Goal: Task Accomplishment & Management: Manage account settings

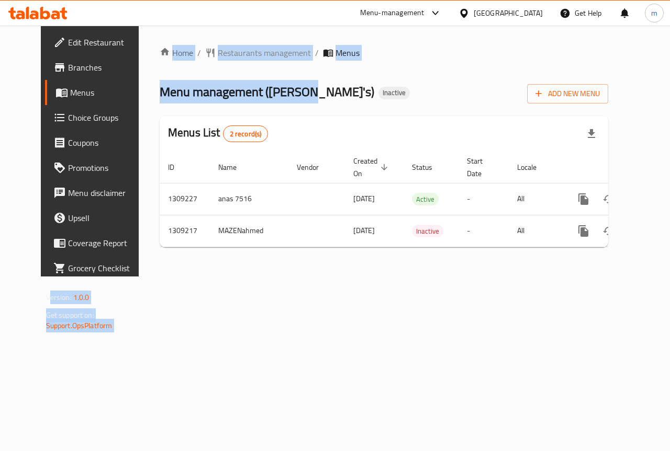
drag, startPoint x: 274, startPoint y: 90, endPoint x: 98, endPoint y: 71, distance: 176.8
click at [98, 71] on div "Edit Restaurant Branches Menus Choice Groups Coupons Promotions Menu disclaimer…" at bounding box center [335, 151] width 589 height 251
click at [166, 83] on span "Menu management ( Ollie's )" at bounding box center [267, 92] width 214 height 24
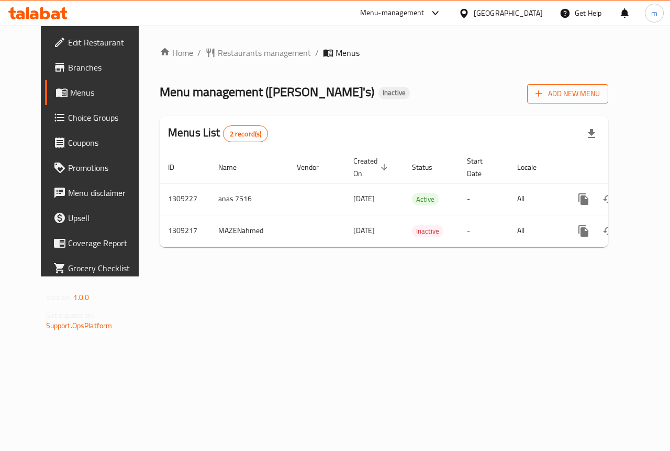
click at [600, 95] on span "Add New Menu" at bounding box center [567, 93] width 64 height 13
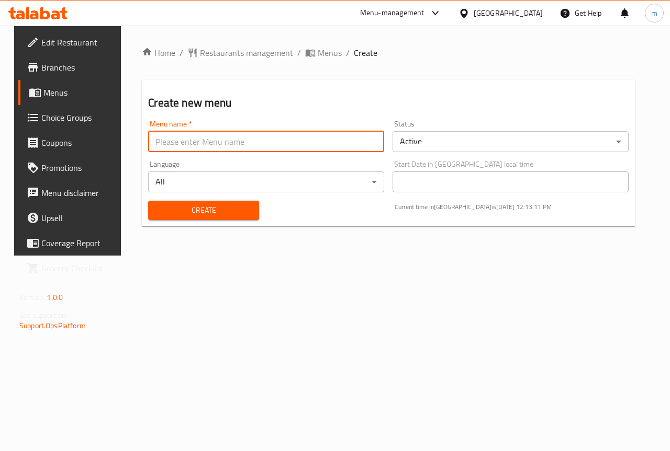
click at [275, 149] on input "text" at bounding box center [266, 141] width 236 height 21
type input "mazen.7523"
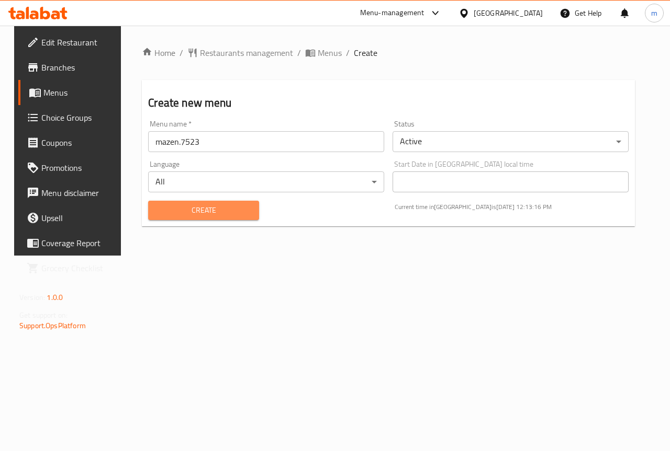
click at [226, 207] on span "Create" at bounding box center [203, 210] width 94 height 13
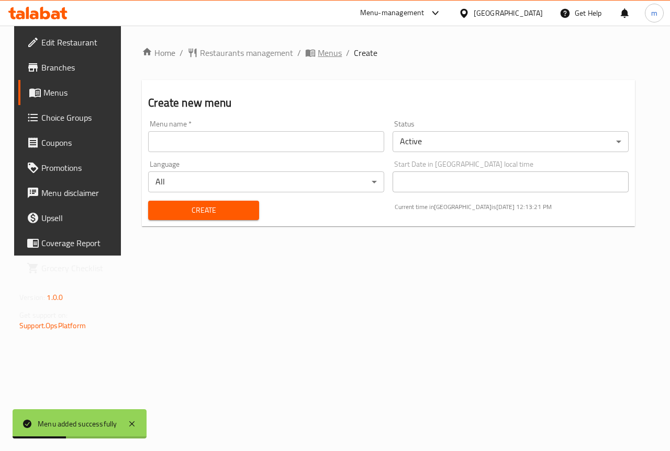
click at [318, 57] on span "Menus" at bounding box center [330, 53] width 24 height 13
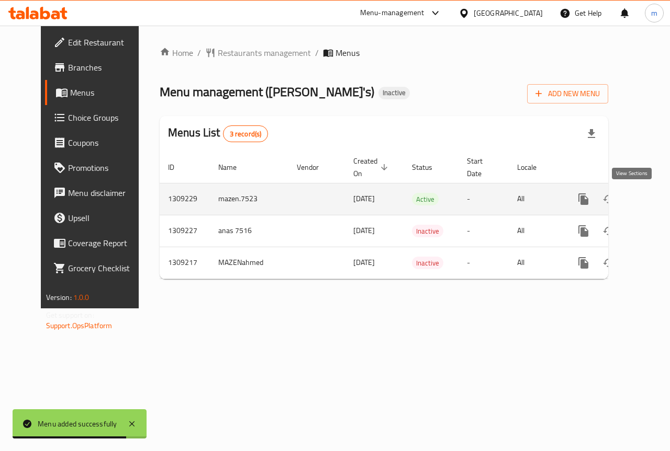
click at [652, 197] on icon "enhanced table" at bounding box center [658, 199] width 13 height 13
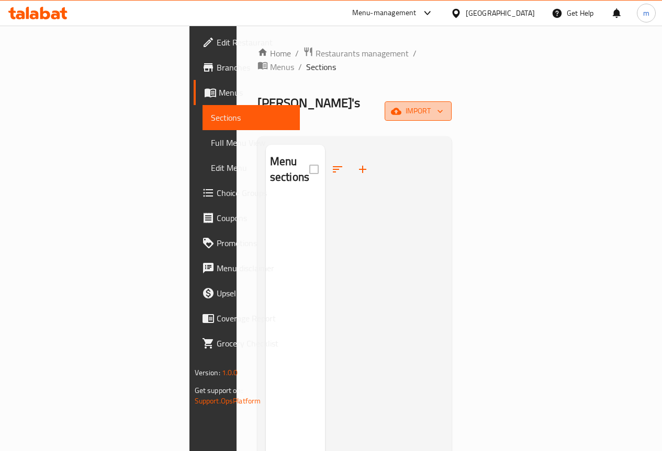
click at [443, 105] on span "import" at bounding box center [418, 111] width 50 height 13
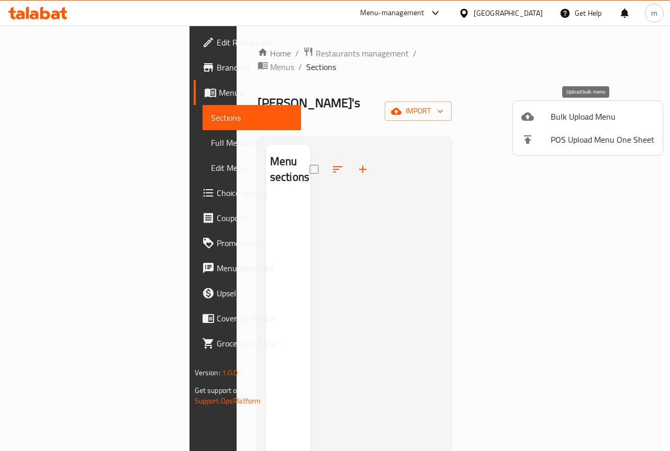
click at [567, 118] on span "Bulk Upload Menu" at bounding box center [602, 116] width 104 height 13
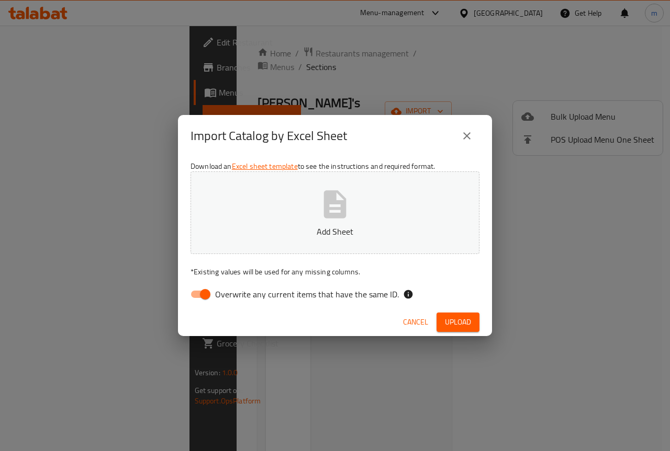
click at [401, 223] on button "Add Sheet" at bounding box center [334, 213] width 289 height 83
click at [203, 290] on input "Overwrite any current items that have the same ID." at bounding box center [205, 295] width 60 height 20
checkbox input "false"
click at [322, 209] on icon "button" at bounding box center [334, 204] width 33 height 33
click at [445, 313] on button "Upload" at bounding box center [457, 322] width 43 height 19
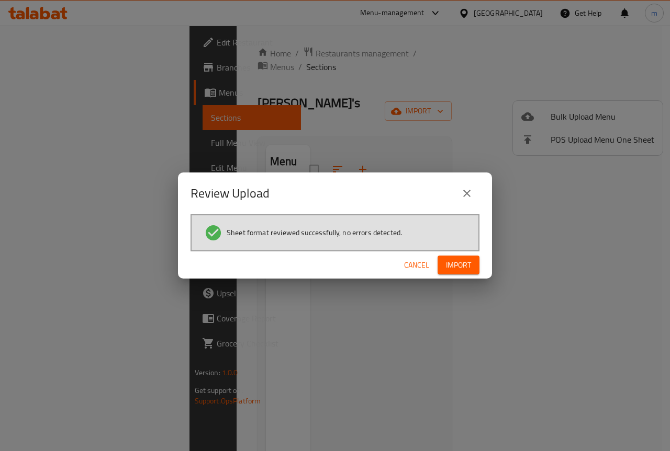
click at [451, 267] on span "Import" at bounding box center [458, 265] width 25 height 13
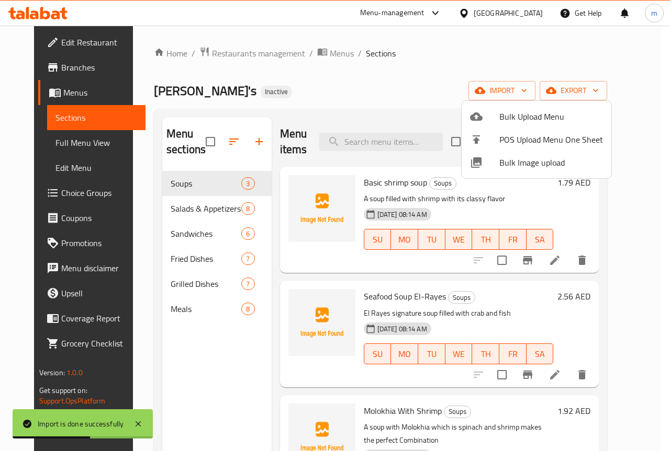
click at [467, 78] on div at bounding box center [335, 225] width 670 height 451
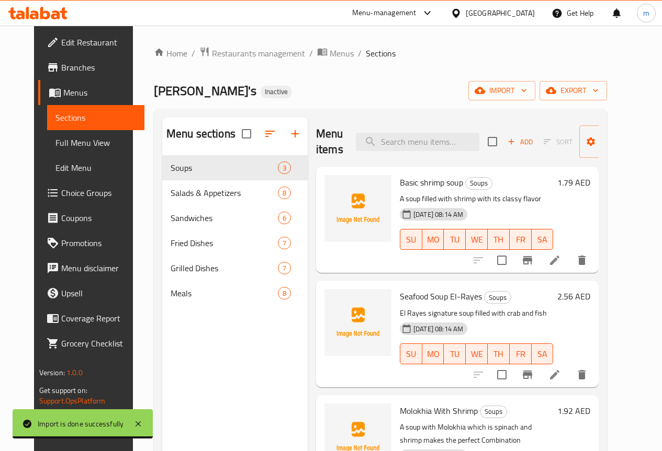
click at [64, 145] on span "Full Menu View" at bounding box center [95, 143] width 81 height 13
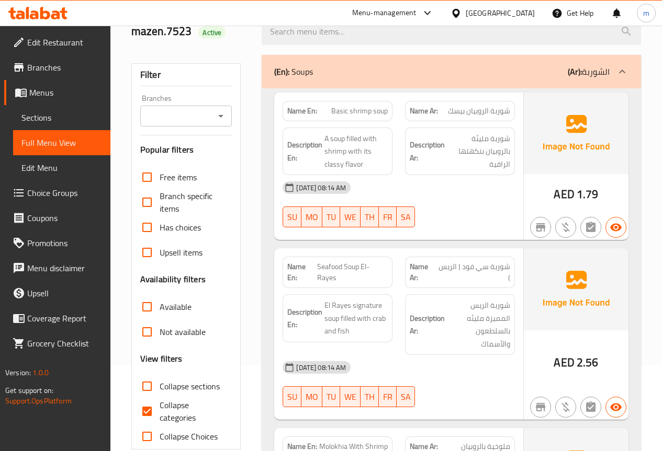
scroll to position [105, 0]
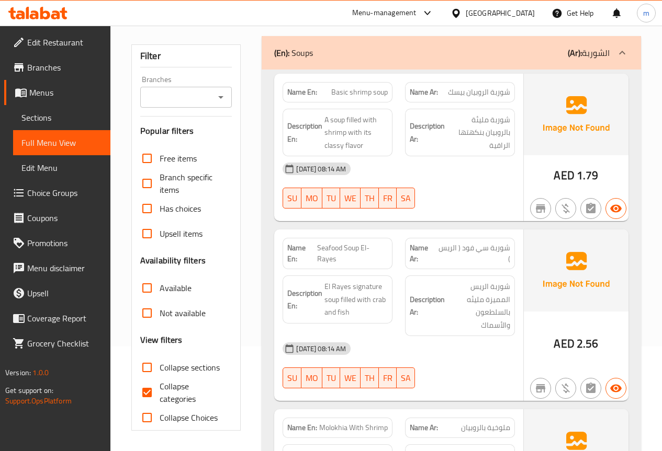
click at [149, 391] on input "Collapse categories" at bounding box center [146, 392] width 25 height 25
checkbox input "false"
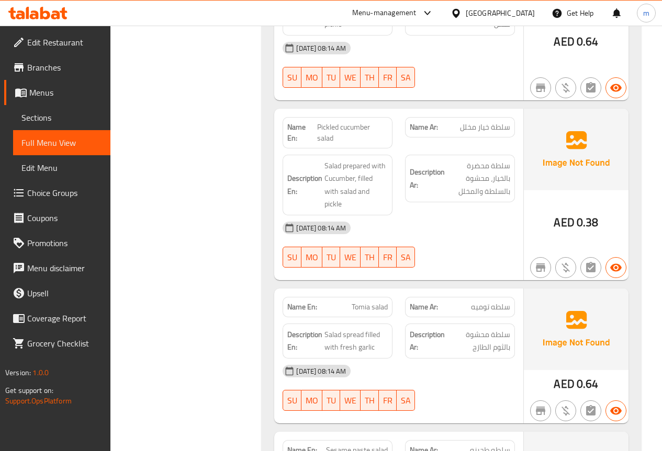
scroll to position [994, 0]
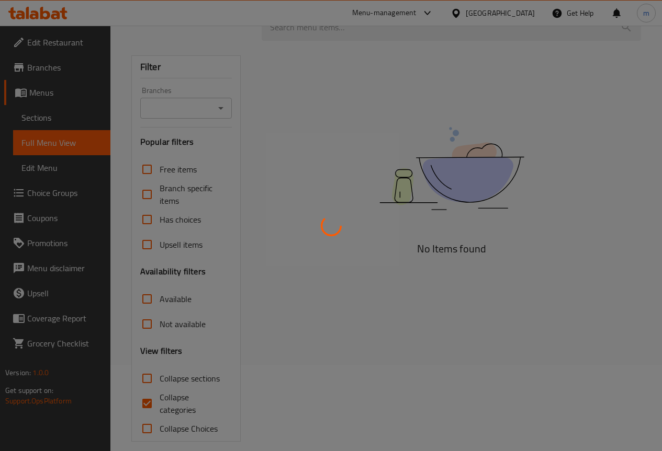
scroll to position [98, 0]
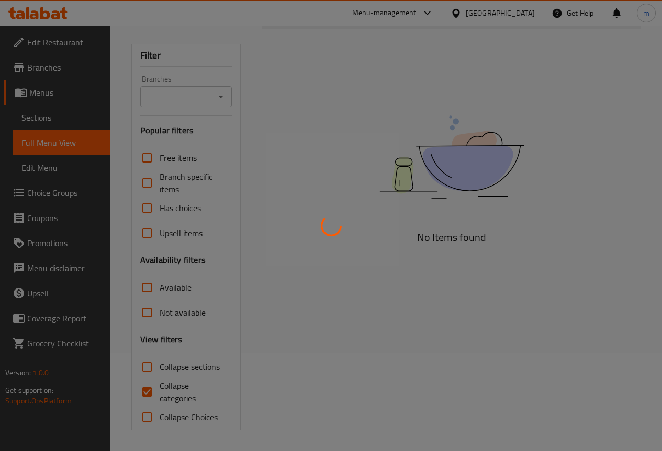
click at [149, 389] on div at bounding box center [331, 225] width 662 height 451
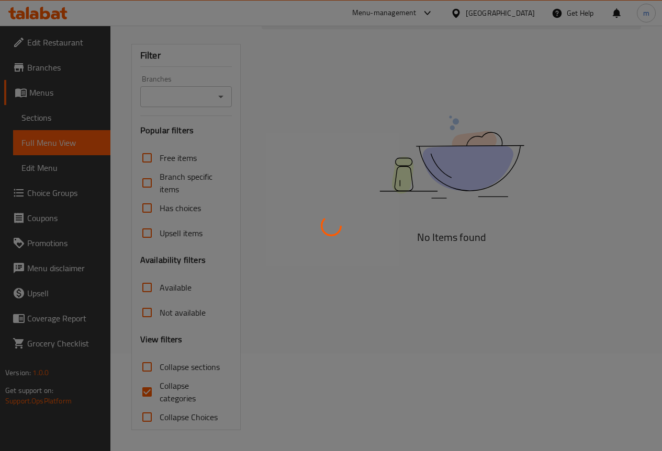
click at [149, 389] on div at bounding box center [331, 225] width 662 height 451
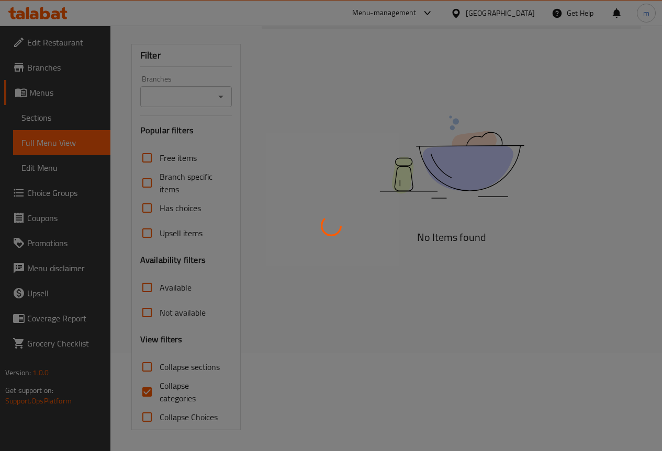
click at [149, 389] on div at bounding box center [331, 225] width 662 height 451
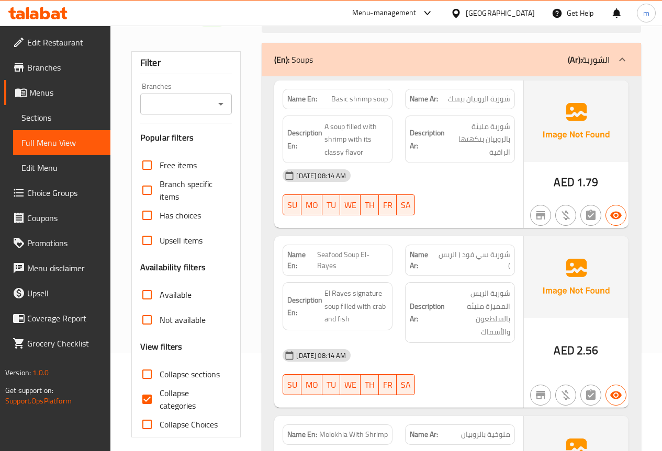
click at [151, 399] on input "Collapse categories" at bounding box center [146, 399] width 25 height 25
checkbox input "false"
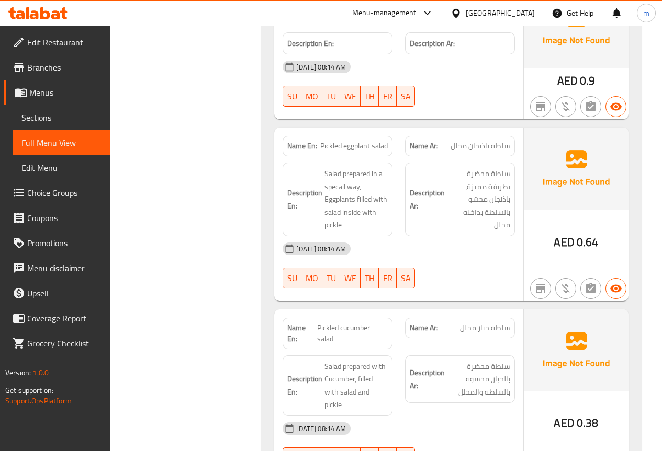
scroll to position [778, 0]
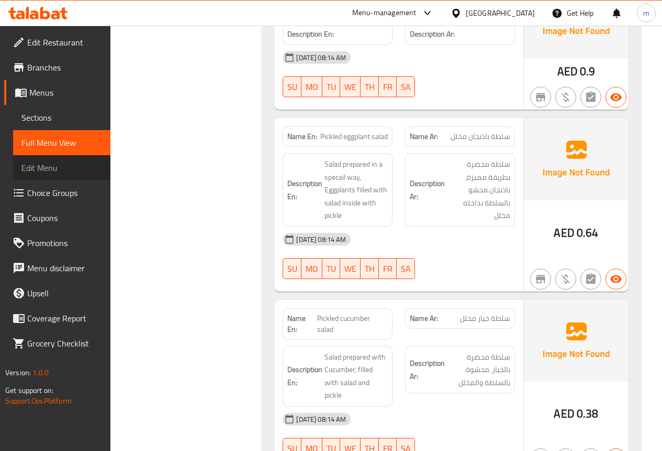
click at [66, 168] on span "Edit Menu" at bounding box center [61, 168] width 81 height 13
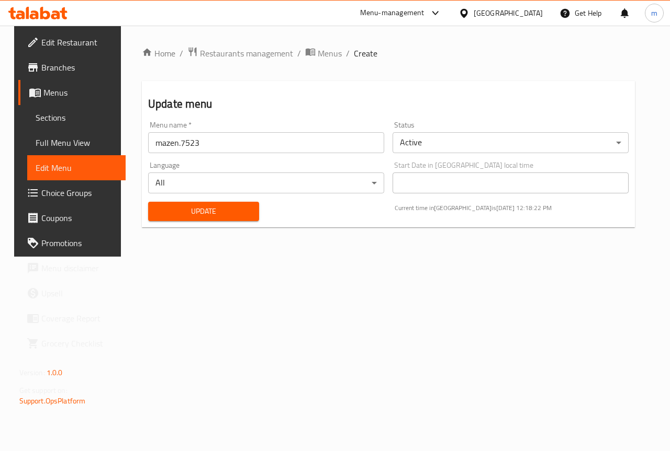
click at [75, 140] on span "Full Menu View" at bounding box center [77, 143] width 82 height 13
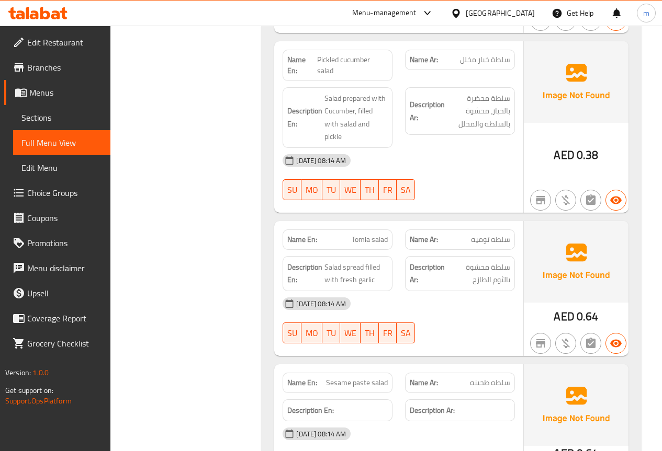
scroll to position [1046, 0]
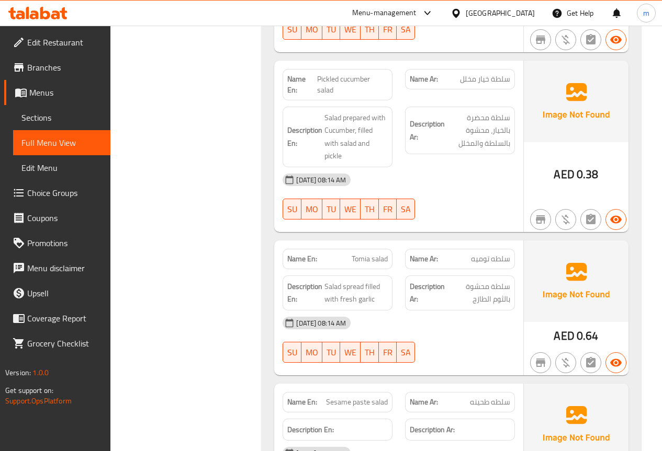
scroll to position [994, 0]
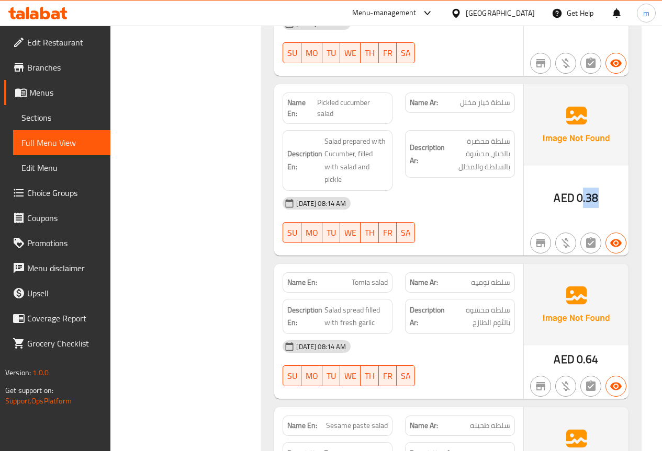
drag, startPoint x: 583, startPoint y: 188, endPoint x: 605, endPoint y: 189, distance: 22.5
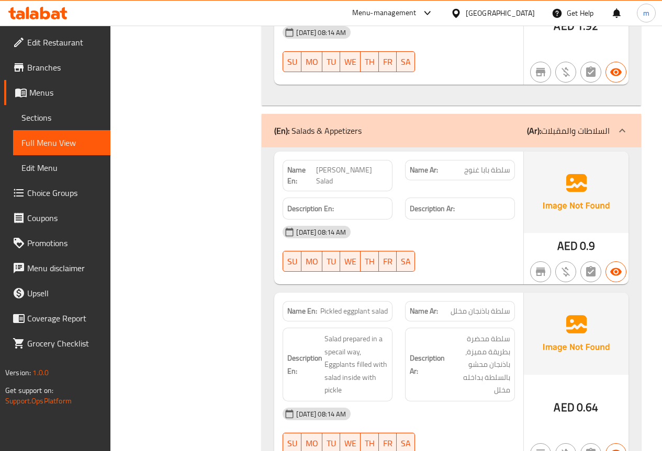
scroll to position [471, 0]
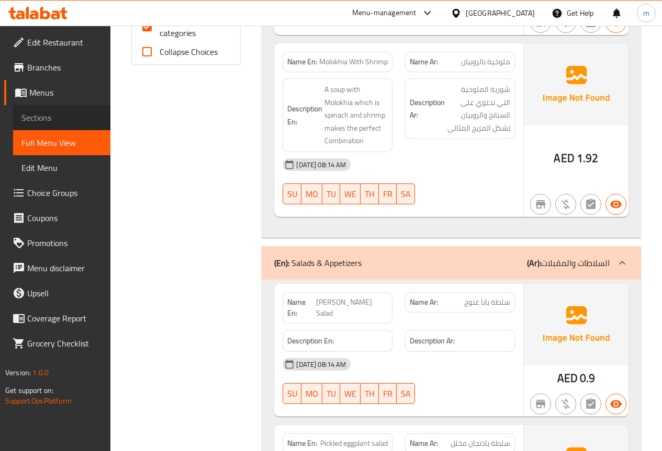
click at [65, 117] on span "Sections" at bounding box center [61, 117] width 81 height 13
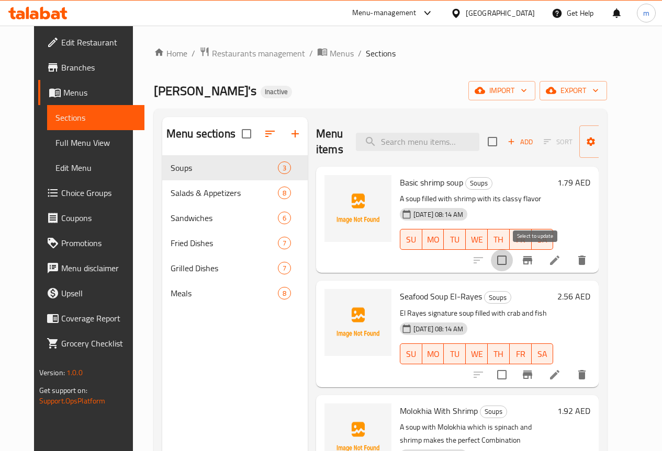
click at [513, 261] on input "checkbox" at bounding box center [502, 261] width 22 height 22
click at [618, 134] on span "Manage items" at bounding box center [613, 142] width 53 height 26
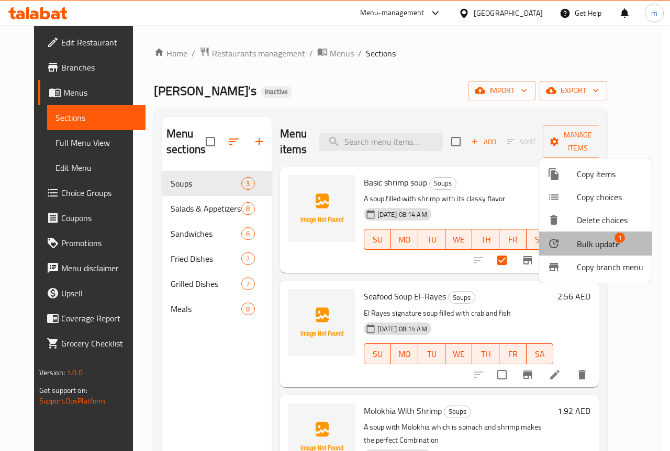
click at [585, 239] on span "Bulk update" at bounding box center [597, 244] width 43 height 13
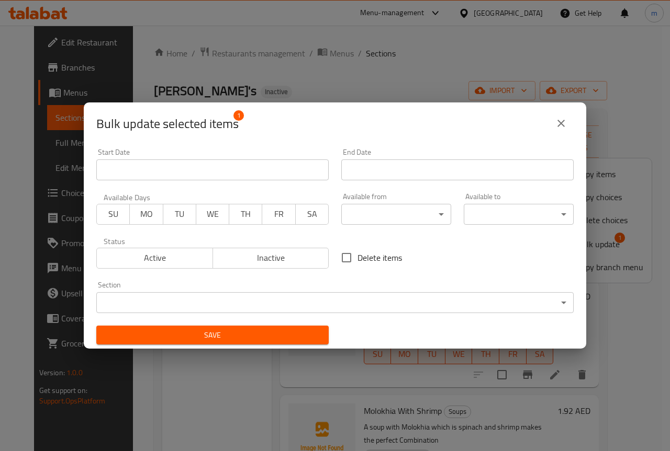
click at [533, 289] on div "Section ​ ​" at bounding box center [334, 297] width 477 height 32
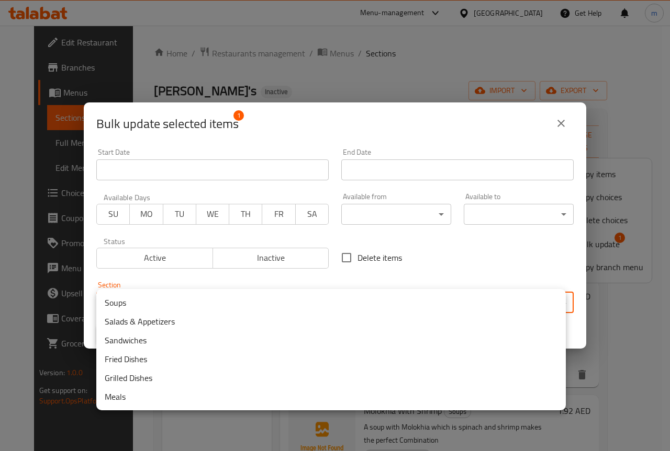
click at [537, 303] on body "​ Menu-management United Arab Emirates Get Help m Edit Restaurant Branches Menu…" at bounding box center [335, 239] width 670 height 426
click at [557, 122] on div at bounding box center [335, 225] width 670 height 451
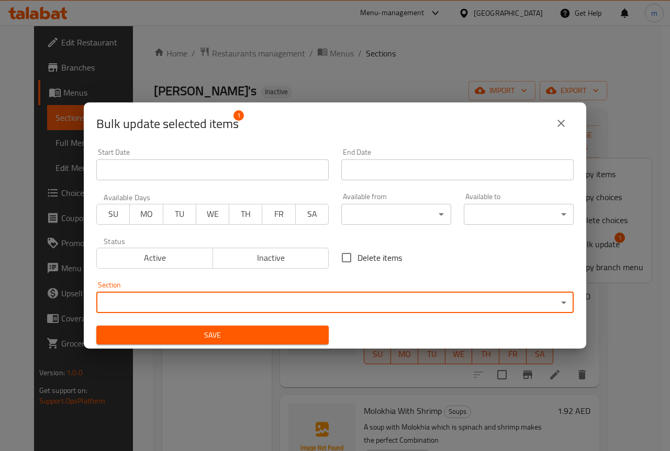
drag, startPoint x: 563, startPoint y: 116, endPoint x: 562, endPoint y: 122, distance: 7.0
click at [562, 121] on button "close" at bounding box center [560, 123] width 25 height 25
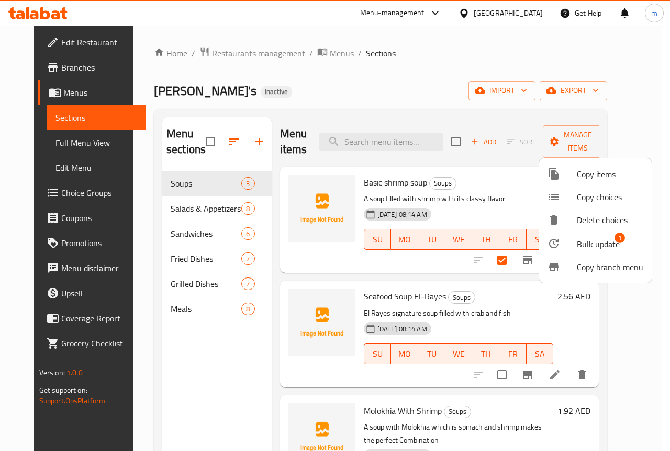
click at [462, 90] on div at bounding box center [335, 225] width 670 height 451
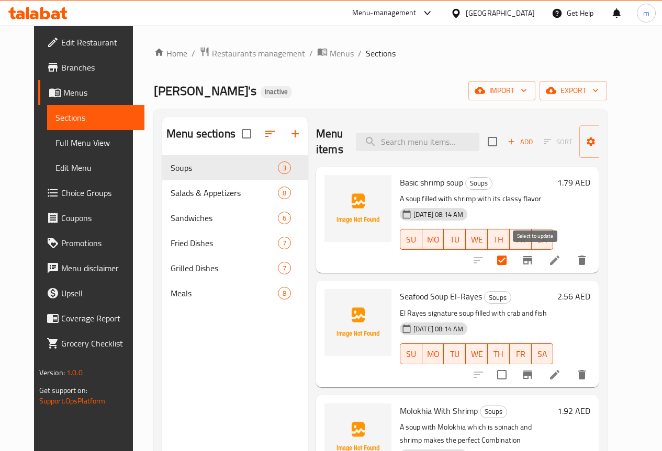
click at [513, 253] on input "checkbox" at bounding box center [502, 261] width 22 height 22
checkbox input "false"
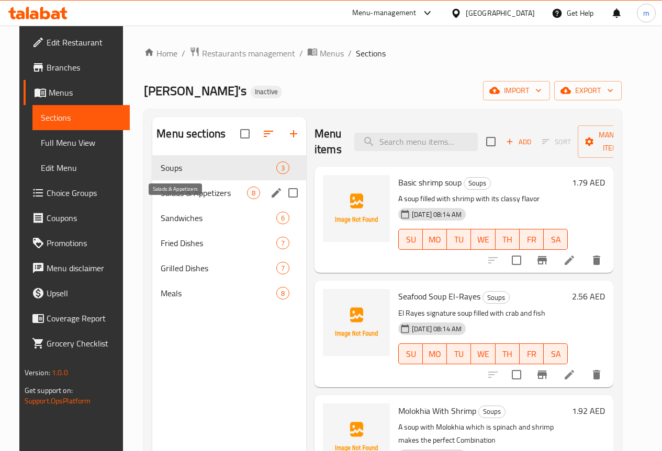
click at [174, 199] on span "Salads & Appetizers" at bounding box center [204, 193] width 86 height 13
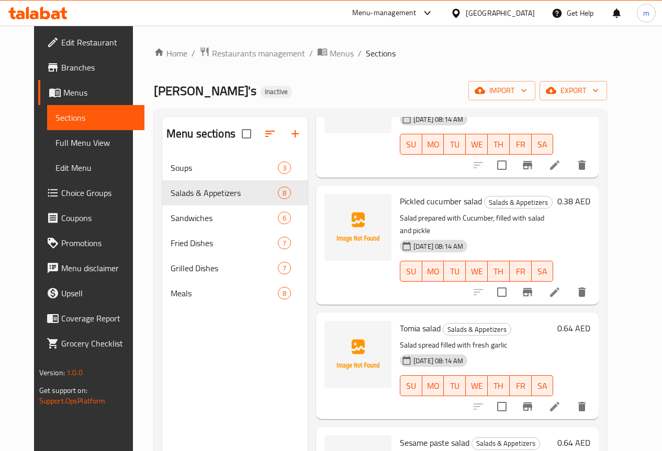
scroll to position [209, 0]
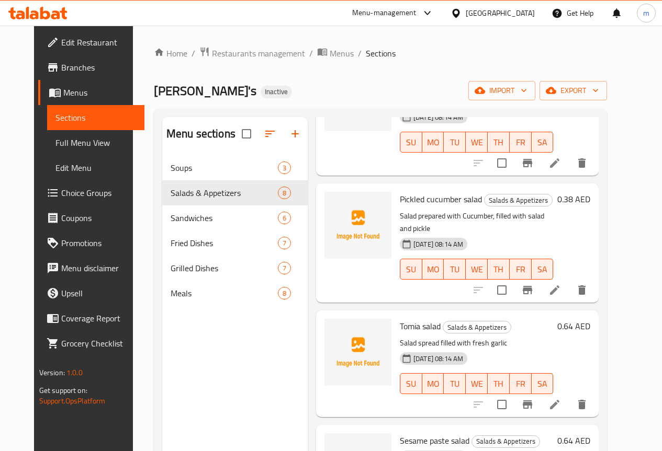
click at [561, 284] on icon at bounding box center [554, 290] width 13 height 13
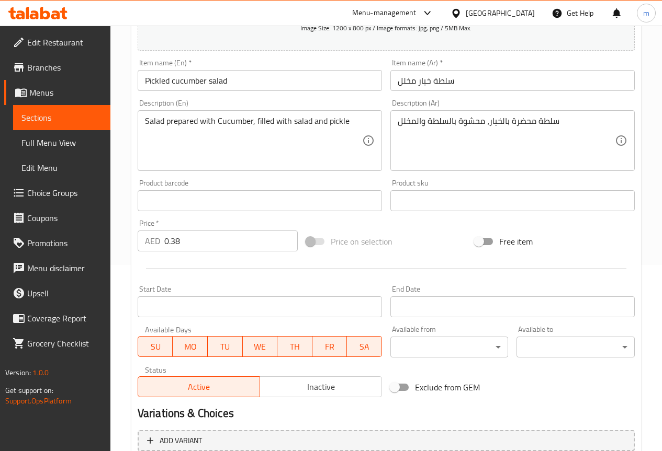
scroll to position [209, 0]
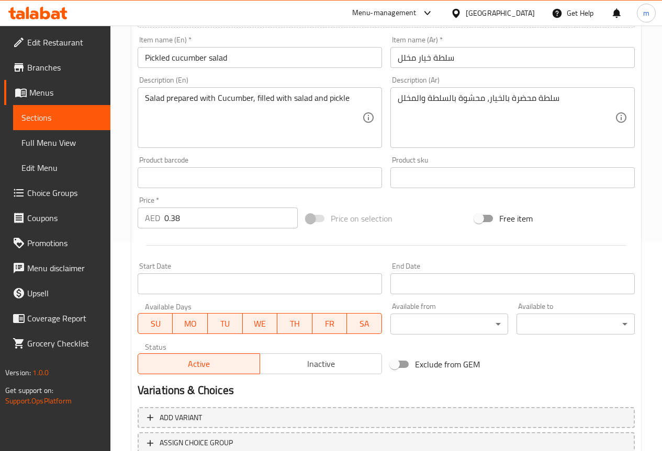
click at [200, 225] on input "0.38" at bounding box center [230, 218] width 133 height 21
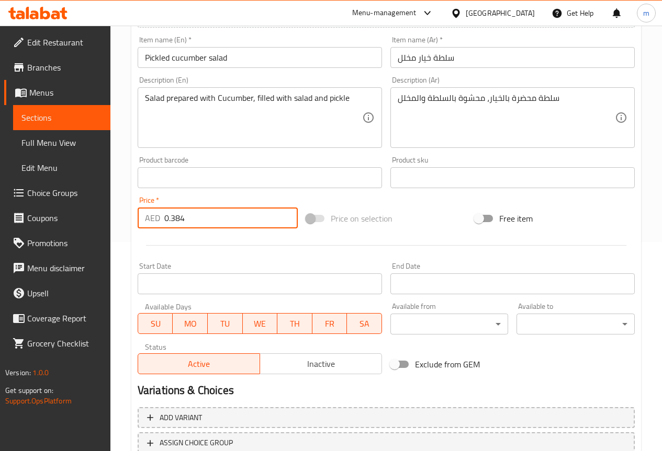
type input "0.384"
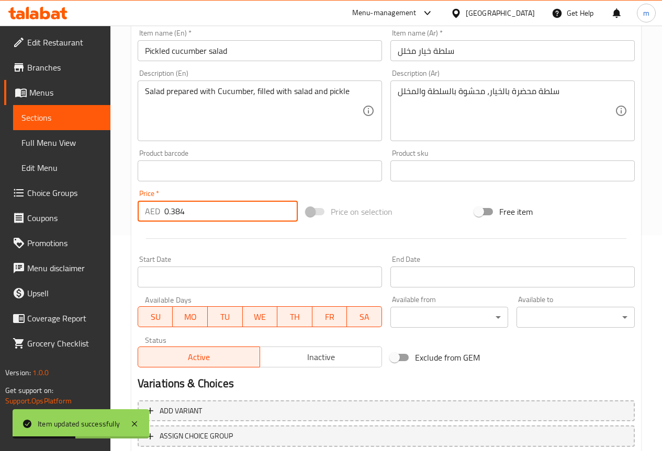
scroll to position [288, 0]
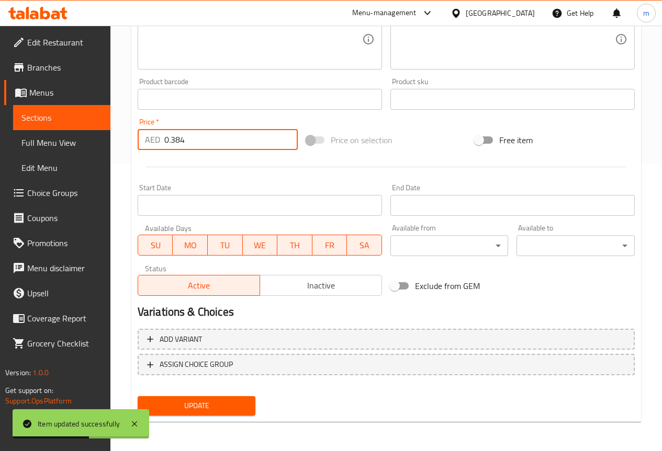
click at [230, 410] on span "Update" at bounding box center [196, 406] width 101 height 13
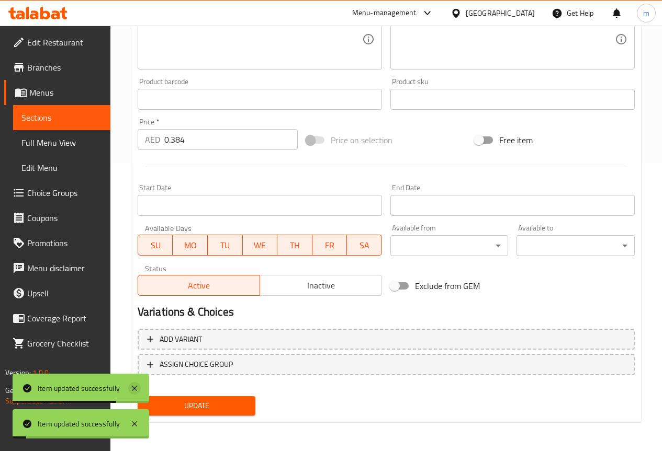
click at [137, 388] on icon at bounding box center [134, 388] width 13 height 13
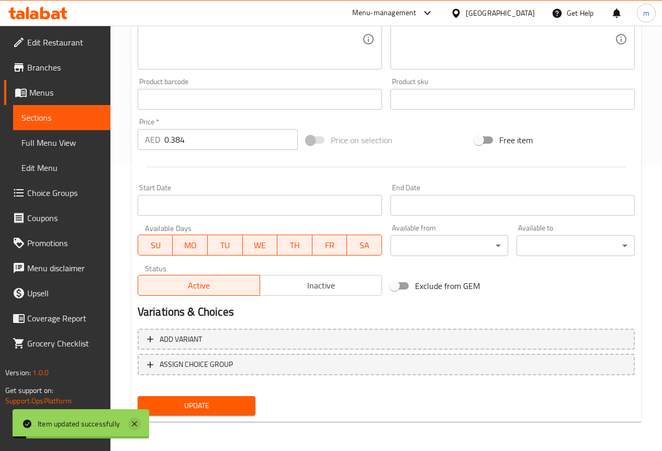
click at [135, 419] on icon at bounding box center [134, 424] width 13 height 13
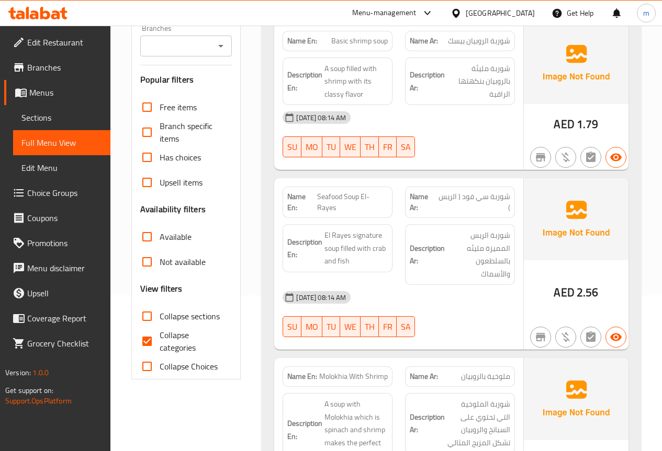
scroll to position [157, 0]
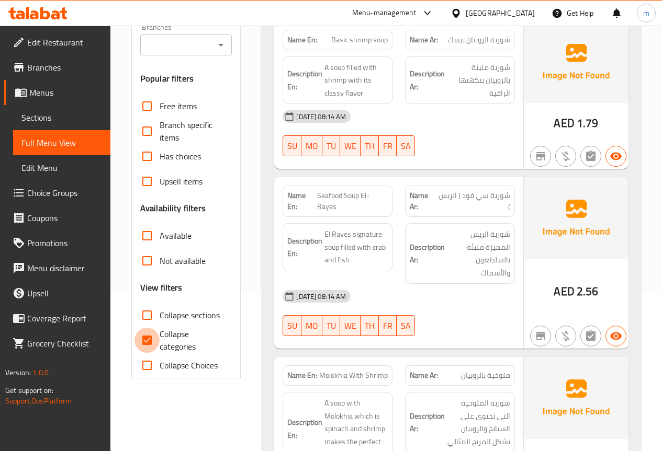
click at [152, 340] on input "Collapse categories" at bounding box center [146, 340] width 25 height 25
checkbox input "false"
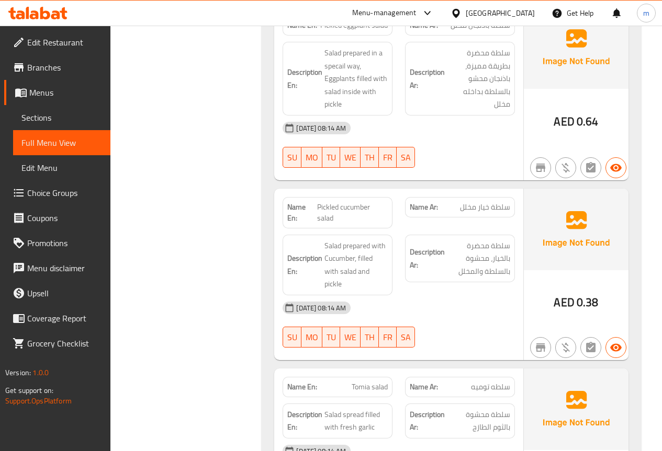
scroll to position [942, 0]
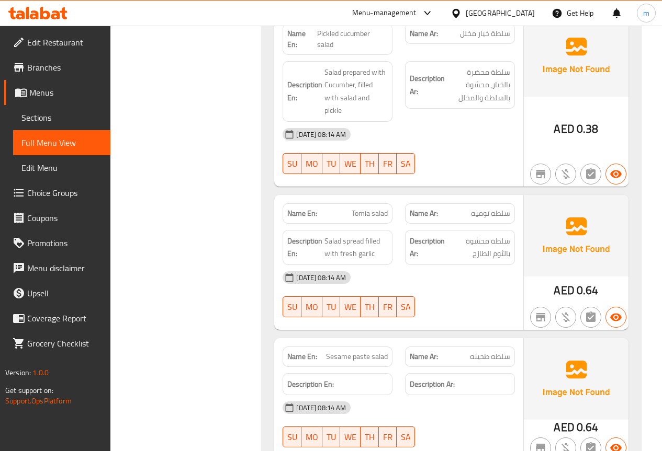
scroll to position [1099, 0]
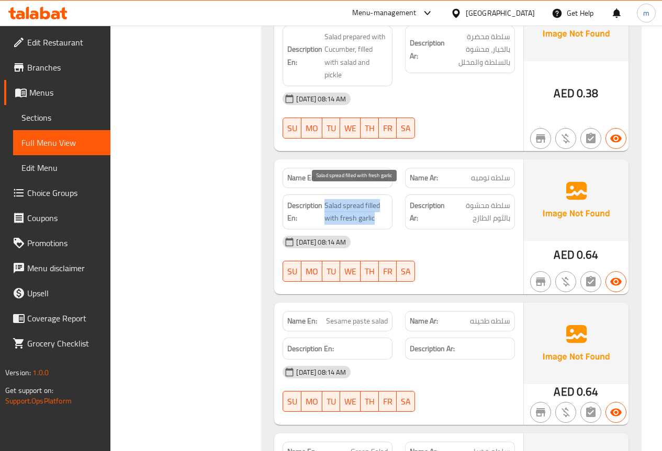
drag, startPoint x: 326, startPoint y: 194, endPoint x: 375, endPoint y: 207, distance: 50.5
click at [375, 207] on span "Salad spread filled with fresh garlic" at bounding box center [355, 212] width 63 height 26
copy span "Salad spread filled with fresh garlic"
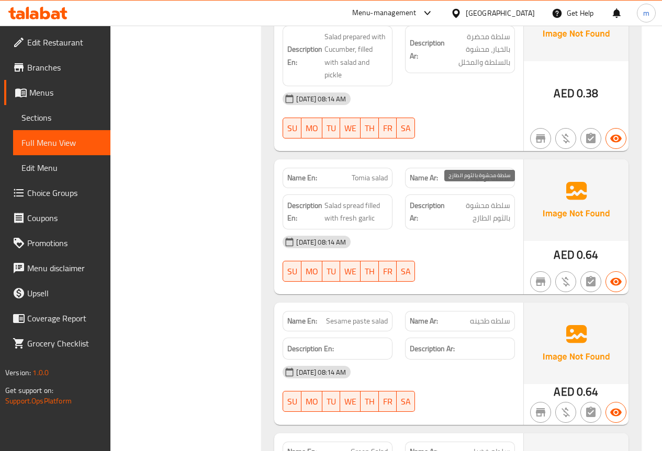
click at [487, 211] on span "سلطة محشوة بالثوم الطازج" at bounding box center [478, 212] width 63 height 26
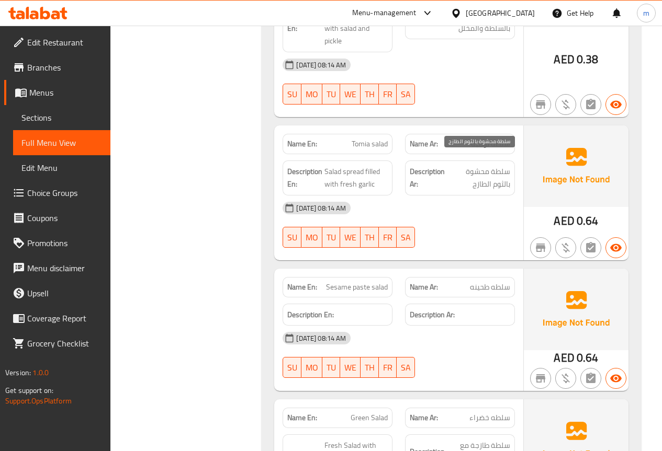
scroll to position [1151, 0]
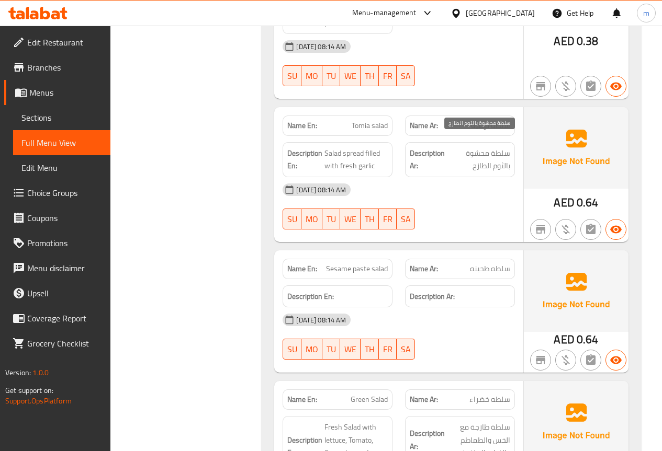
click at [474, 147] on span "سلطة محشوة بالثوم الطازج" at bounding box center [478, 160] width 63 height 26
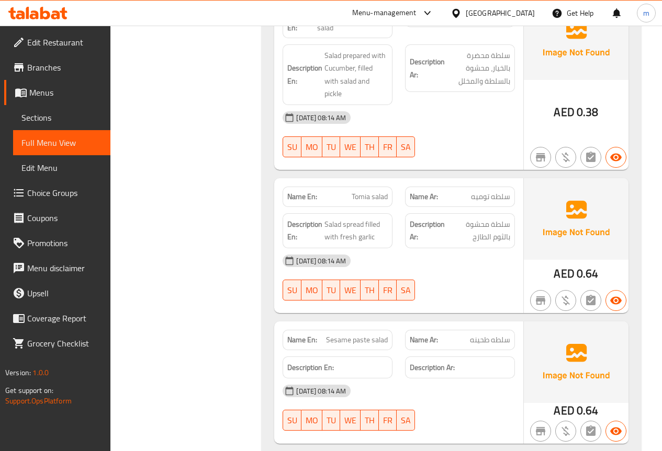
scroll to position [1099, 0]
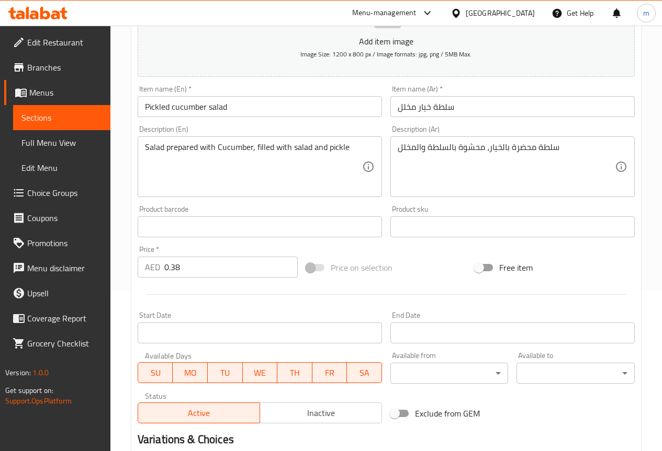
scroll to position [288, 0]
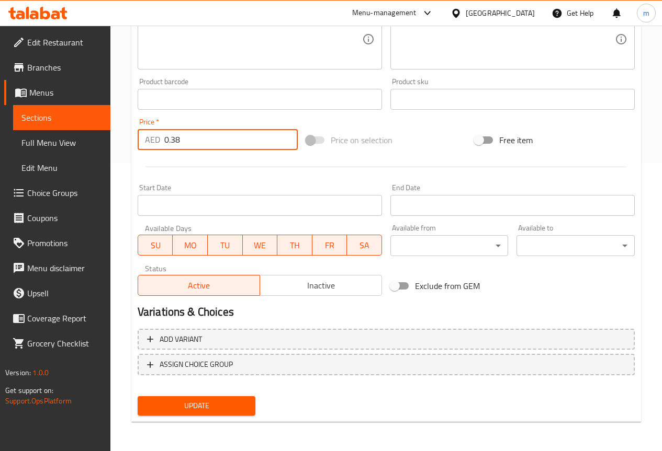
click at [203, 141] on input "0.38" at bounding box center [230, 139] width 133 height 21
type input "0.384"
click at [221, 405] on span "Update" at bounding box center [196, 406] width 101 height 13
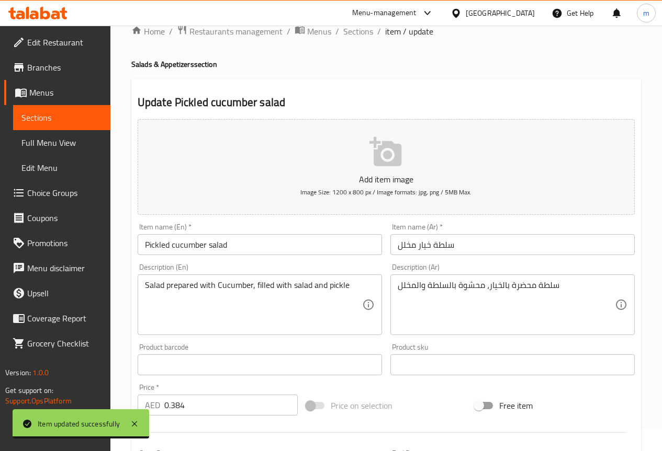
scroll to position [0, 0]
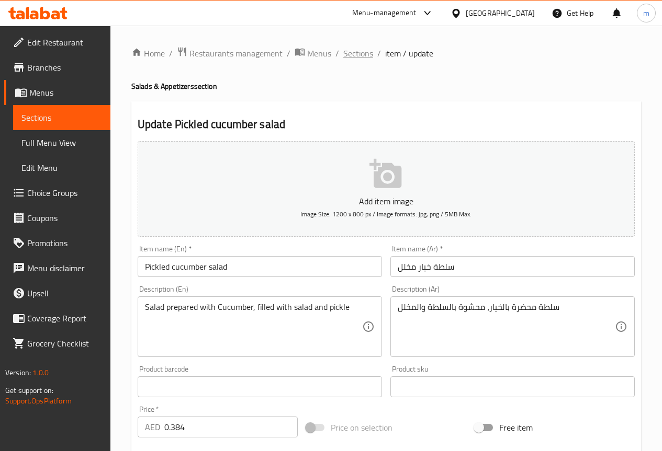
click at [348, 49] on span "Sections" at bounding box center [358, 53] width 30 height 13
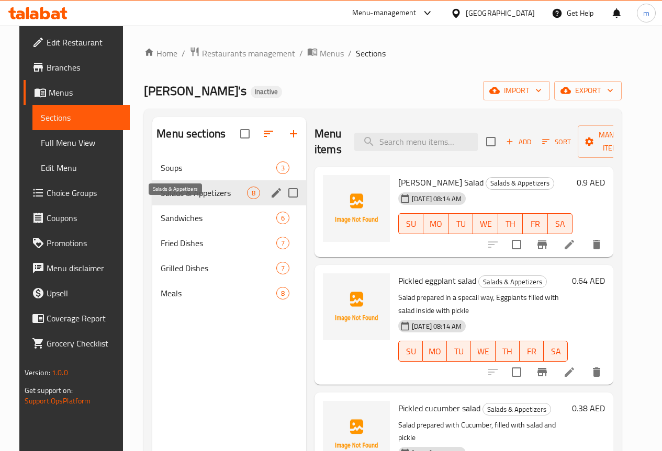
click at [197, 199] on span "Salads & Appetizers" at bounding box center [204, 193] width 86 height 13
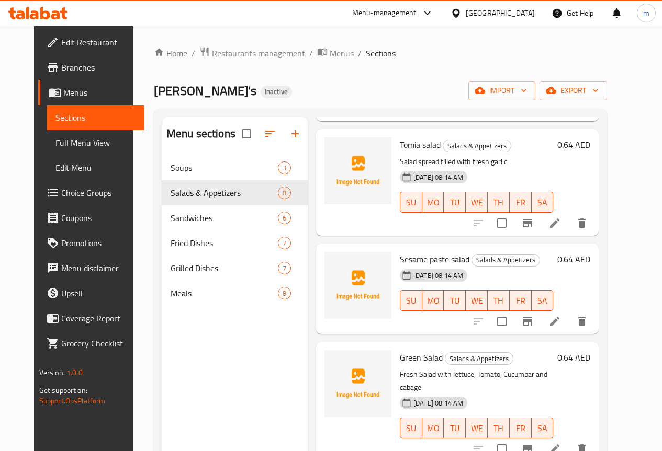
scroll to position [366, 0]
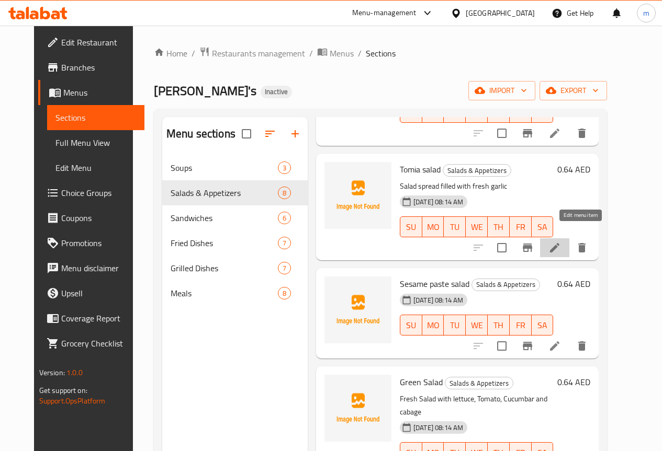
click at [561, 242] on icon at bounding box center [554, 248] width 13 height 13
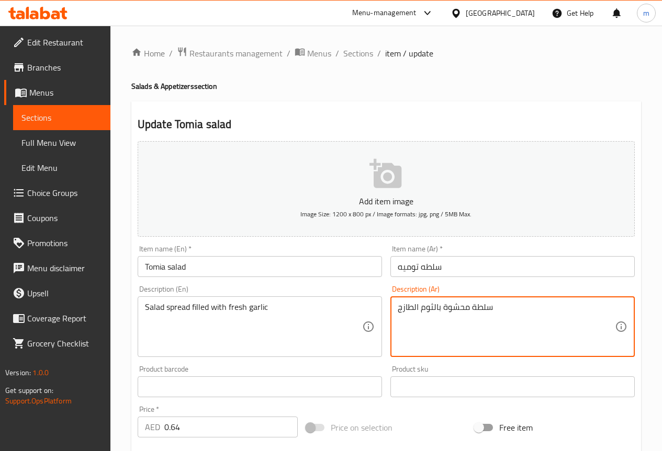
drag, startPoint x: 443, startPoint y: 308, endPoint x: 468, endPoint y: 308, distance: 25.1
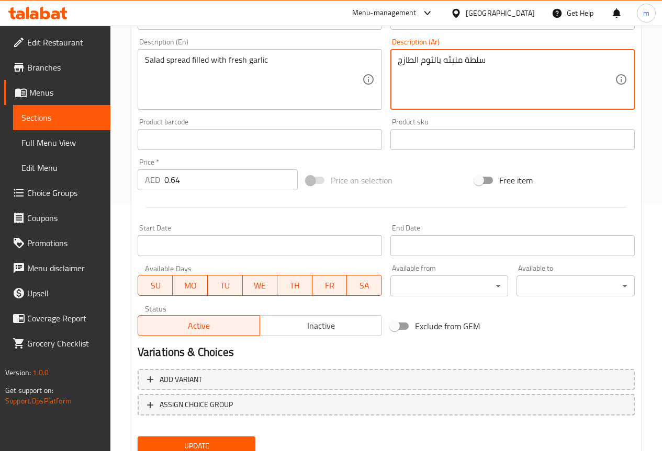
scroll to position [288, 0]
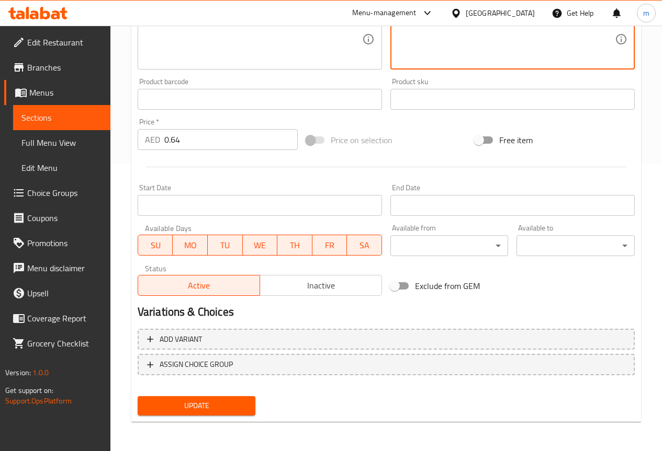
type textarea "سلطة مليئه بالثوم الطازج"
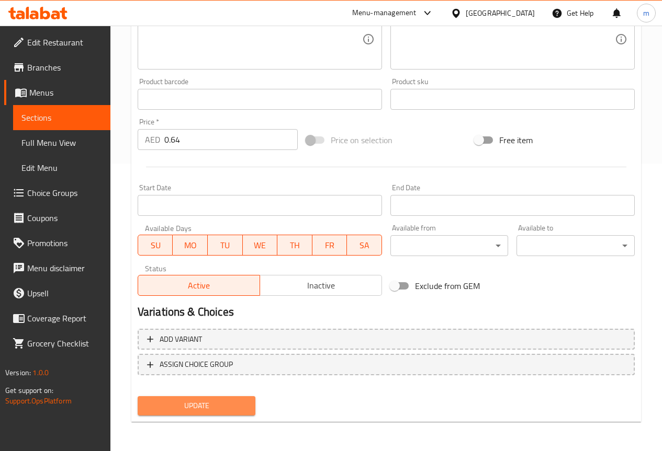
click at [185, 406] on span "Update" at bounding box center [196, 406] width 101 height 13
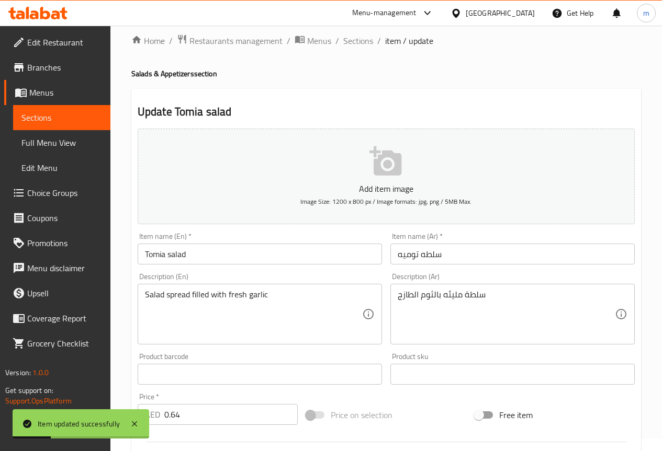
scroll to position [0, 0]
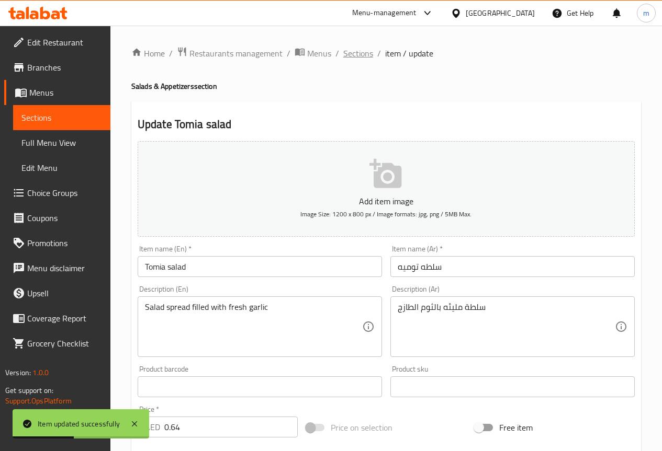
click at [365, 48] on span "Sections" at bounding box center [358, 53] width 30 height 13
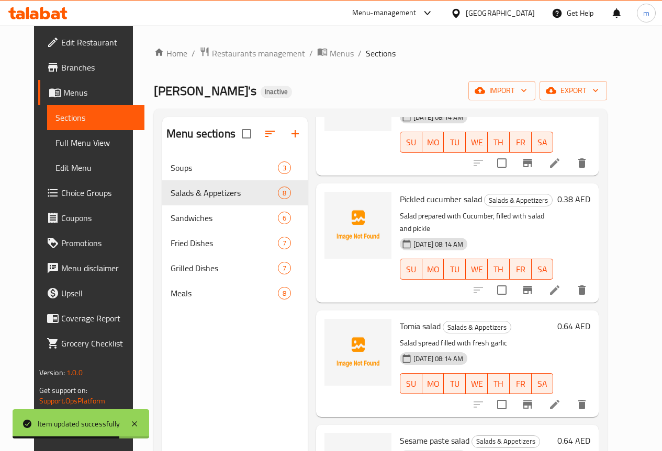
scroll to position [262, 0]
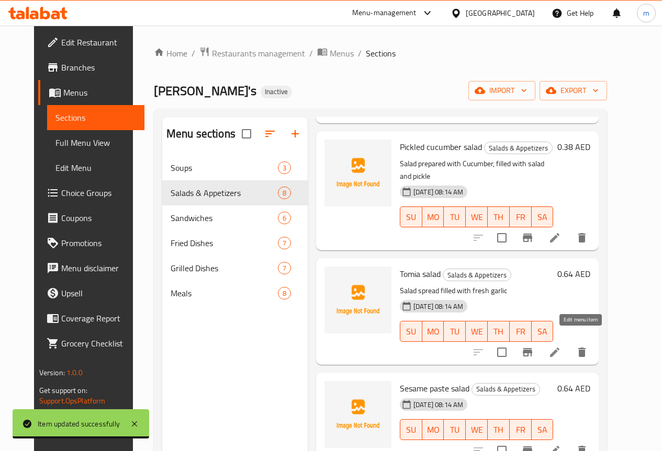
click at [561, 346] on icon at bounding box center [554, 352] width 13 height 13
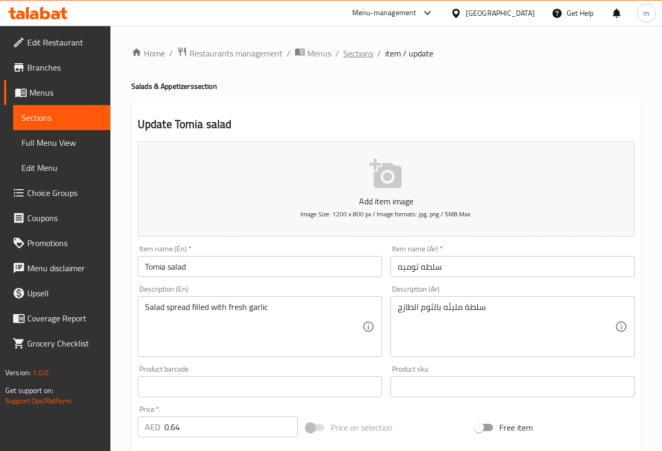
click at [359, 51] on span "Sections" at bounding box center [358, 53] width 30 height 13
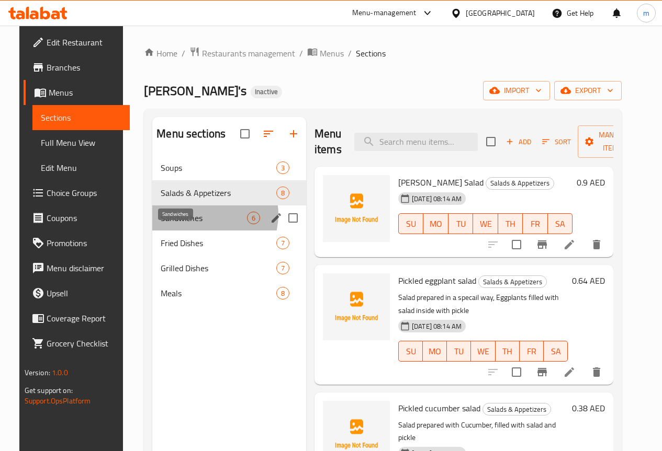
click at [193, 224] on span "Sandwiches" at bounding box center [204, 218] width 86 height 13
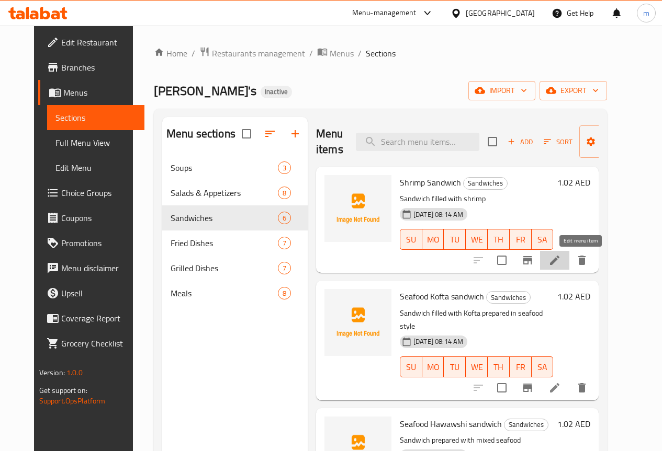
click at [559, 261] on icon at bounding box center [554, 260] width 9 height 9
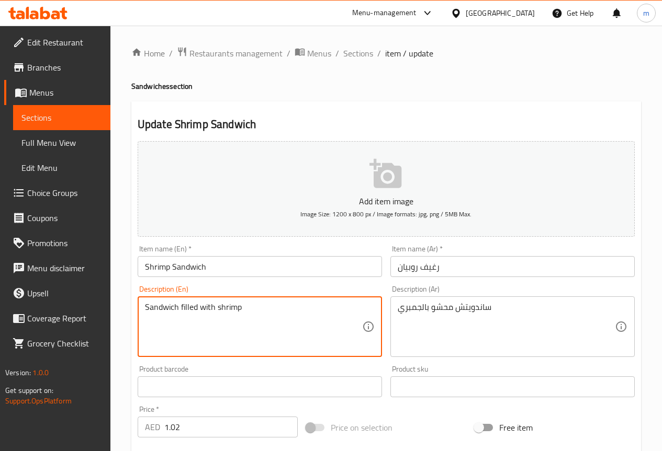
drag, startPoint x: 244, startPoint y: 306, endPoint x: 17, endPoint y: 302, distance: 227.6
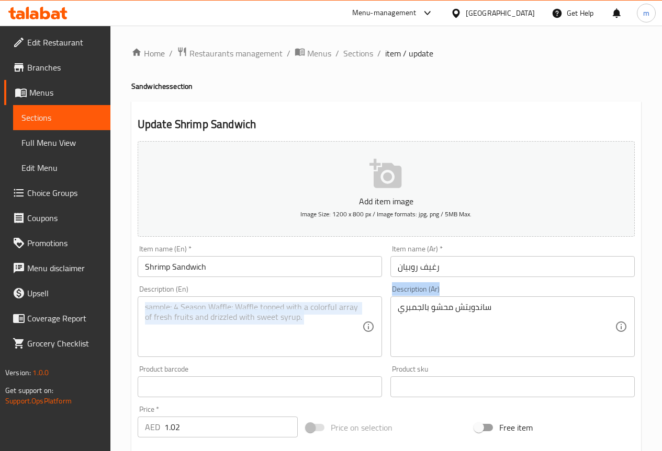
drag, startPoint x: 520, startPoint y: 299, endPoint x: 171, endPoint y: 314, distance: 349.8
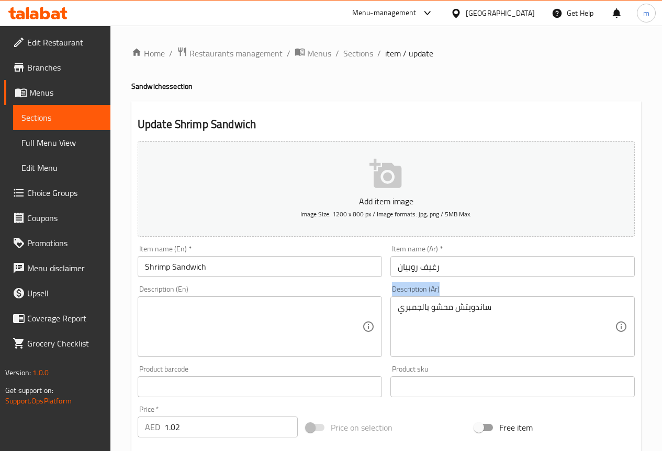
click at [171, 314] on div "Add item image Image Size: 1200 x 800 px / Image formats: jpg, png / 5MB Max. I…" at bounding box center [385, 362] width 505 height 451
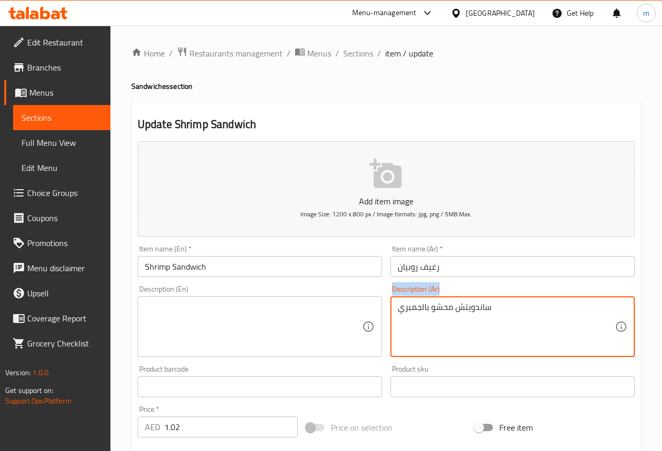
click at [503, 321] on textarea "ساندويتش محشو بالجمبري" at bounding box center [506, 327] width 217 height 50
type textarea "ساندويتبالجمبريش محشو"
drag, startPoint x: 477, startPoint y: 309, endPoint x: 488, endPoint y: 309, distance: 11.5
click at [479, 309] on textarea "ساندويتبالجمبريش محشو" at bounding box center [506, 327] width 217 height 50
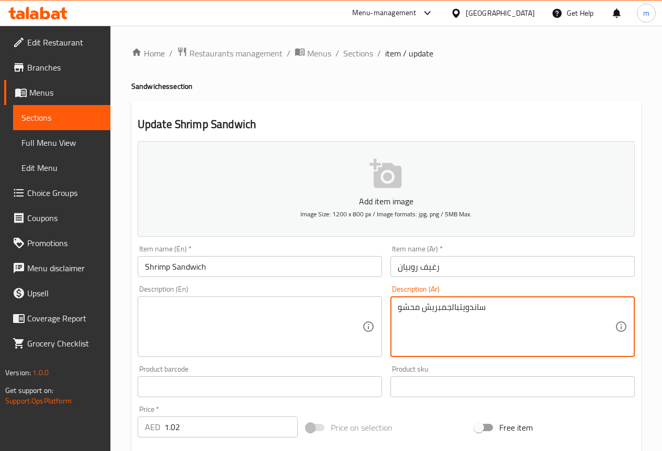
drag, startPoint x: 453, startPoint y: 308, endPoint x: 418, endPoint y: 304, distance: 35.3
click at [416, 306] on textarea "ساندويتبالجمبريش محشو" at bounding box center [506, 327] width 217 height 50
click at [424, 304] on textarea "ساندويتبالجمبريش محشو" at bounding box center [506, 327] width 217 height 50
click at [425, 307] on textarea "ساندويتبالجمبريش محشو" at bounding box center [506, 327] width 217 height 50
click at [424, 307] on textarea "ساندويتبالجمبريش محشو" at bounding box center [506, 327] width 217 height 50
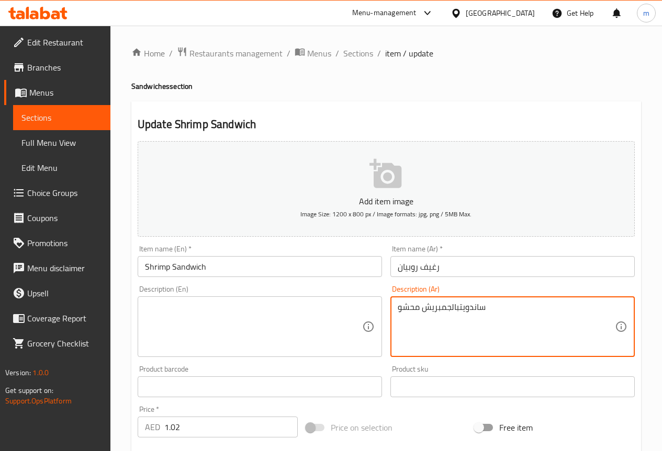
click at [424, 307] on textarea "ساندويتبالجمبريش محشو" at bounding box center [506, 327] width 217 height 50
click at [423, 307] on textarea "ساندويتبالجمبريش محشو" at bounding box center [506, 327] width 217 height 50
click at [431, 317] on textarea at bounding box center [506, 327] width 217 height 50
click at [368, 307] on div "Description (En)" at bounding box center [260, 327] width 244 height 61
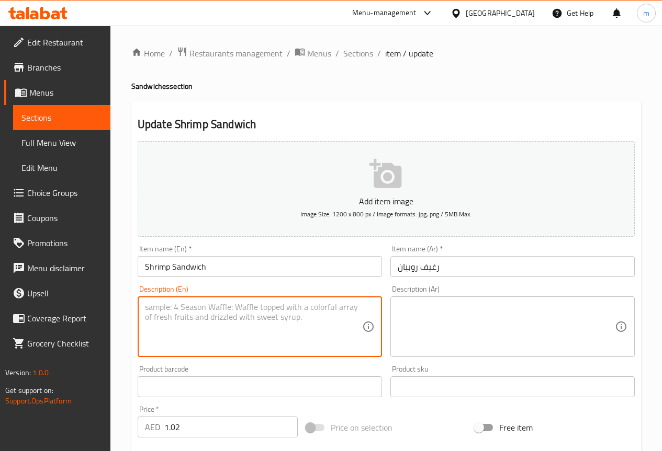
click at [538, 329] on textarea at bounding box center [506, 327] width 217 height 50
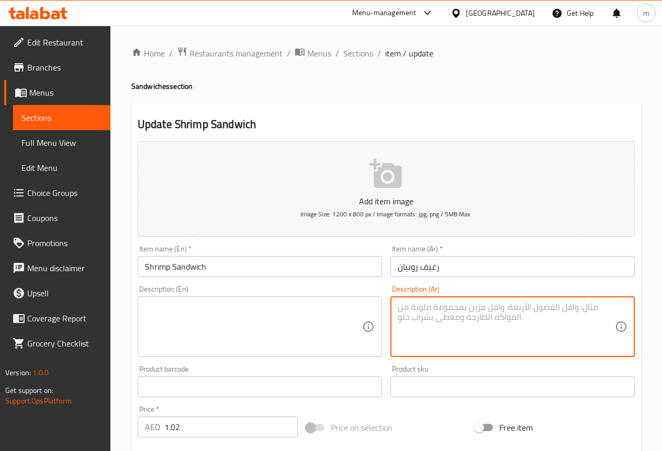
click at [244, 330] on textarea at bounding box center [253, 327] width 217 height 50
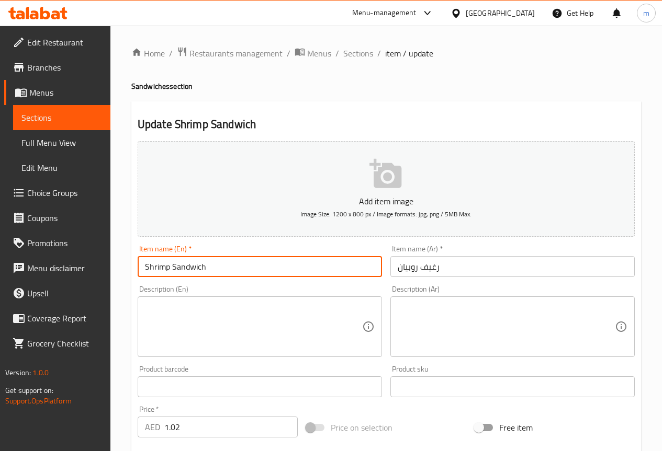
click at [192, 264] on input "Shrimp Sandwich" at bounding box center [260, 266] width 244 height 21
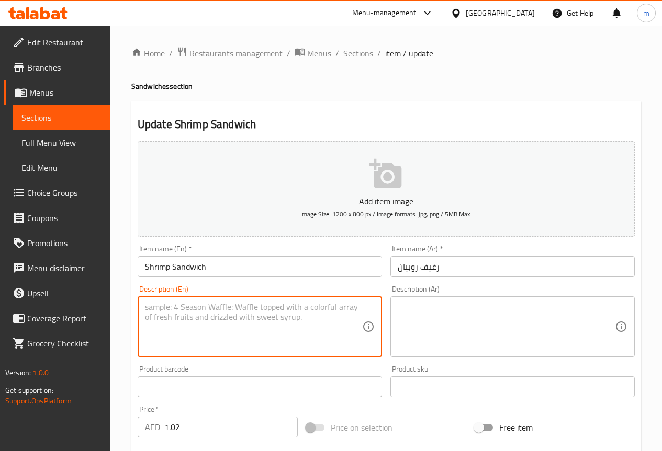
click at [206, 320] on textarea at bounding box center [253, 327] width 217 height 50
paste textarea "Made with marinated shrimps and tangy sauce, all nestled in a fresh bread"
type textarea "Made with marinated shrimps and tangy sauce, all nestled in a fresh bread"
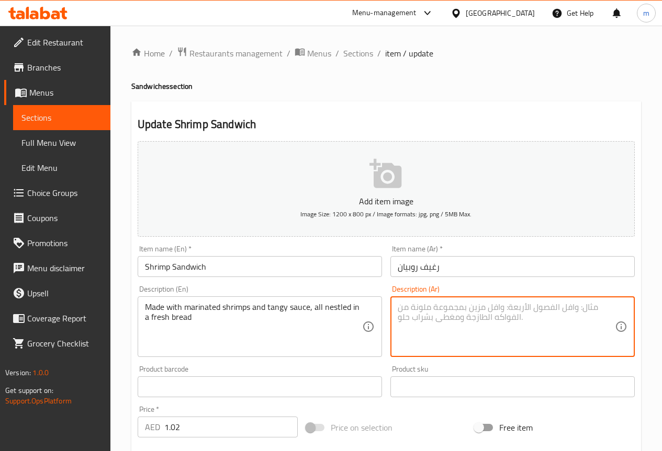
click at [534, 315] on textarea at bounding box center [506, 327] width 217 height 50
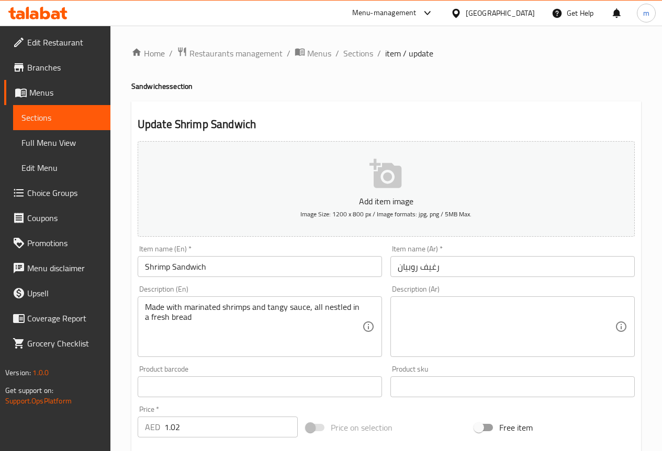
click at [454, 336] on textarea at bounding box center [506, 327] width 217 height 50
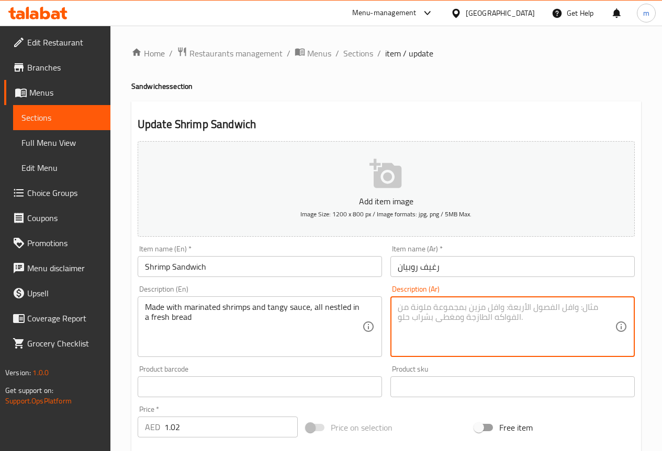
click at [545, 316] on textarea at bounding box center [506, 327] width 217 height 50
paste textarea "سندويتش جمبري محضر من خلطة ناصر."
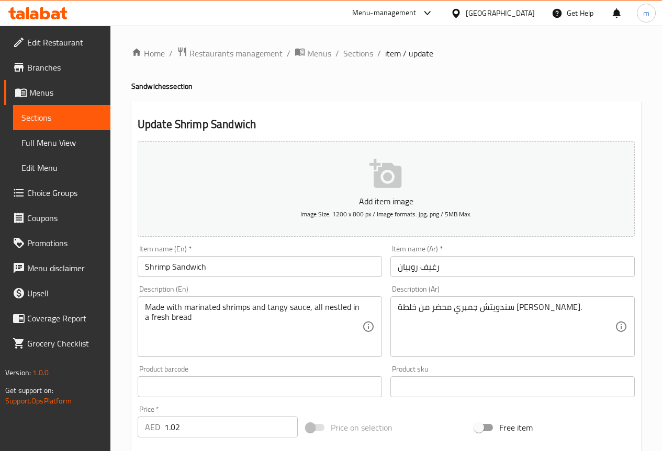
click at [502, 315] on textarea "سندويتش جمبري محضر من خلطة ناصر." at bounding box center [506, 327] width 217 height 50
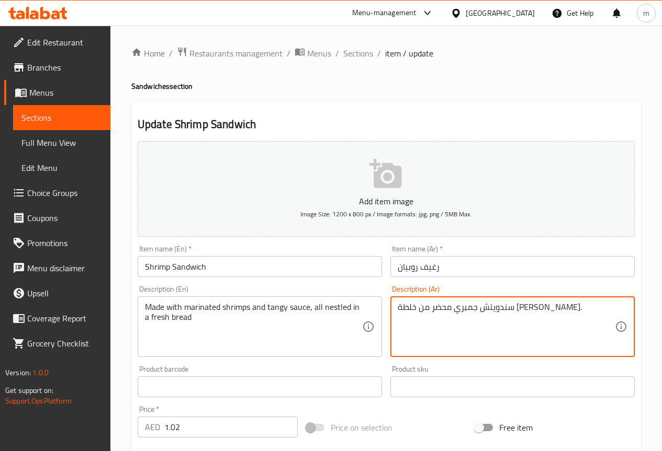
click at [502, 315] on textarea "سندويتش جمبري محضر من خلطة ناصر." at bounding box center [506, 327] width 217 height 50
paste textarea "محضرة من روبيان متبل و صوص تانجى فى خبز طازج"
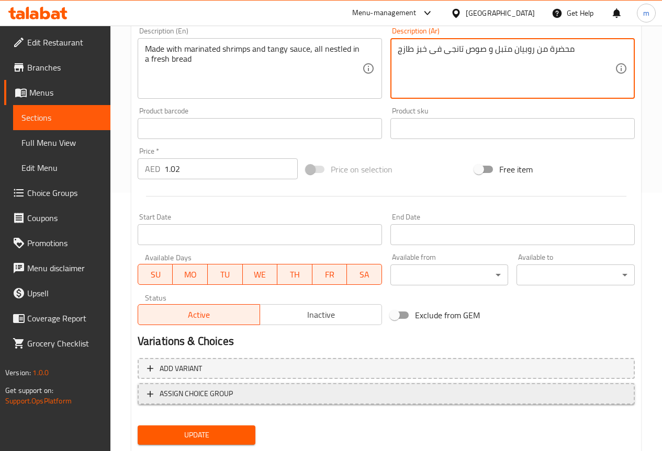
scroll to position [262, 0]
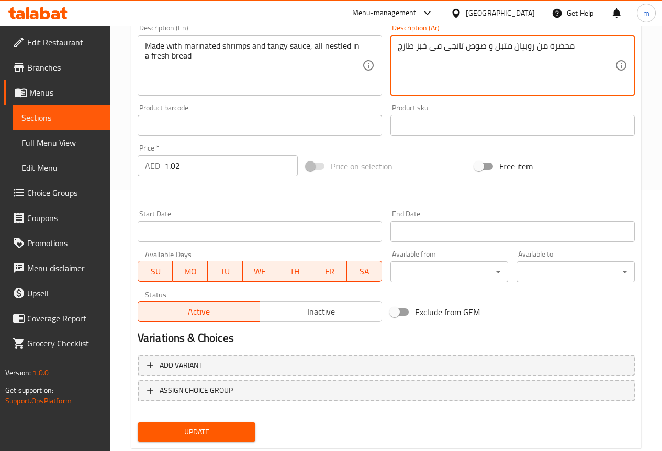
type textarea "محضرة من روبيان متبل و صوص تانجى فى خبز طازج"
click at [214, 433] on span "Update" at bounding box center [196, 432] width 101 height 13
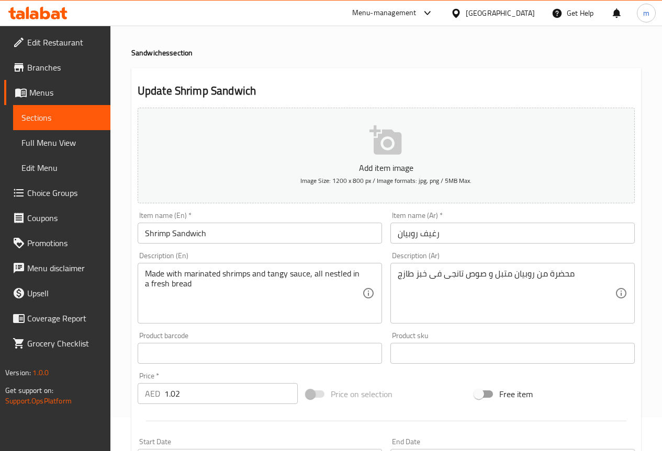
scroll to position [52, 0]
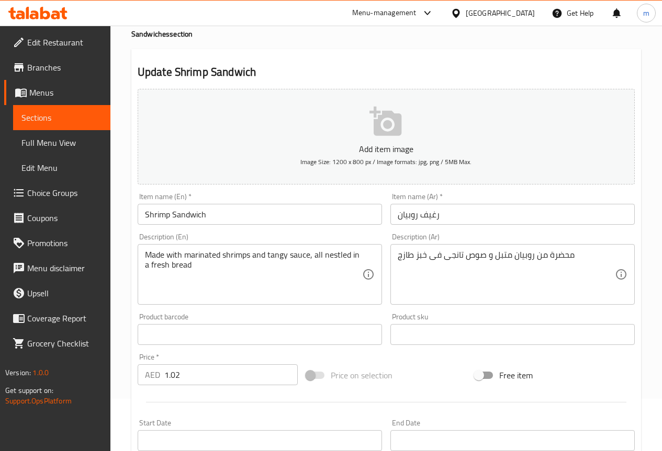
click at [202, 220] on input "Shrimp Sandwich" at bounding box center [260, 214] width 244 height 21
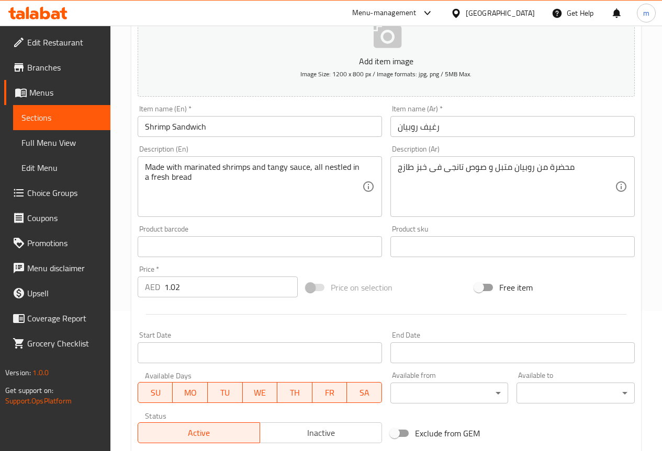
scroll to position [157, 0]
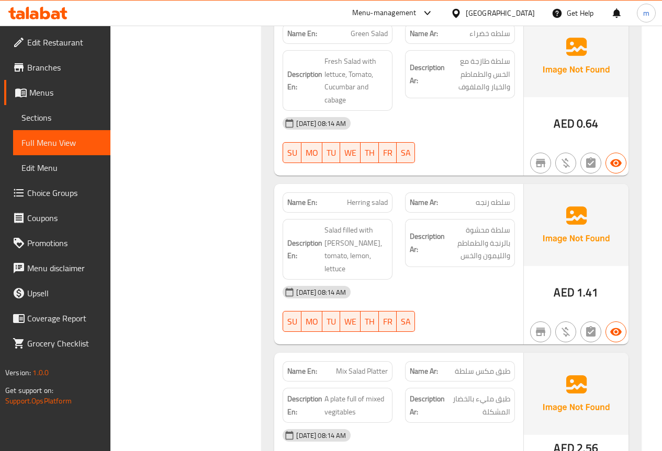
scroll to position [1569, 0]
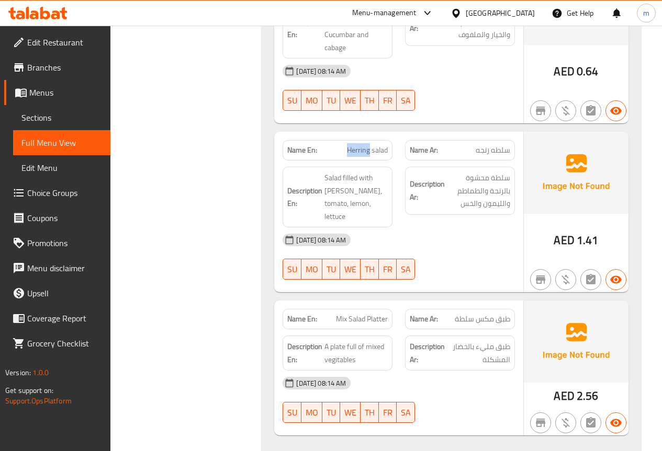
drag, startPoint x: 348, startPoint y: 139, endPoint x: 368, endPoint y: 143, distance: 20.7
click at [368, 145] on span "Herring salad" at bounding box center [367, 150] width 41 height 11
copy span "Herring"
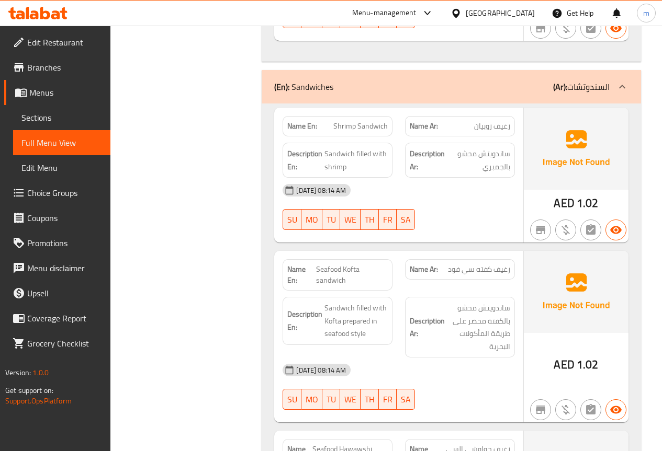
scroll to position [1988, 0]
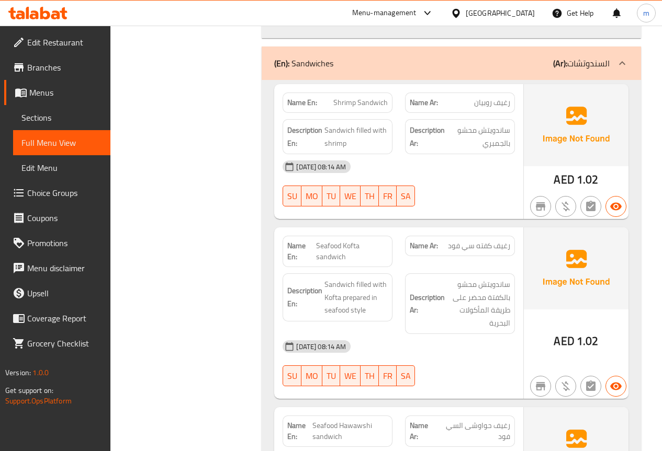
drag, startPoint x: 461, startPoint y: 105, endPoint x: 512, endPoint y: 134, distance: 59.0
click at [495, 124] on span "ساندويتش محشو بالجمبري" at bounding box center [478, 137] width 63 height 26
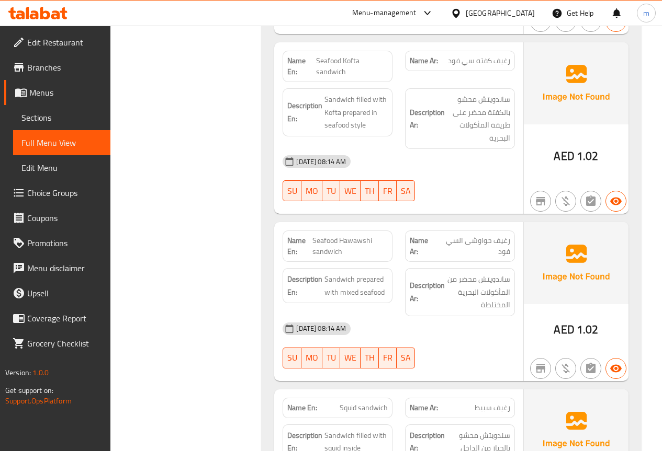
scroll to position [2197, 0]
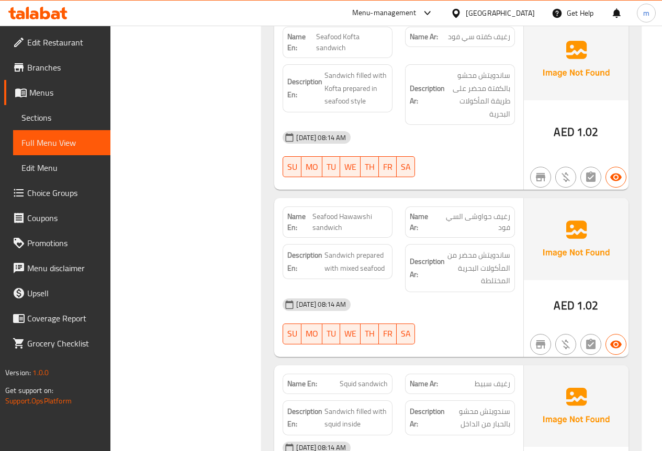
drag, startPoint x: 505, startPoint y: 230, endPoint x: 476, endPoint y: 272, distance: 51.4
click at [485, 263] on span "ساندويتش محضر من المأكولات البحرية المختلطة" at bounding box center [478, 268] width 63 height 39
click at [486, 249] on span "ساندويتش محضر من المأكولات البحرية المختلطة" at bounding box center [478, 268] width 63 height 39
click at [480, 249] on span "ساندويتش محضر من المأكولات البحرية المختلطة" at bounding box center [478, 268] width 63 height 39
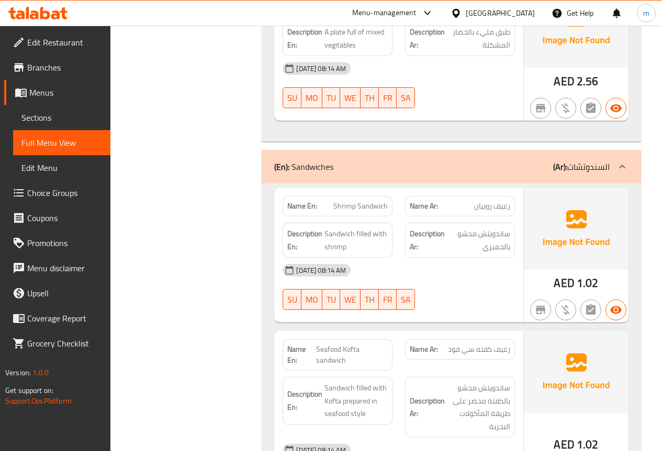
scroll to position [1883, 0]
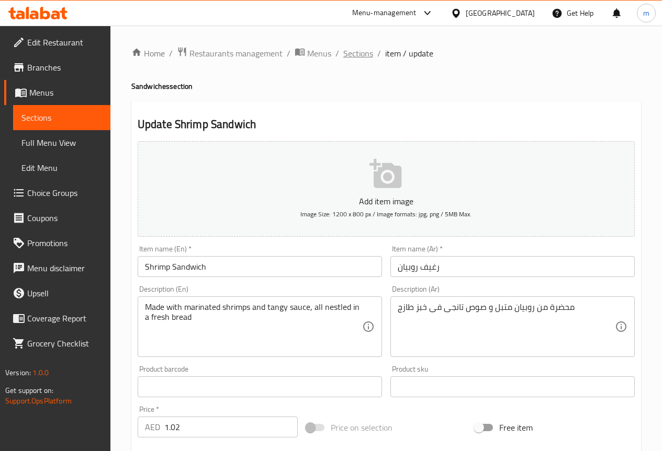
click at [364, 56] on span "Sections" at bounding box center [358, 53] width 30 height 13
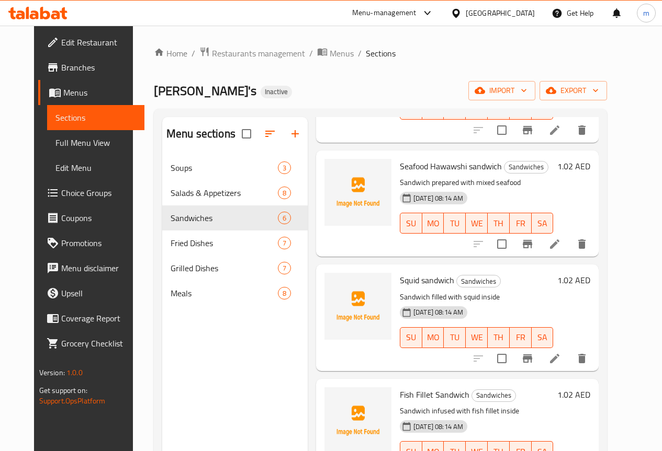
scroll to position [274, 0]
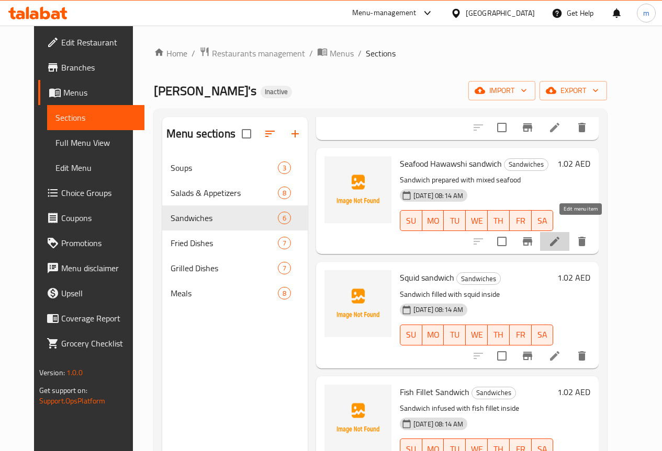
click at [561, 235] on icon at bounding box center [554, 241] width 13 height 13
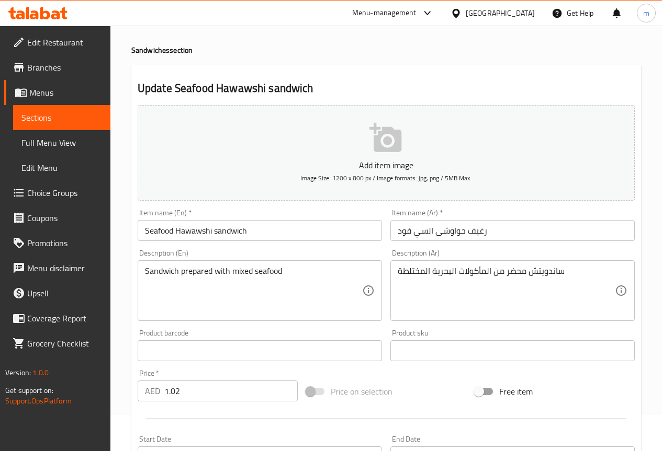
scroll to position [105, 0]
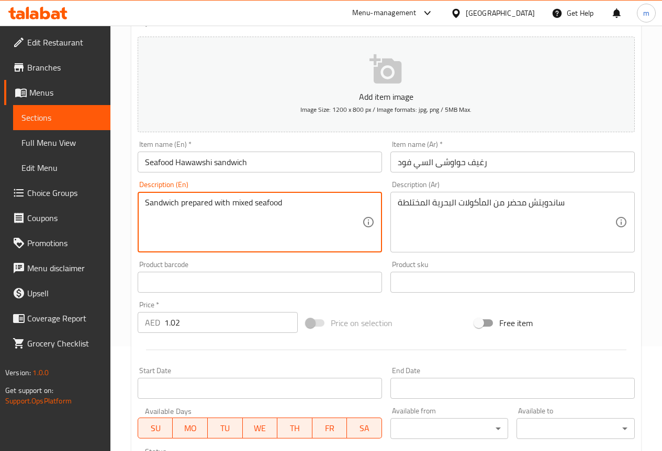
click at [164, 200] on textarea "Sandwich prepared with mixed seafood" at bounding box center [253, 223] width 217 height 50
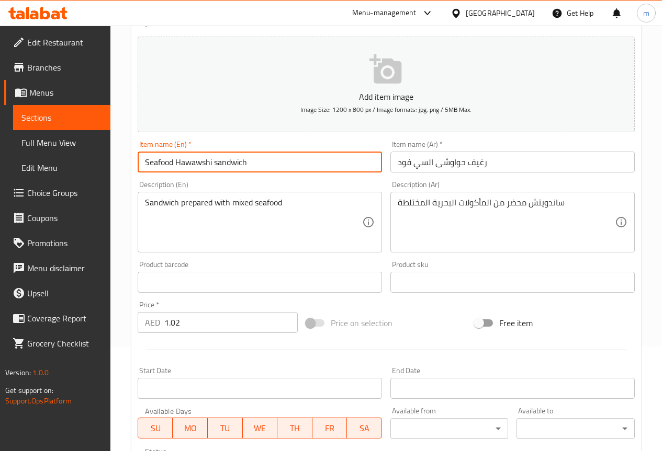
click at [187, 159] on input "Seafood Hawawshi sandwich" at bounding box center [260, 162] width 244 height 21
drag, startPoint x: 168, startPoint y: 165, endPoint x: 157, endPoint y: 164, distance: 10.5
click at [167, 164] on input "Seafood Hawawshi sandwich" at bounding box center [260, 162] width 244 height 21
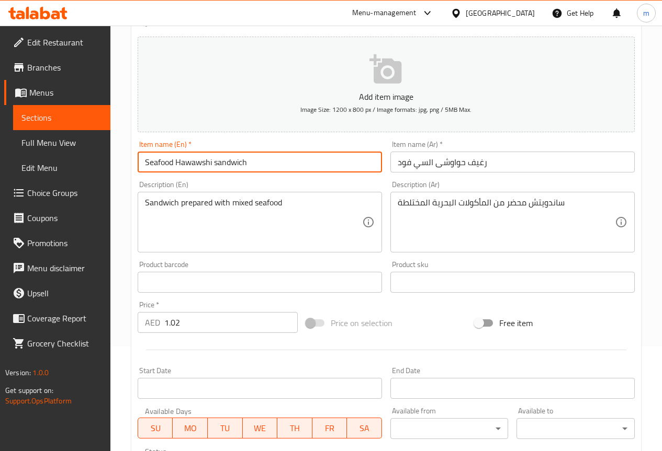
click at [145, 163] on input "Seafood Hawawshi sandwich" at bounding box center [260, 162] width 244 height 21
drag, startPoint x: 145, startPoint y: 163, endPoint x: 244, endPoint y: 163, distance: 98.9
click at [250, 162] on input "Seafood Hawawshi sandwich" at bounding box center [260, 162] width 244 height 21
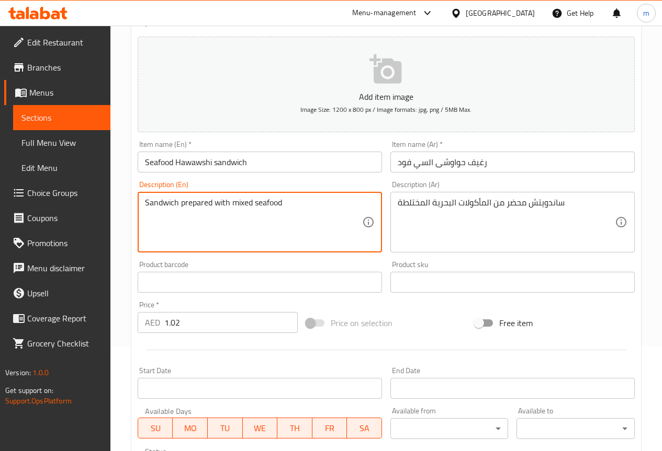
click at [222, 213] on textarea "Sandwich prepared with mixed seafood" at bounding box center [253, 223] width 217 height 50
paste textarea "Egyptian flatbread sandwich filled with seafood and other ingredients"
type textarea "Egyptian flatbread sandwich filled with seafood and other ingredients"
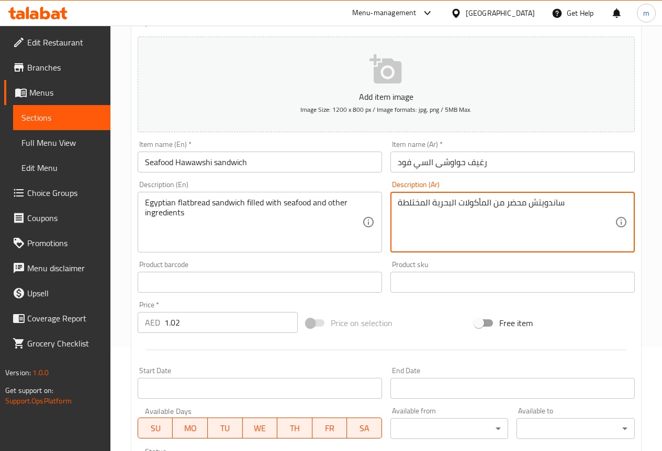
click at [515, 205] on textarea "ساندويتش محضر من المأكولات البحرية المختلطة" at bounding box center [506, 223] width 217 height 50
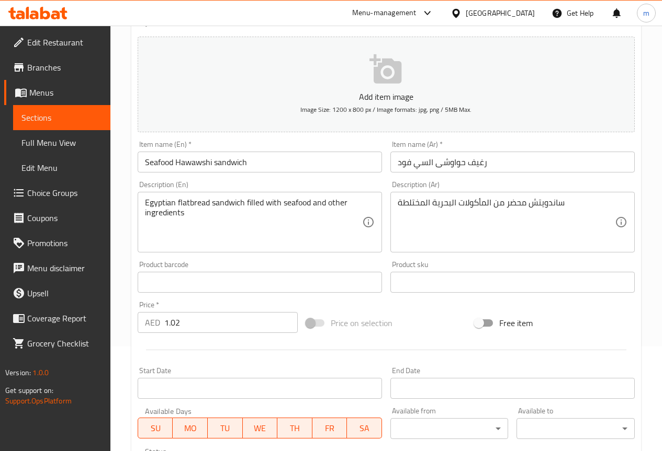
click at [437, 222] on textarea "ساندويتش محضر من المأكولات البحرية المختلطة" at bounding box center [506, 223] width 217 height 50
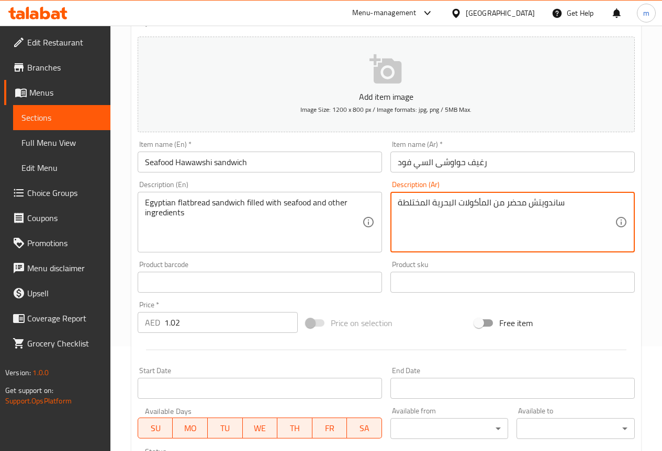
click at [437, 222] on textarea "ساندويتش محضر من المأكولات البحرية المختلطة" at bounding box center [506, 223] width 217 height 50
paste textarea "خبز مصري مسطح محشو بالمأكولات البحرية ومكونات أخرى"
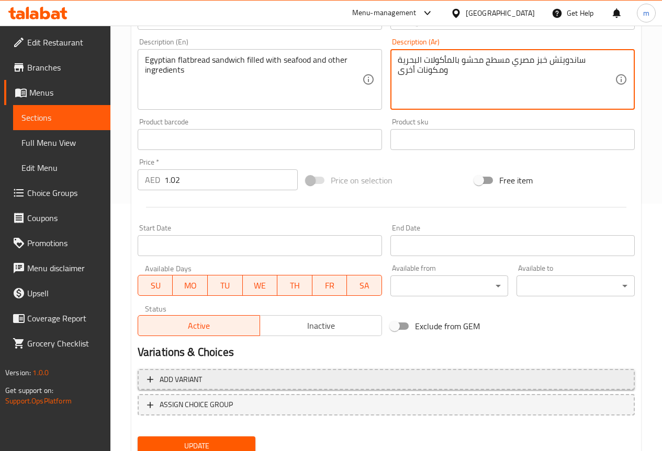
scroll to position [262, 0]
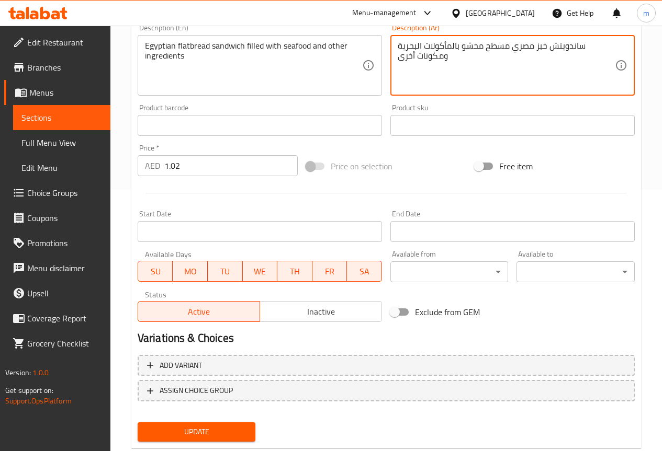
type textarea "ساندويتش خبز مصري مسطح محشو بالمأكولات البحرية ومكونات أخرى"
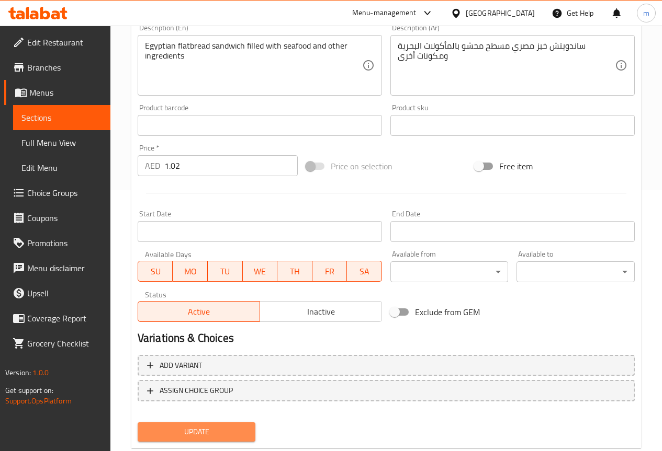
click at [210, 426] on span "Update" at bounding box center [196, 432] width 101 height 13
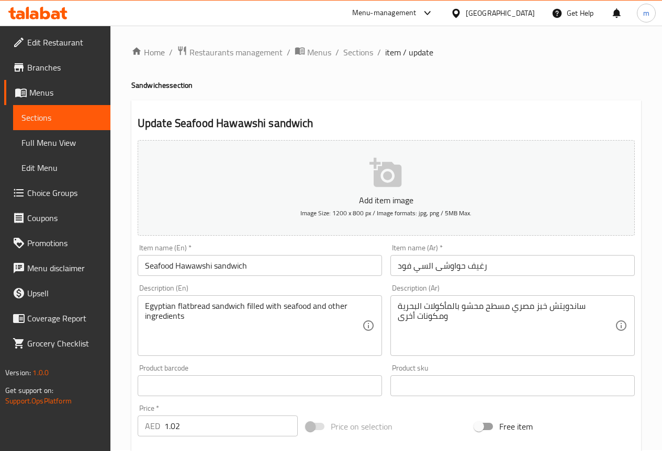
scroll to position [0, 0]
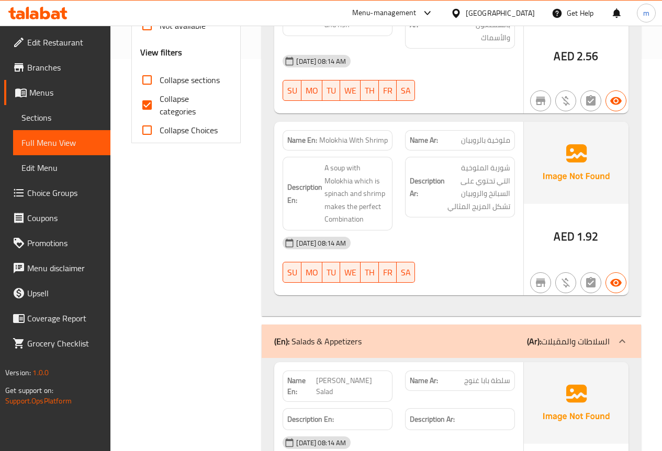
scroll to position [262, 0]
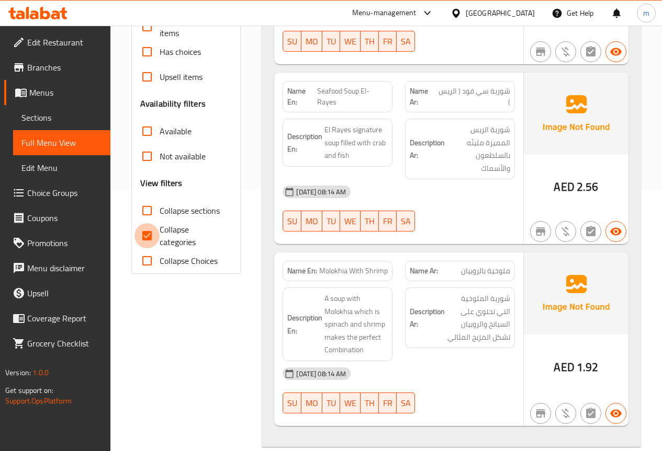
click at [140, 231] on input "Collapse categories" at bounding box center [146, 235] width 25 height 25
checkbox input "false"
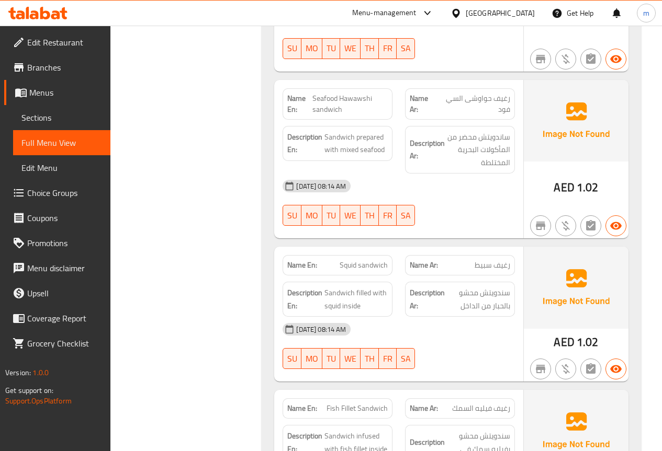
scroll to position [2302, 0]
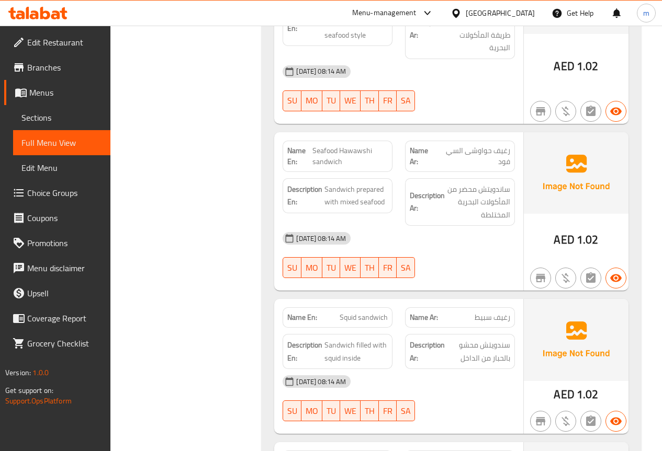
copy span "Seafood Hawawshi sandwich"
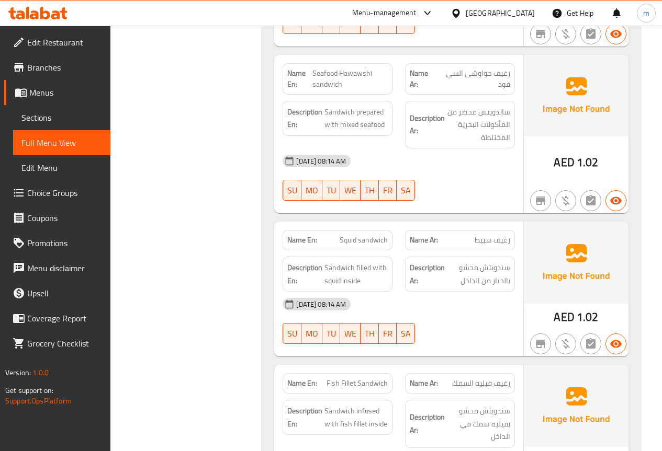
scroll to position [2406, 0]
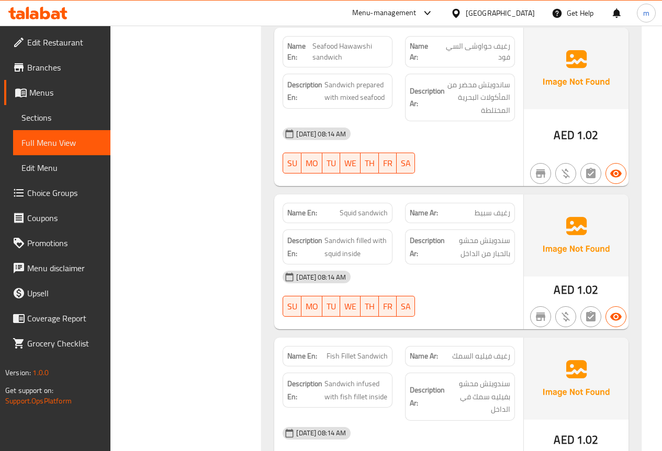
copy span "رغيف سبيط"
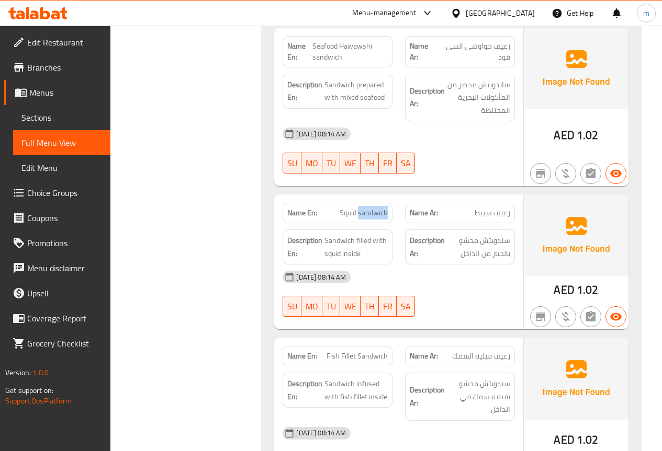
copy span "Squid sandwich"
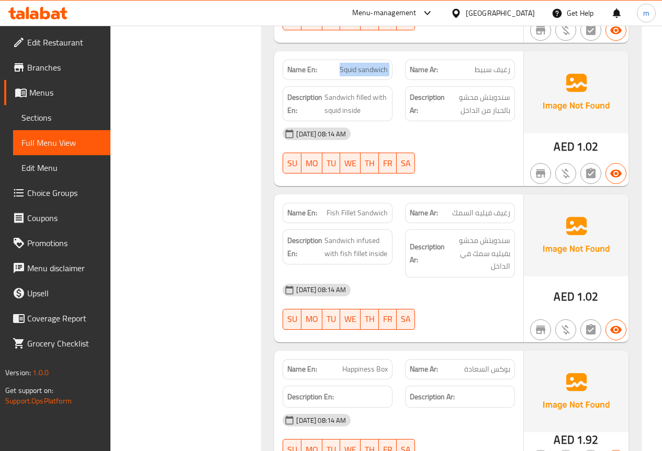
scroll to position [2563, 0]
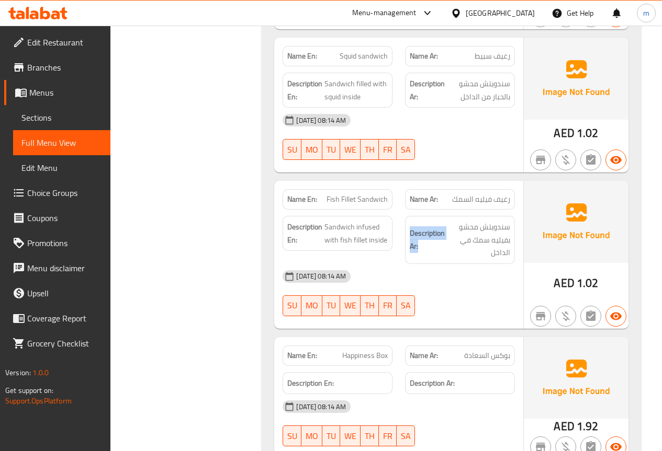
drag, startPoint x: 417, startPoint y: 225, endPoint x: 392, endPoint y: 233, distance: 26.7
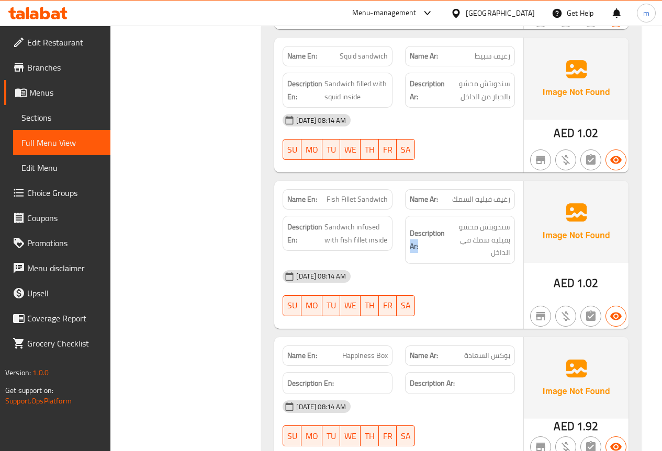
drag, startPoint x: 419, startPoint y: 221, endPoint x: 403, endPoint y: 222, distance: 15.7
drag, startPoint x: 422, startPoint y: 221, endPoint x: 400, endPoint y: 220, distance: 22.5
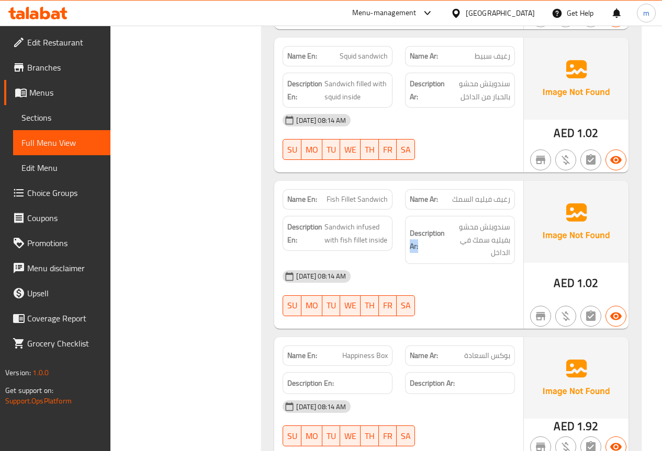
copy span "Fish Fillet Sandwich"
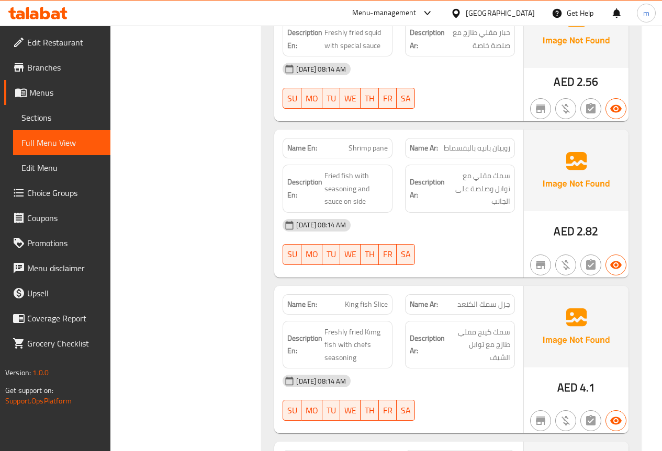
scroll to position [3400, 0]
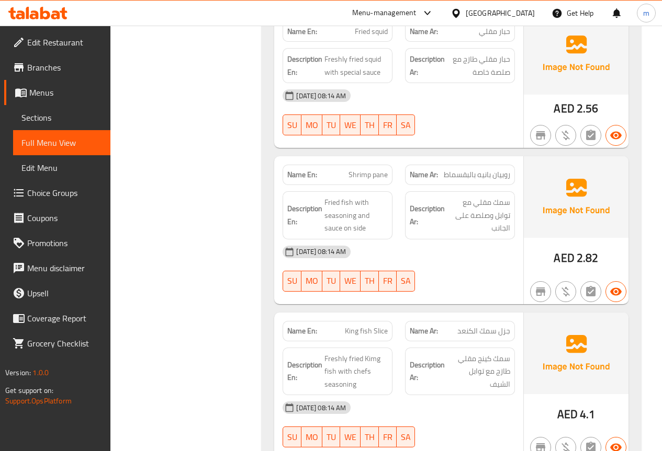
copy span "Shrimp pane"
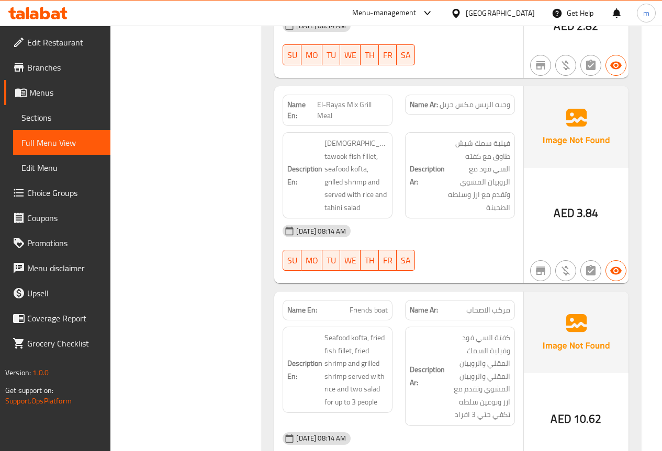
scroll to position [6124, 0]
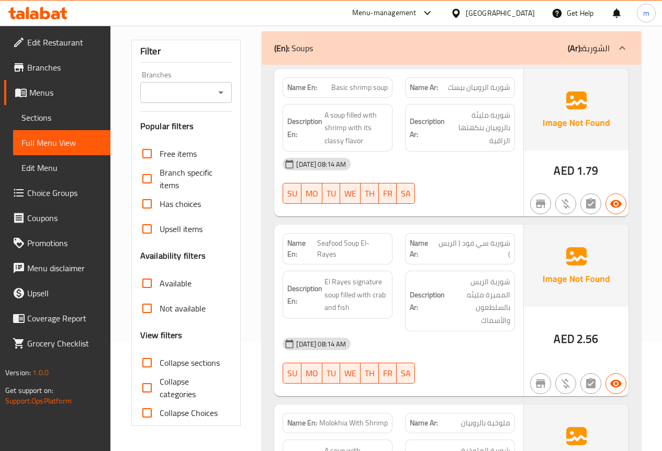
scroll to position [0, 0]
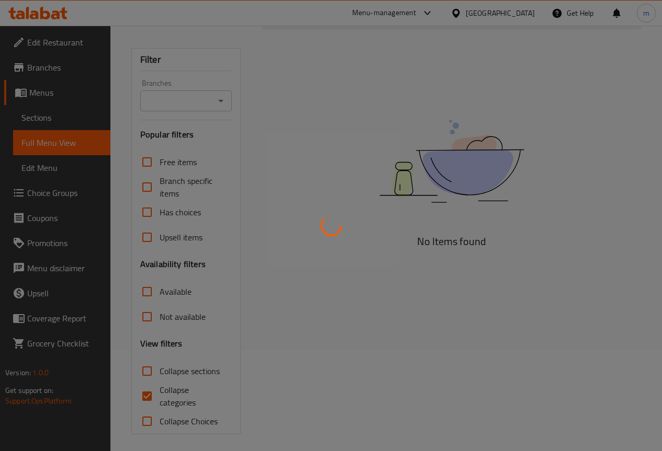
scroll to position [105, 0]
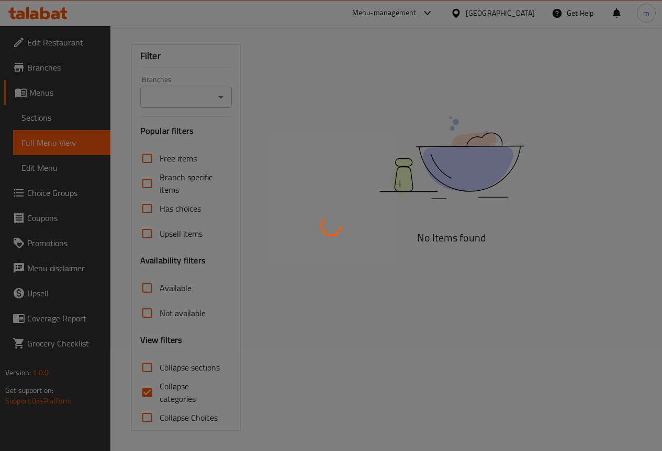
click at [48, 111] on div at bounding box center [331, 225] width 662 height 451
click at [44, 121] on div at bounding box center [331, 225] width 662 height 451
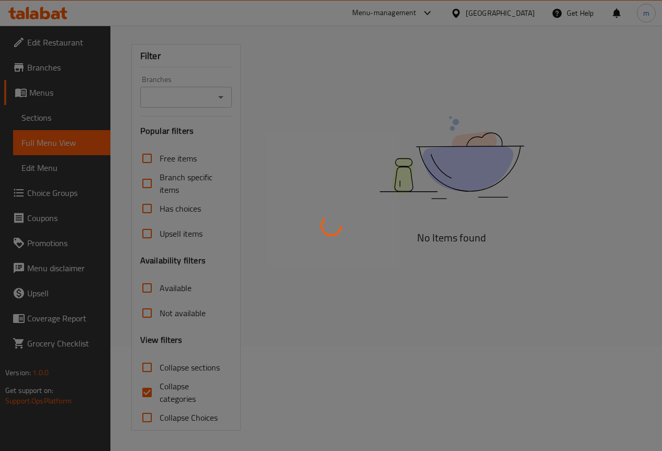
click at [44, 121] on div at bounding box center [331, 225] width 662 height 451
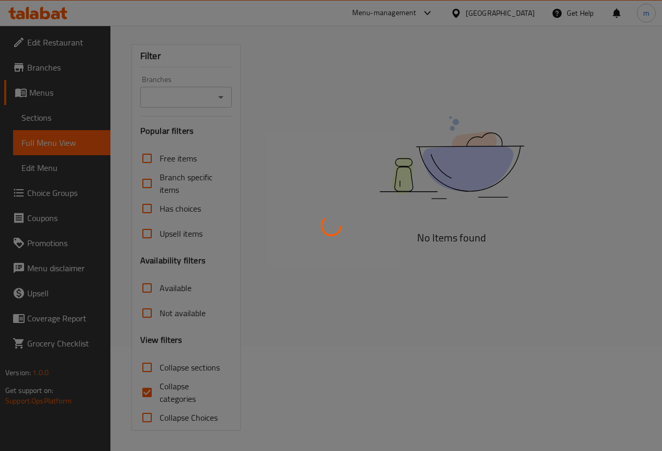
click at [44, 121] on div at bounding box center [331, 225] width 662 height 451
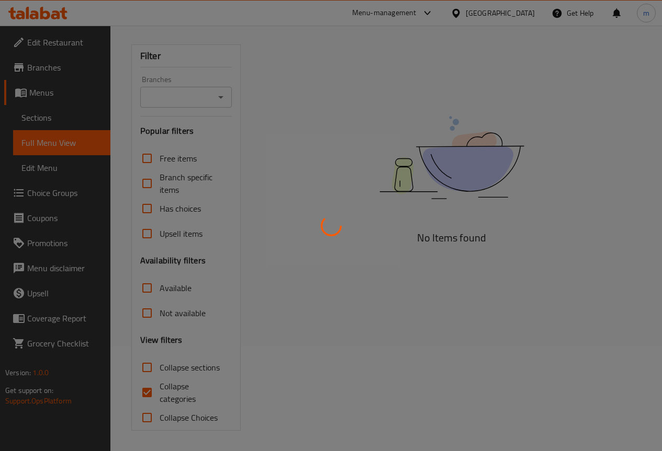
click at [44, 121] on div at bounding box center [331, 225] width 662 height 451
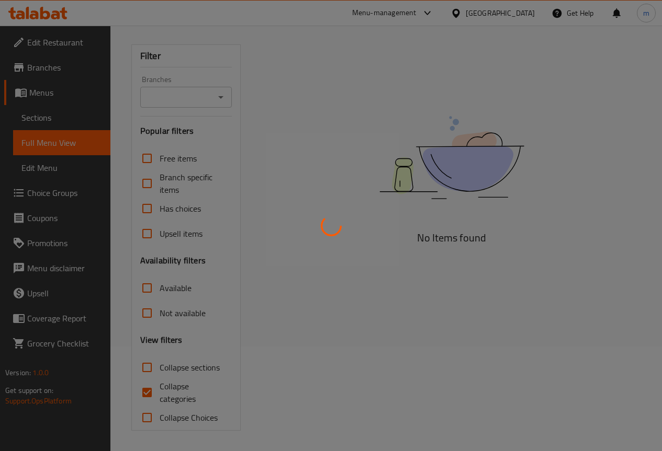
click at [44, 121] on div at bounding box center [331, 225] width 662 height 451
click at [54, 118] on div at bounding box center [331, 225] width 662 height 451
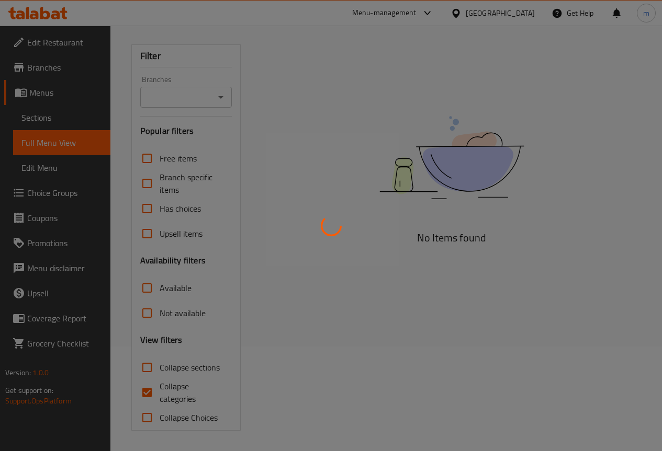
click at [54, 118] on div at bounding box center [331, 225] width 662 height 451
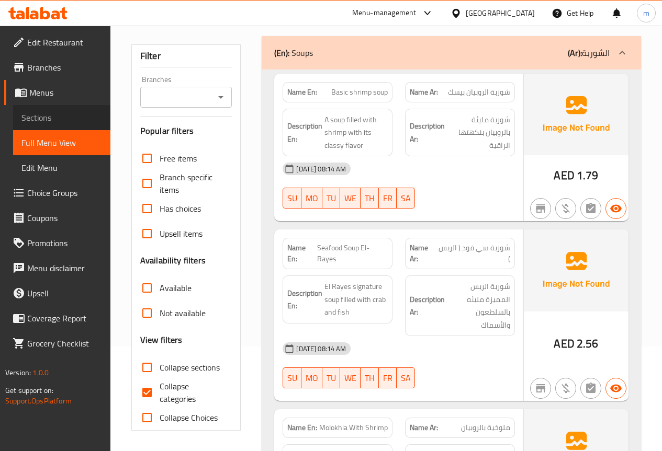
click at [49, 114] on span "Sections" at bounding box center [61, 117] width 81 height 13
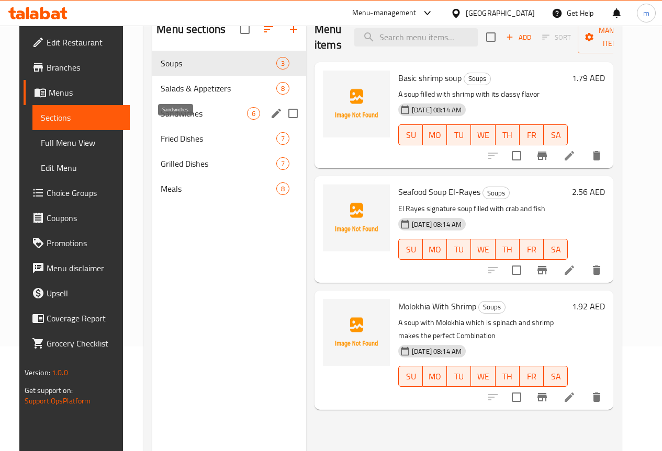
click at [189, 120] on span "Sandwiches" at bounding box center [204, 113] width 86 height 13
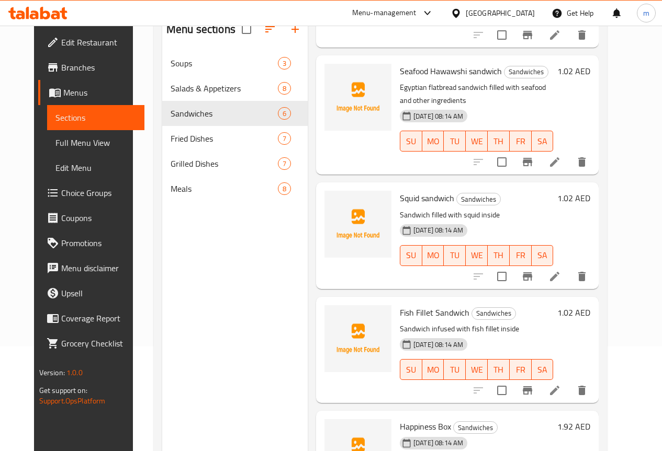
scroll to position [274, 0]
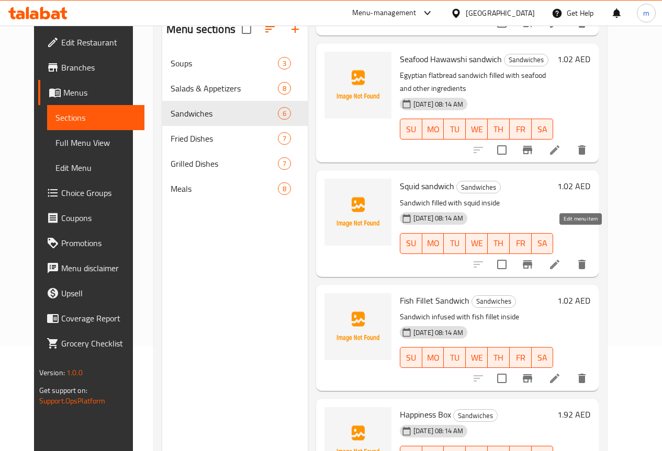
click at [559, 260] on icon at bounding box center [554, 264] width 9 height 9
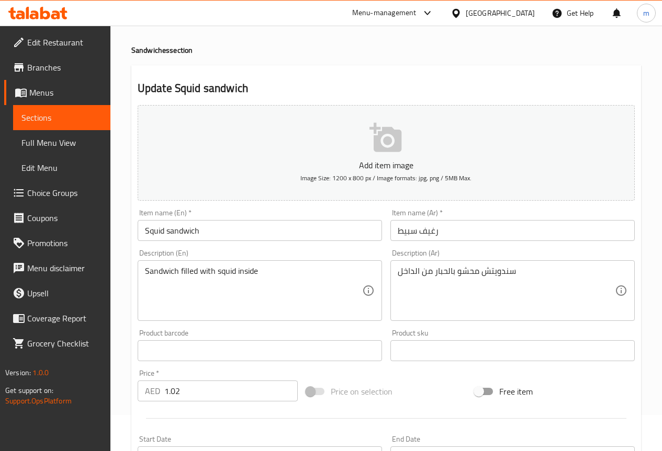
scroll to position [52, 0]
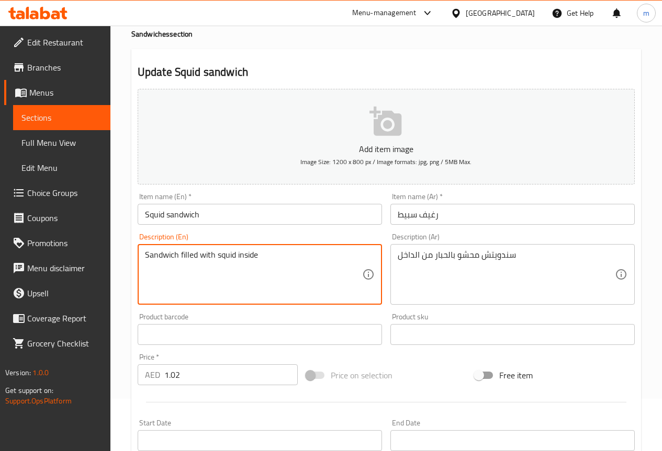
click at [210, 260] on textarea "Sandwich filled with squid inside" at bounding box center [253, 275] width 217 height 50
paste textarea "remove desc. of item"
click at [206, 257] on textarea "remove desc. of item" at bounding box center [253, 275] width 217 height 50
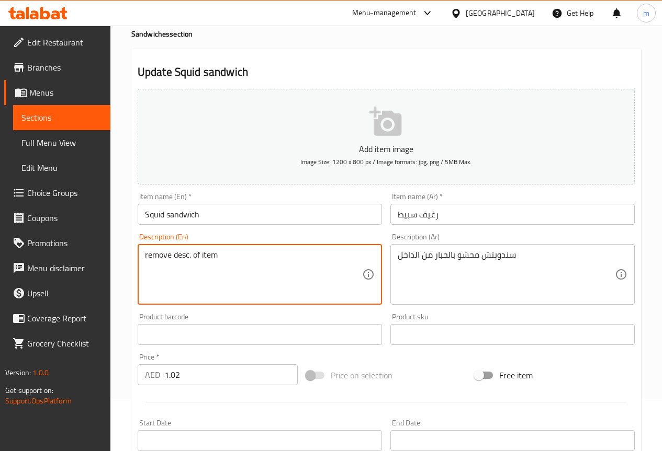
click at [206, 257] on textarea "remove desc. of item" at bounding box center [253, 275] width 217 height 50
click at [247, 263] on textarea "remove desc. of item" at bounding box center [253, 275] width 217 height 50
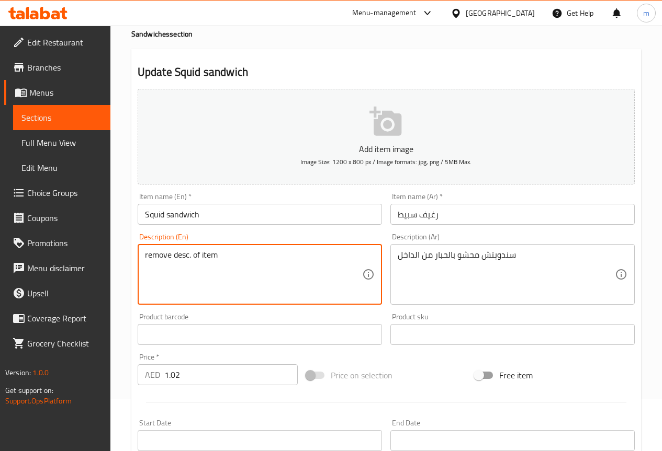
paste textarea "Made with crispy and tender squid, fresh lettuce, juicy tomatoes, and a zesty s…"
type textarea "Made with crispy and tender squid, fresh lettuce, juicy tomatoes, and a zesty s…"
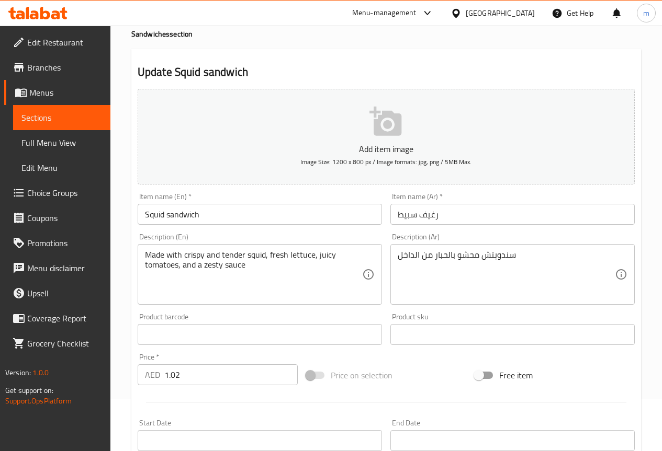
click at [395, 264] on div "سندويتش محشو بالحبار من الداخل Description (Ar)" at bounding box center [512, 274] width 244 height 61
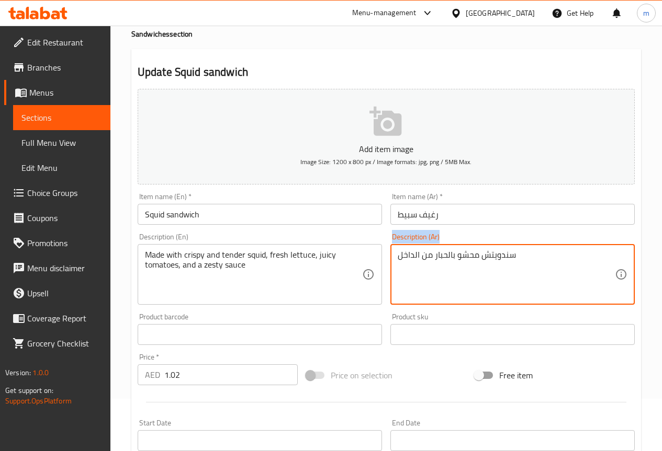
click at [395, 264] on div "سندويتش محشو بالحبار من الداخل Description (Ar)" at bounding box center [512, 274] width 244 height 61
click at [439, 263] on textarea "سندويتش محشو بالحبار من الداخل" at bounding box center [506, 275] width 217 height 50
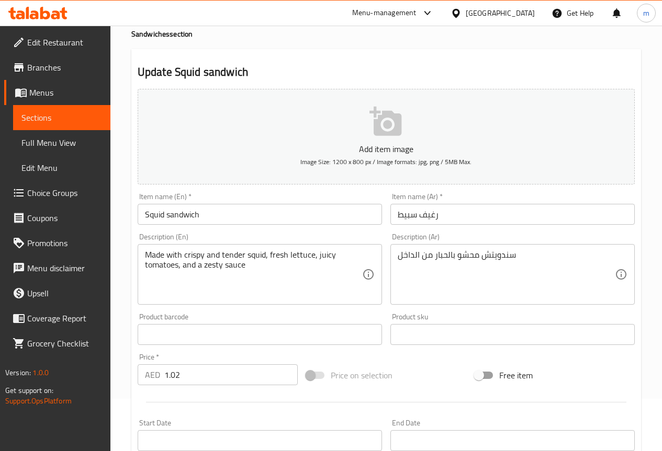
click at [443, 276] on textarea "سندويتش محشو بالحبار من الداخل" at bounding box center [506, 275] width 217 height 50
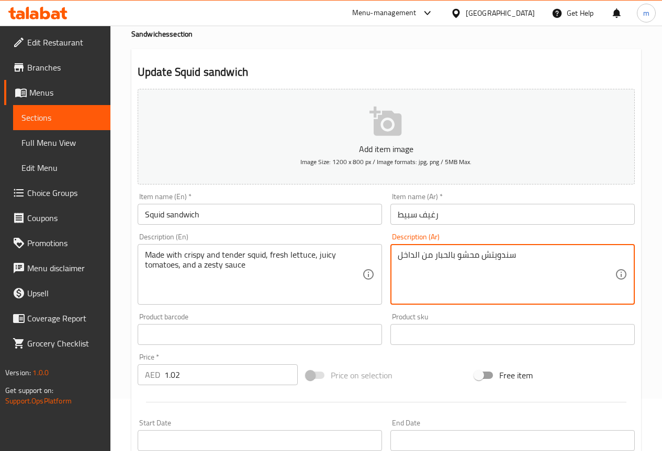
click at [443, 276] on textarea "سندويتش محشو بالحبار من الداخل" at bounding box center [506, 275] width 217 height 50
paste textarea "محضر من الحبار المقرمش والطري ، والخس الطازج ، والطماطم ، والصلصة الحارة"
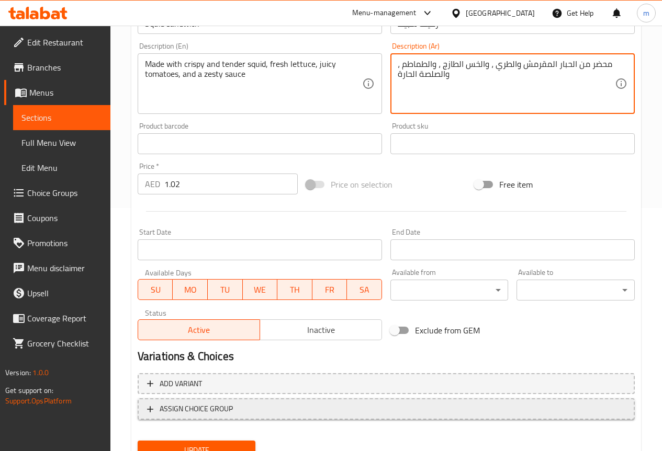
scroll to position [288, 0]
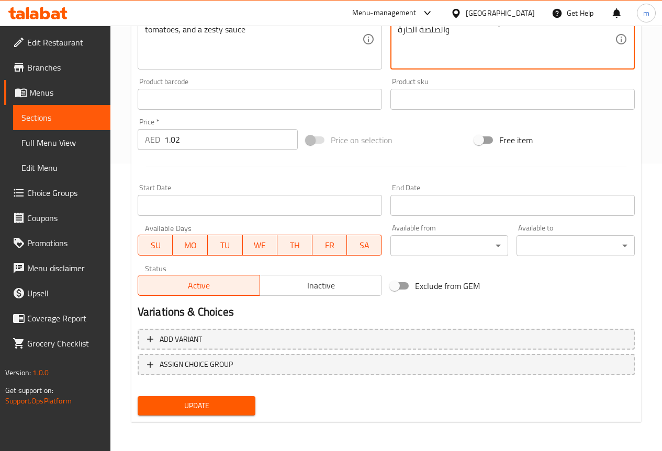
type textarea "محضر من الحبار المقرمش والطري ، والخس الطازج ، والطماطم ، والصلصة الحارة"
click at [221, 408] on span "Update" at bounding box center [196, 406] width 101 height 13
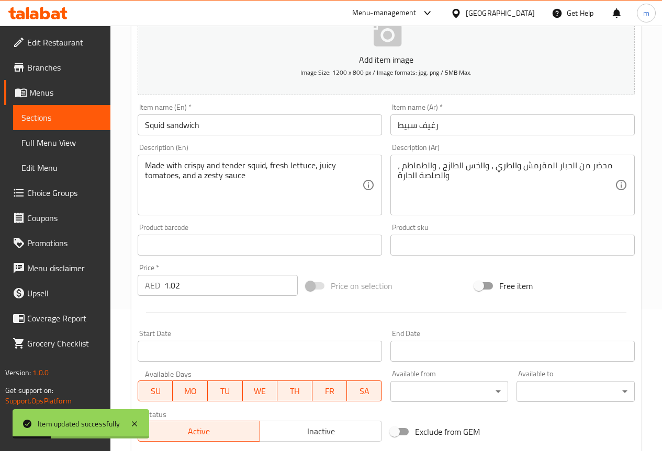
scroll to position [131, 0]
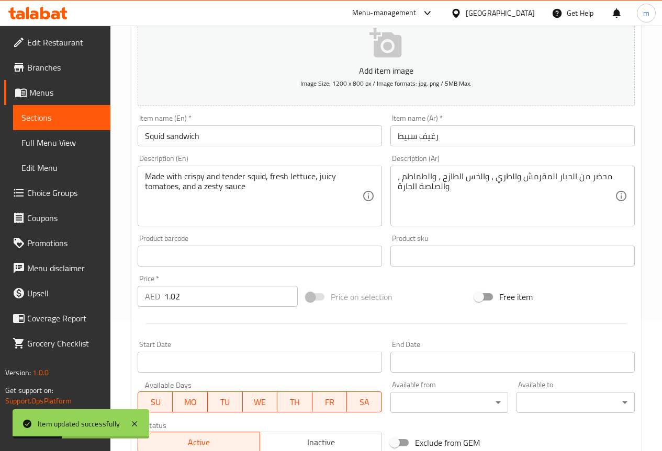
click at [188, 136] on input "Squid sandwich" at bounding box center [260, 136] width 244 height 21
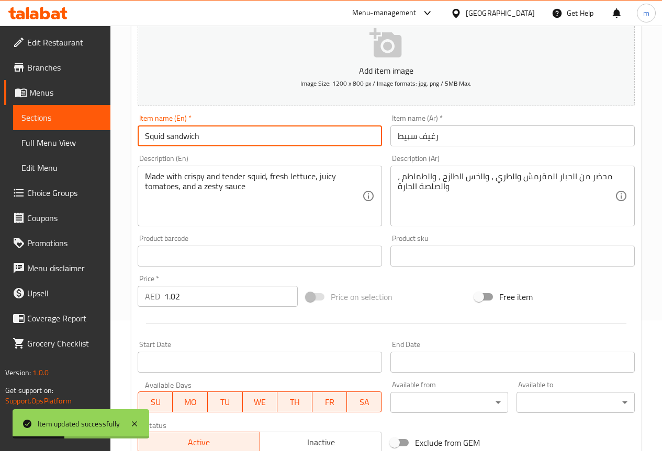
click at [188, 136] on input "Squid sandwich" at bounding box center [260, 136] width 244 height 21
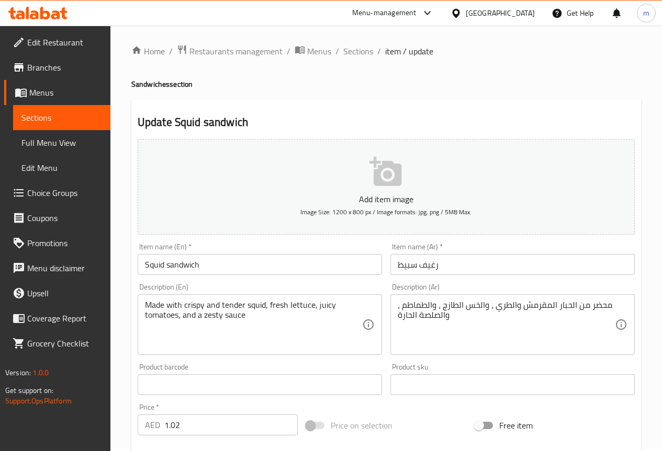
scroll to position [0, 0]
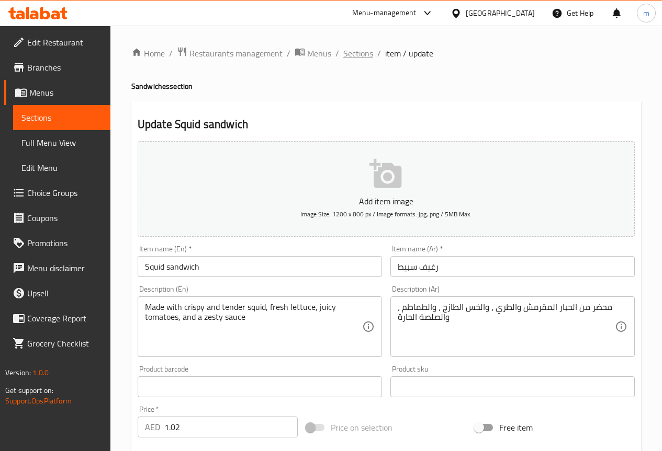
click at [355, 51] on span "Sections" at bounding box center [358, 53] width 30 height 13
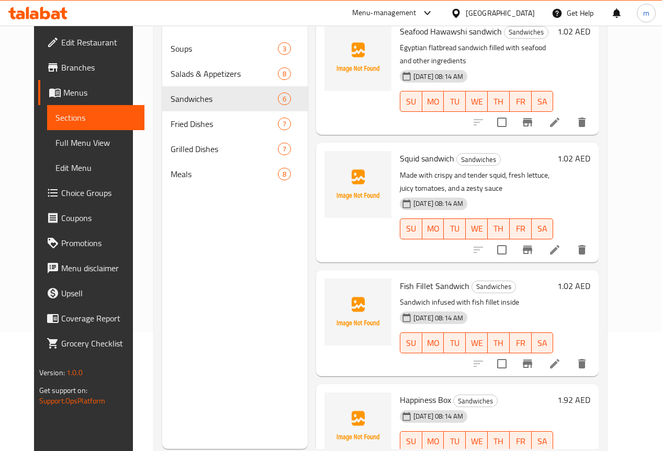
scroll to position [146, 0]
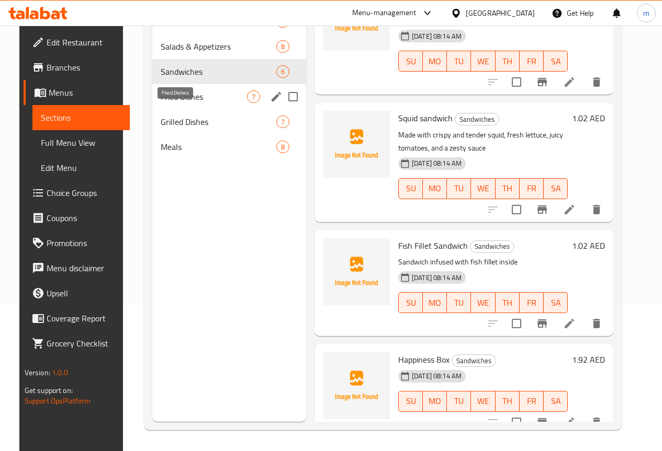
click at [173, 103] on span "Fried Dishes" at bounding box center [204, 97] width 86 height 13
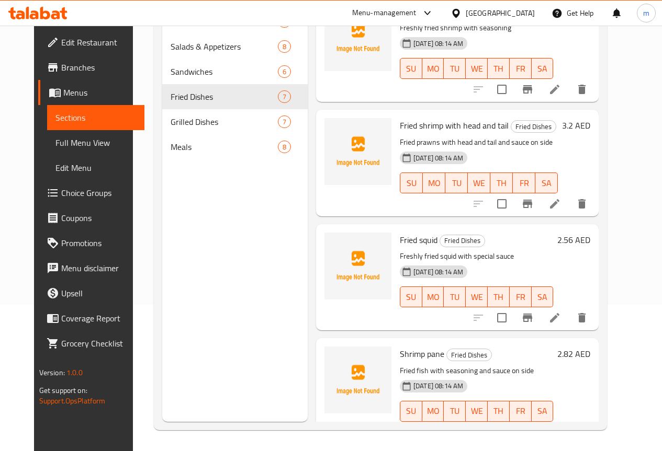
scroll to position [24, 0]
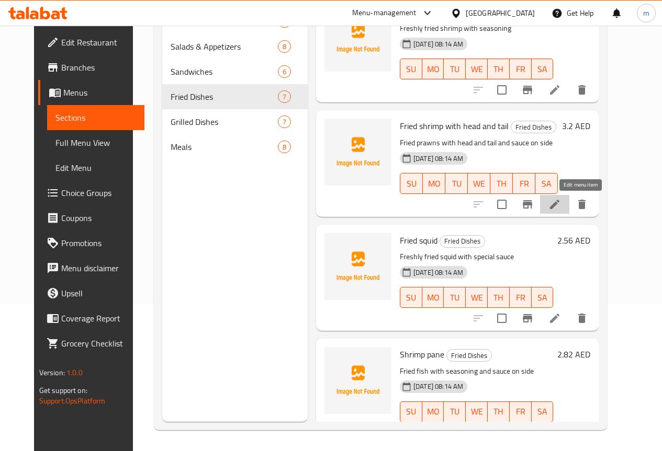
click at [561, 209] on icon at bounding box center [554, 204] width 13 height 13
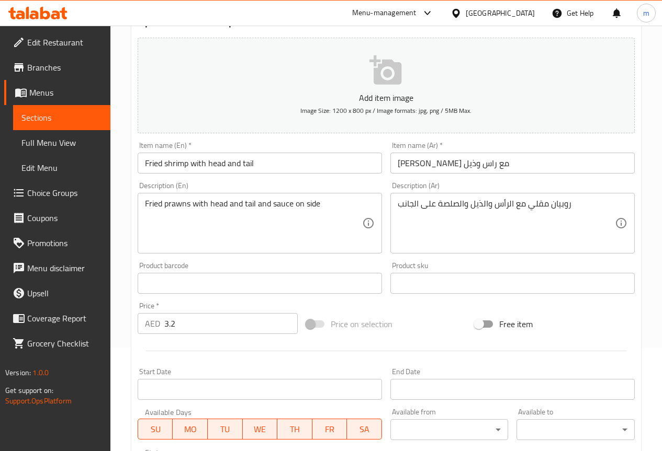
scroll to position [105, 0]
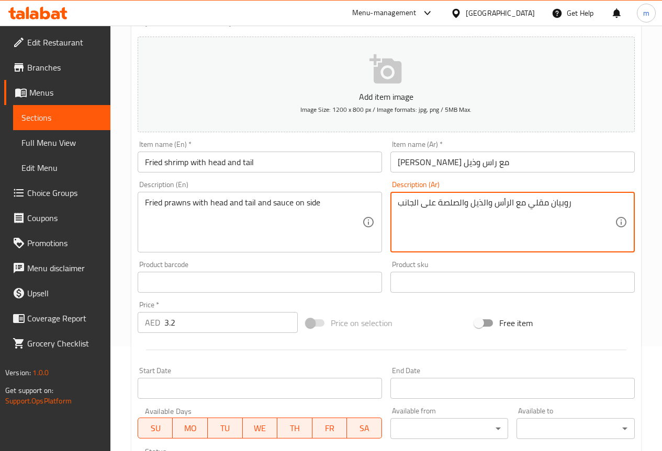
drag, startPoint x: 437, startPoint y: 201, endPoint x: 453, endPoint y: 200, distance: 15.7
click at [453, 200] on textarea "روبيان مقلي مع الرأس والذيل والصلصة على الجانب" at bounding box center [506, 223] width 217 height 50
click at [451, 201] on textarea "روبيان مقلي مع الرأس والذيل والصلصة على الجانب" at bounding box center [506, 223] width 217 height 50
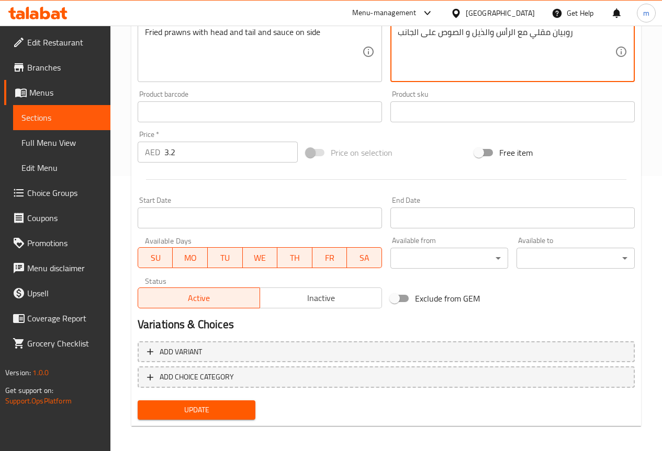
scroll to position [279, 0]
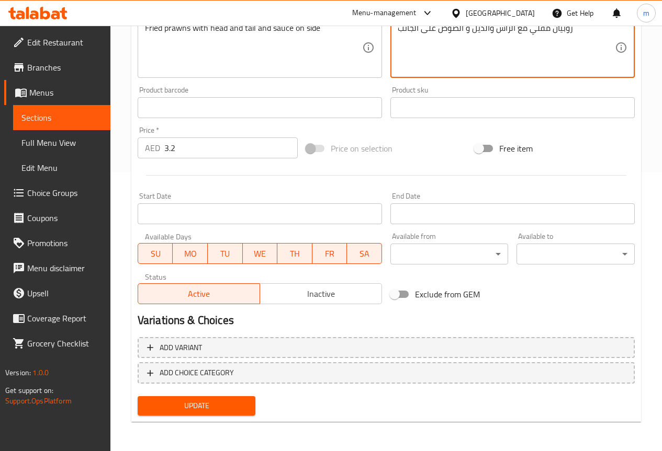
type textarea "روبيان مقلي مع الرأس والذيل و الصوص على الجانب"
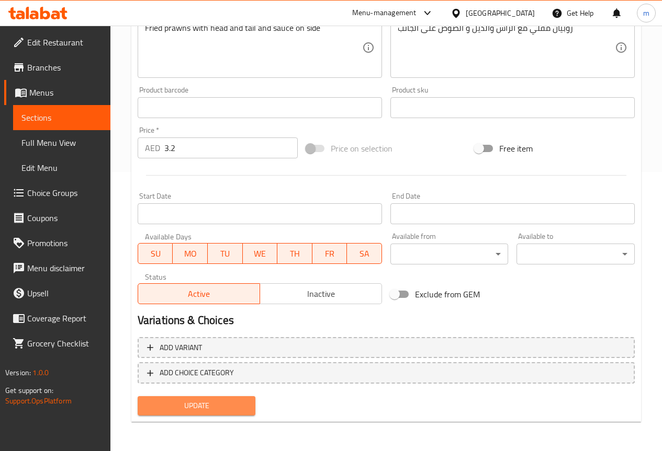
click at [217, 400] on span "Update" at bounding box center [196, 406] width 101 height 13
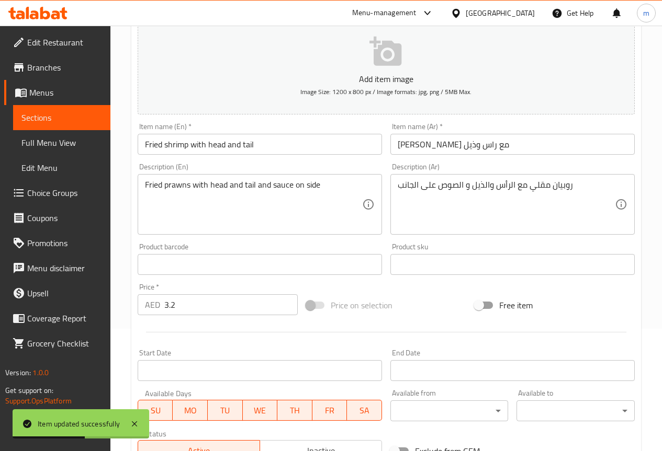
scroll to position [0, 0]
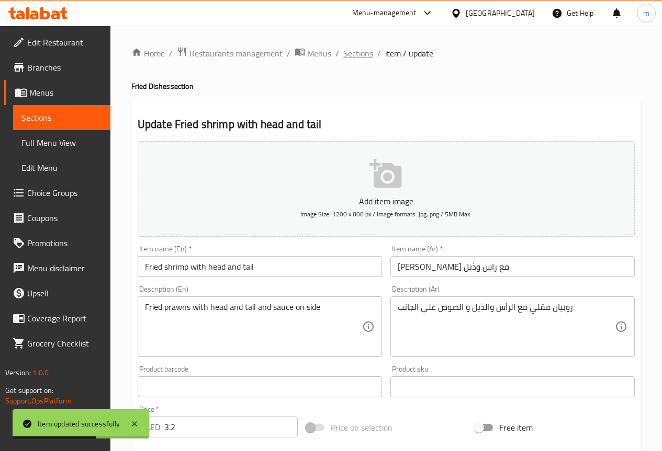
click at [347, 53] on span "Sections" at bounding box center [358, 53] width 30 height 13
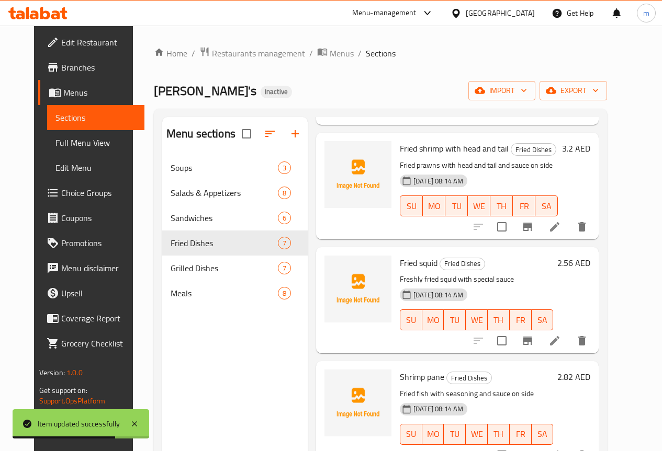
scroll to position [157, 0]
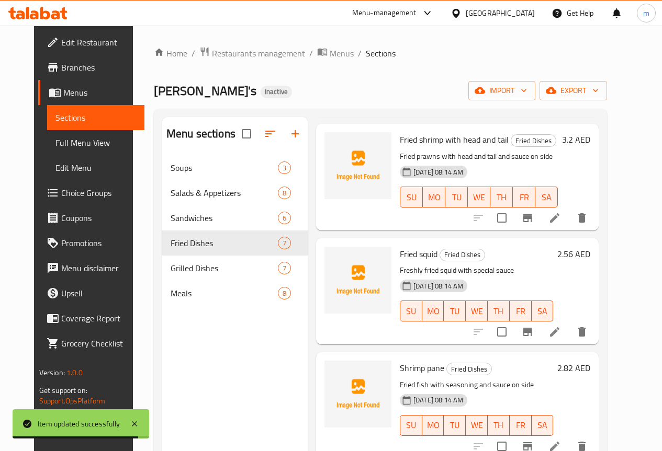
click at [569, 327] on li at bounding box center [554, 332] width 29 height 19
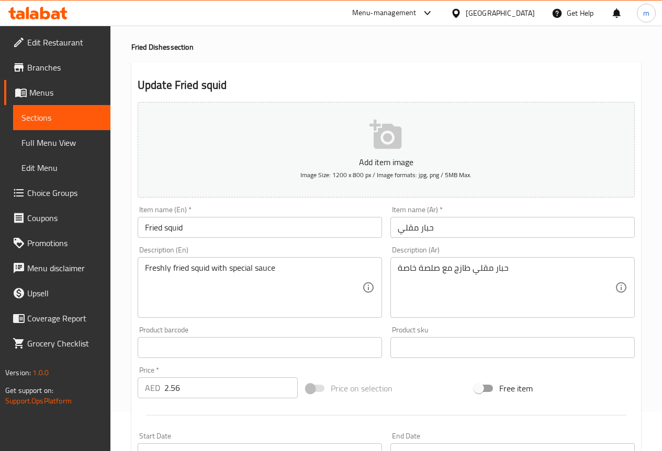
scroll to position [105, 0]
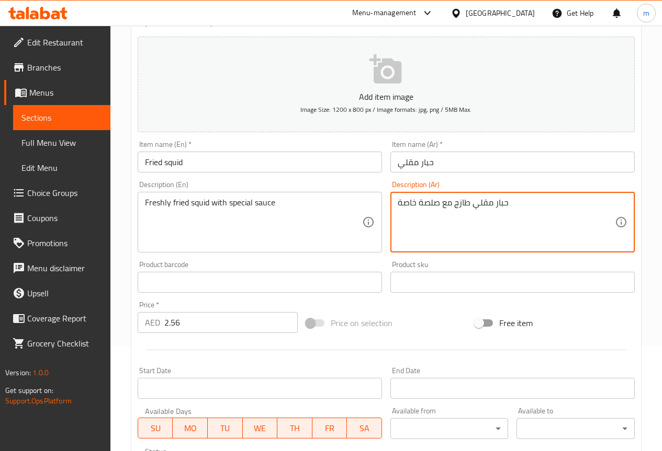
drag, startPoint x: 421, startPoint y: 201, endPoint x: 428, endPoint y: 201, distance: 7.3
click at [425, 201] on textarea "حبار مقلي طازج مع صلصة خاصة" at bounding box center [506, 223] width 217 height 50
click at [420, 201] on textarea "حبار مقلي طازج مع صلصة خاصة" at bounding box center [506, 223] width 217 height 50
click at [420, 202] on textarea "حبار مقلي طازج مع صلصة خاصة" at bounding box center [506, 223] width 217 height 50
click at [425, 205] on textarea "حبار مقلي طازج مع صلصة خاصة" at bounding box center [506, 223] width 217 height 50
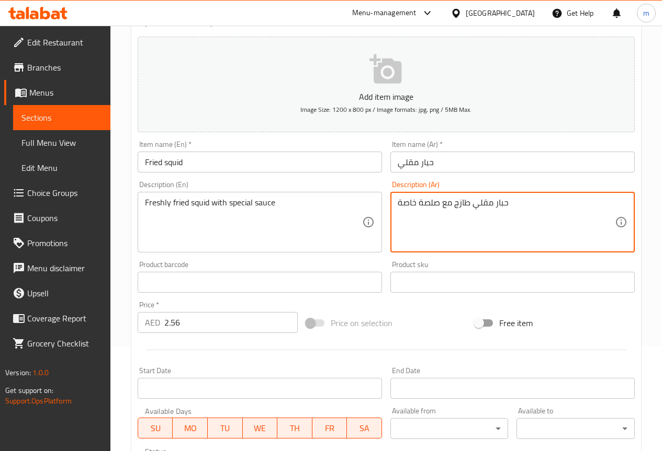
click at [425, 205] on textarea "حبار مقلي طازج مع صلصة خاصة" at bounding box center [506, 223] width 217 height 50
click at [402, 208] on textarea "حبار مقلي طازج مع صوص خاصة" at bounding box center [506, 223] width 217 height 50
click at [397, 204] on div "حبار مقلي طازج مع صوص خاصة Description (Ar)" at bounding box center [512, 222] width 244 height 61
click at [400, 201] on textarea "حبار مقلي طازج مع صوص خاصة" at bounding box center [506, 223] width 217 height 50
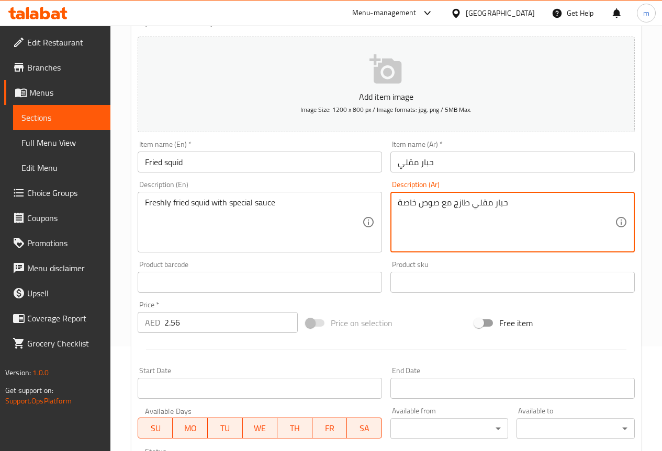
click at [409, 207] on textarea "حبار مقلي طازج مع صوص خاصة" at bounding box center [506, 223] width 217 height 50
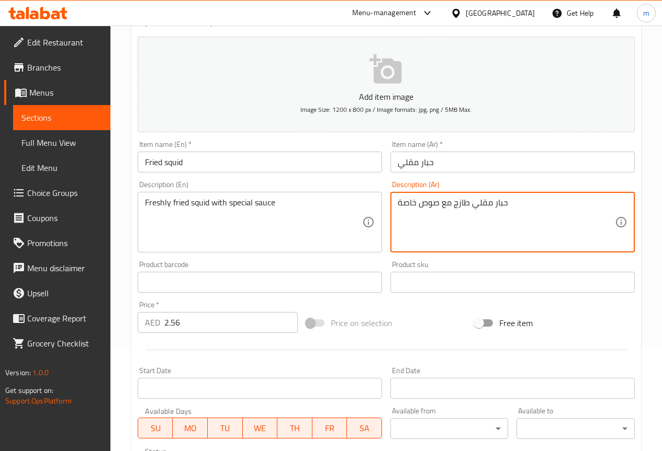
click at [414, 205] on textarea "حبار مقلي طازج مع صوص خاصة" at bounding box center [506, 223] width 217 height 50
click at [405, 206] on textarea "حبار مقلي طازج مع صوص خاصة" at bounding box center [506, 223] width 217 height 50
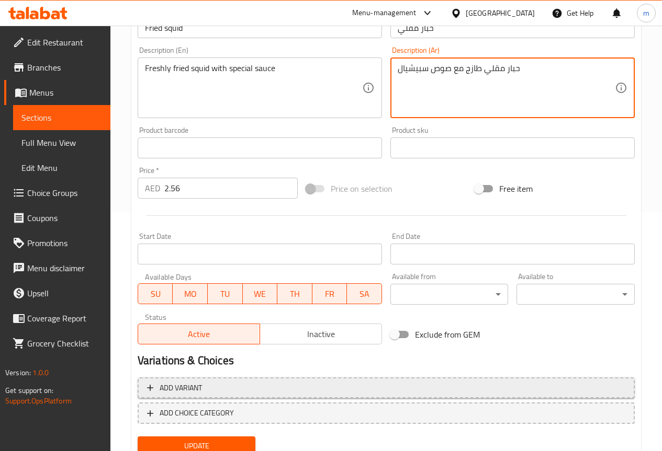
scroll to position [262, 0]
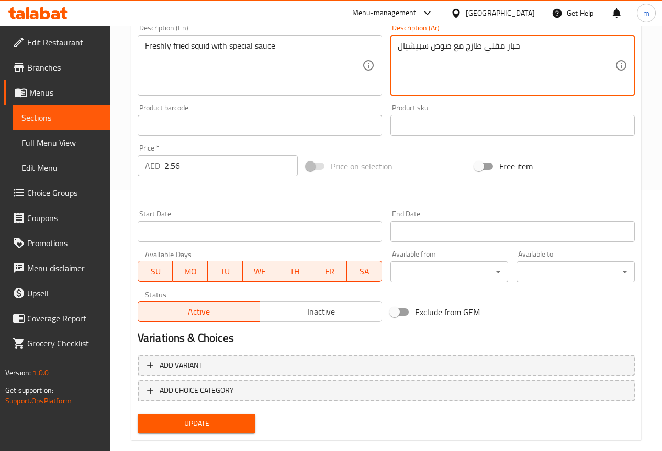
type textarea "حبار مقلي طازج مع صوص سبيشيال"
click at [156, 430] on span "Update" at bounding box center [196, 423] width 101 height 13
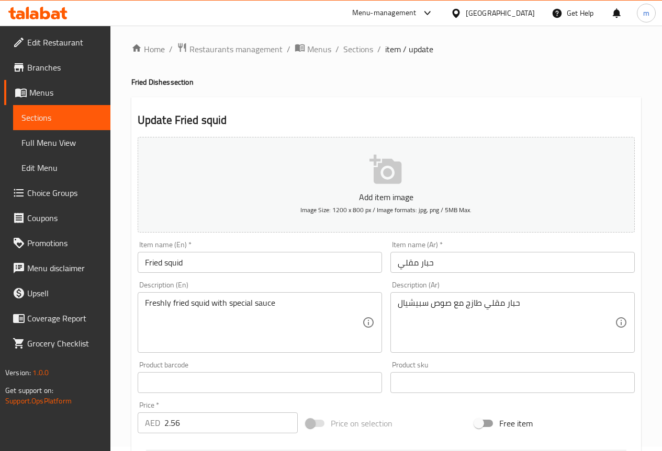
scroll to position [0, 0]
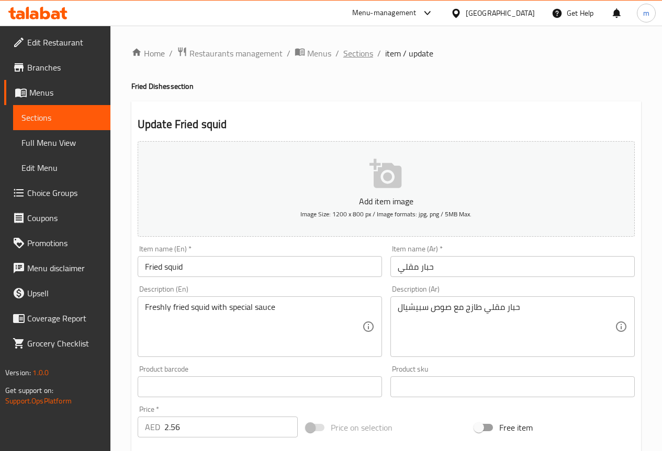
click at [359, 50] on span "Sections" at bounding box center [358, 53] width 30 height 13
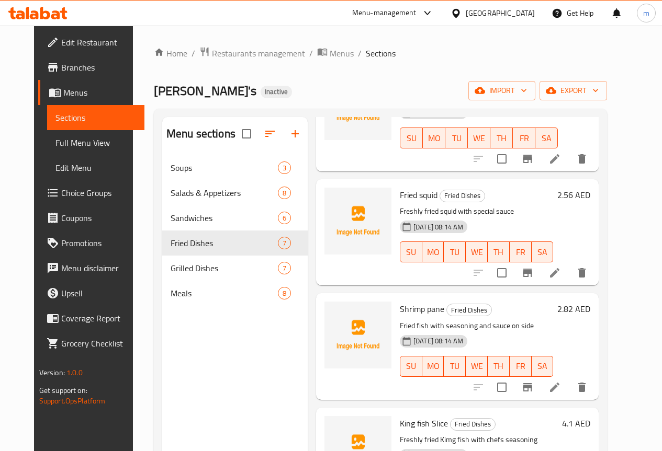
scroll to position [262, 0]
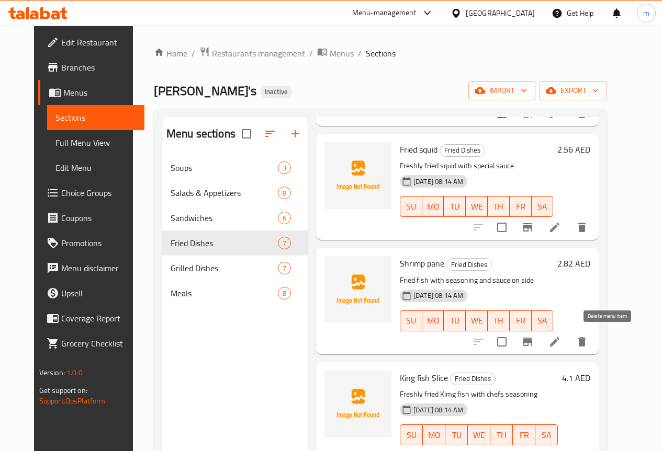
click at [588, 343] on icon "delete" at bounding box center [581, 342] width 13 height 13
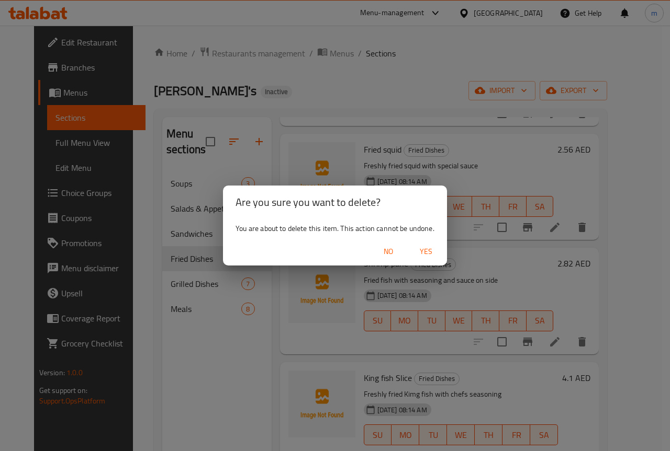
click at [422, 248] on span "Yes" at bounding box center [425, 251] width 25 height 13
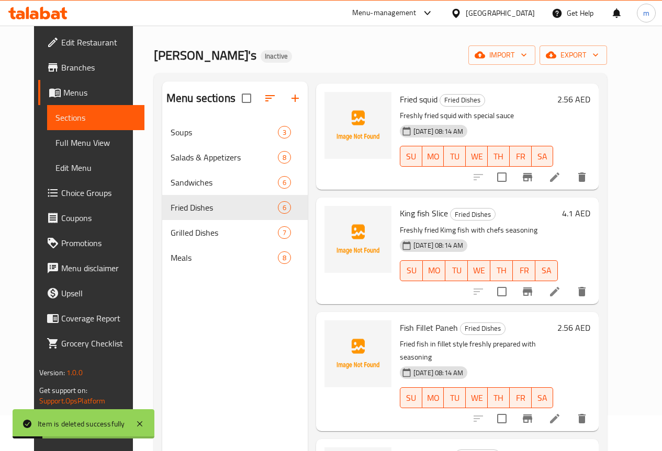
scroll to position [105, 0]
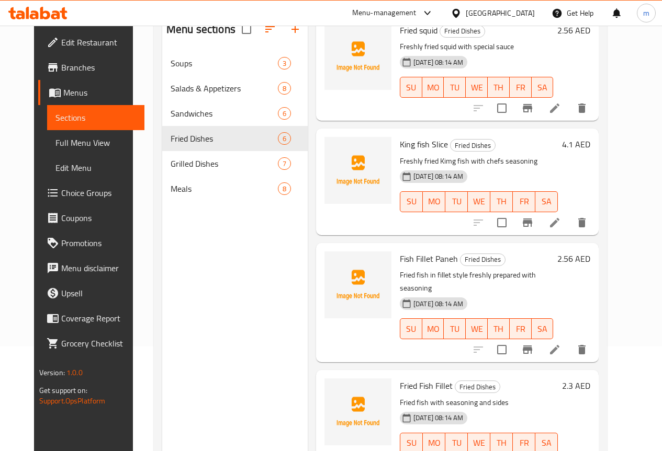
click at [400, 140] on span "King fish Slice" at bounding box center [424, 145] width 48 height 16
copy h6 "King fish Slice"
click at [561, 227] on icon at bounding box center [554, 223] width 13 height 13
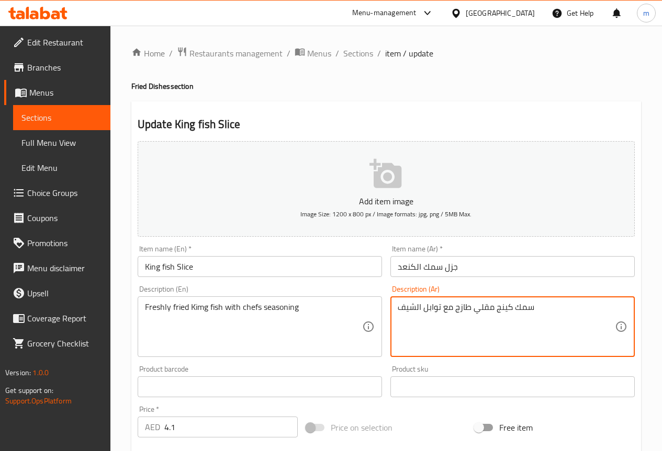
drag, startPoint x: 493, startPoint y: 307, endPoint x: 511, endPoint y: 308, distance: 17.8
drag, startPoint x: 400, startPoint y: 310, endPoint x: 421, endPoint y: 305, distance: 21.6
click at [421, 305] on textarea "سمك الكنعد مقلي طازج مع توابل الشيف" at bounding box center [506, 327] width 217 height 50
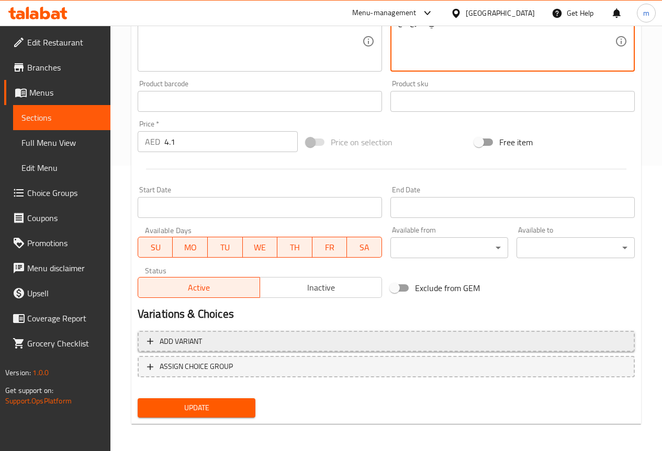
scroll to position [288, 0]
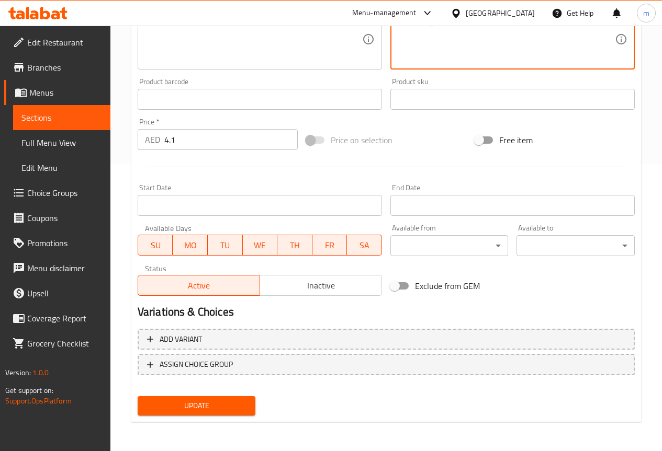
type textarea "سمك الكنعد مقلي طازج مع [PERSON_NAME]"
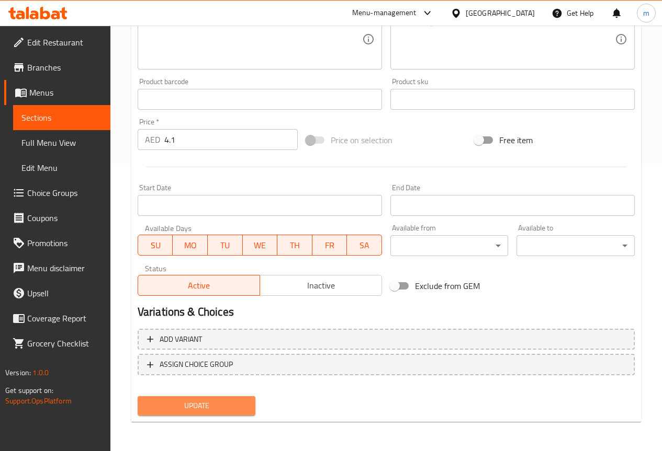
click at [232, 401] on span "Update" at bounding box center [196, 406] width 101 height 13
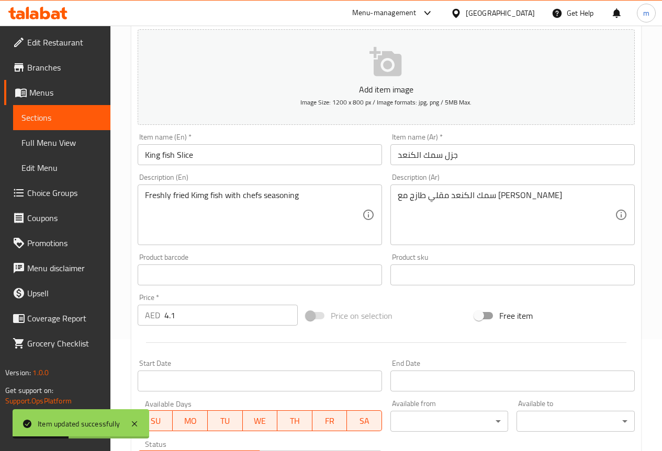
scroll to position [0, 0]
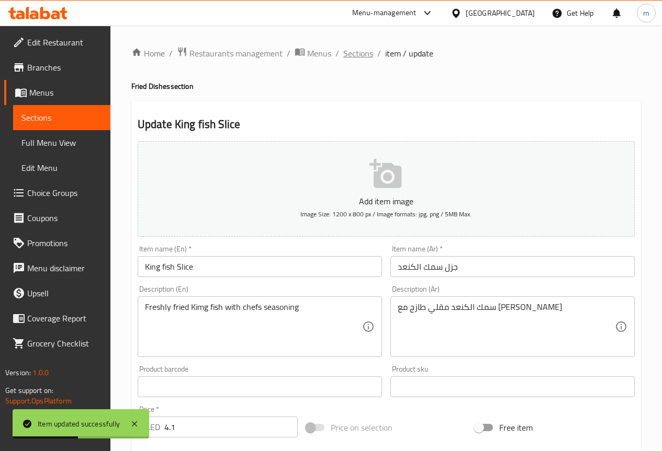
click at [356, 60] on span "Sections" at bounding box center [358, 53] width 30 height 13
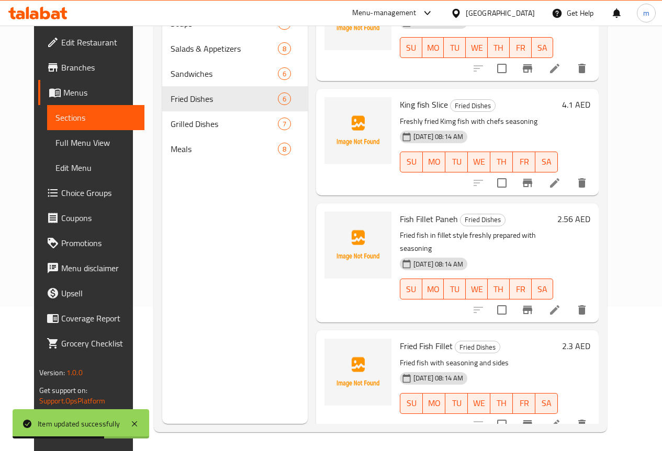
scroll to position [146, 0]
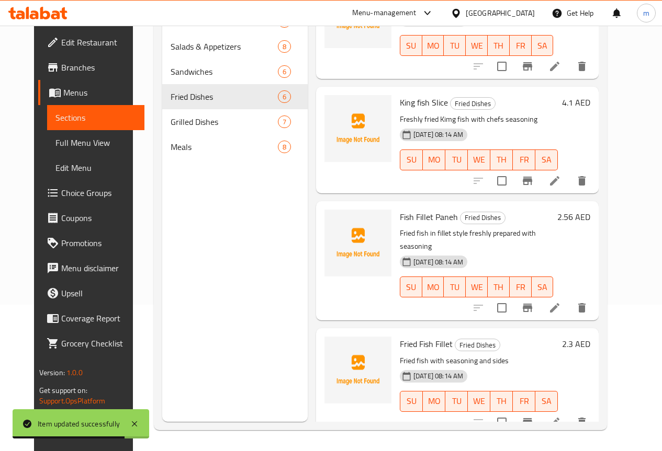
click at [561, 302] on icon at bounding box center [554, 308] width 13 height 13
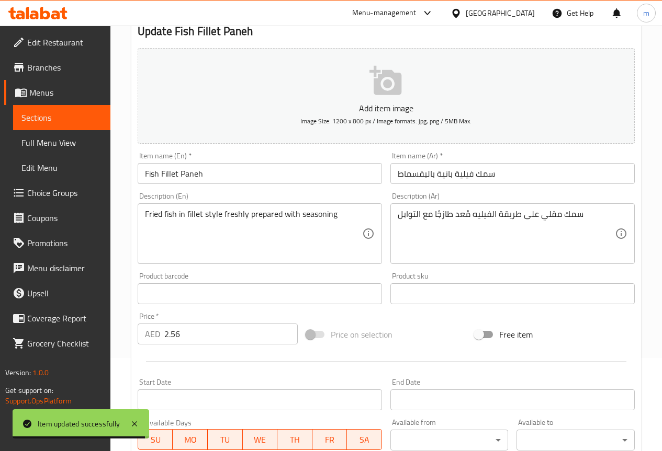
scroll to position [78, 0]
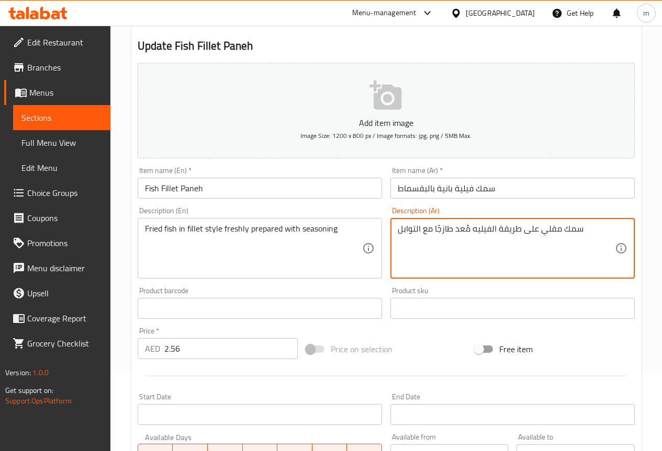
drag, startPoint x: 471, startPoint y: 230, endPoint x: 558, endPoint y: 232, distance: 86.3
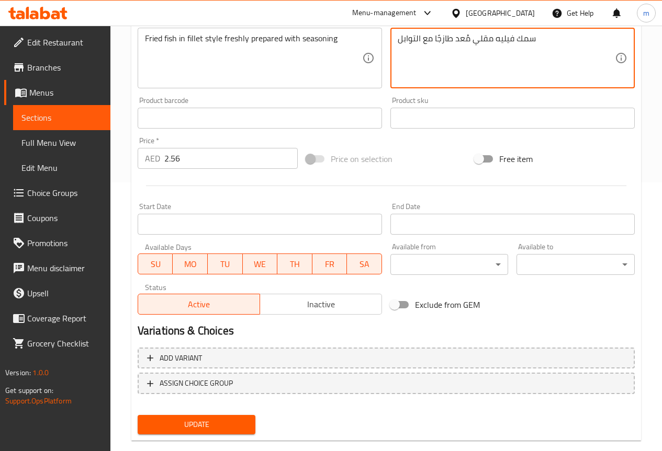
scroll to position [288, 0]
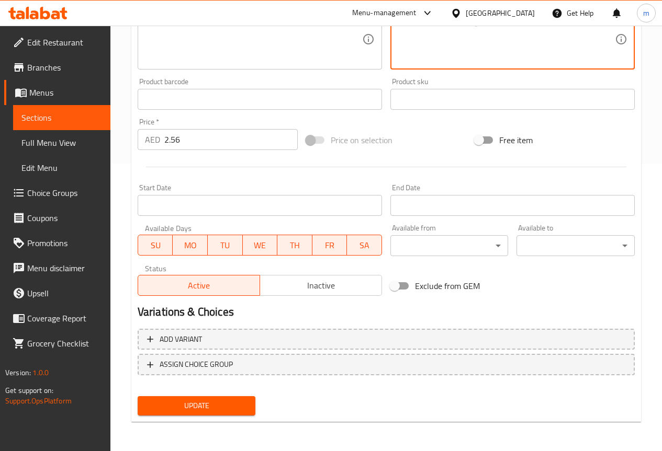
type textarea "سمك فيليه مقلي مُعد طازجًا مع التوابل"
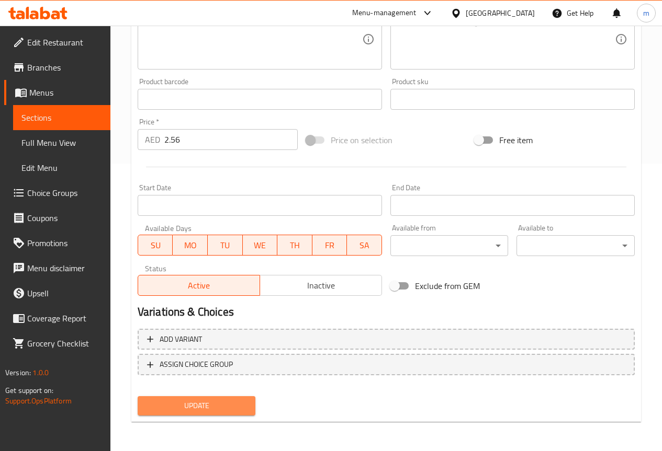
click at [200, 402] on span "Update" at bounding box center [196, 406] width 101 height 13
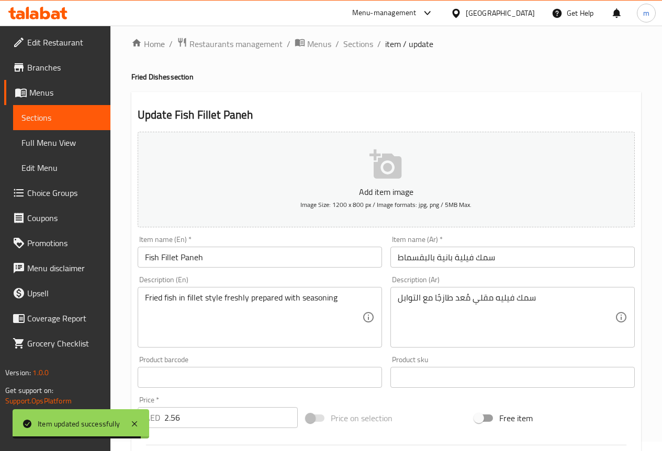
scroll to position [0, 0]
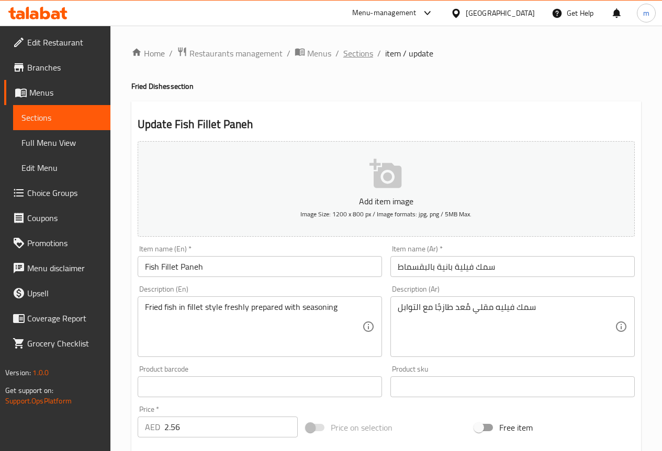
click at [353, 55] on span "Sections" at bounding box center [358, 53] width 30 height 13
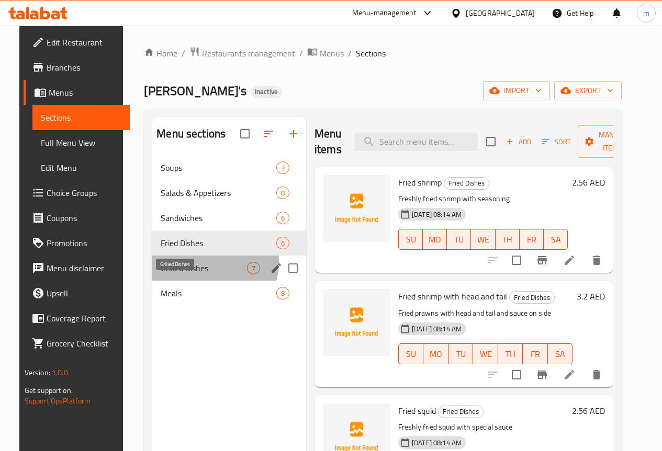
click at [188, 275] on span "Grilled Dishes" at bounding box center [204, 268] width 86 height 13
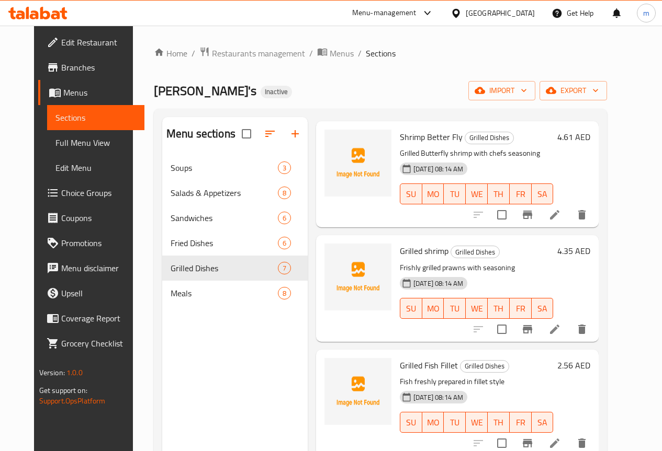
scroll to position [52, 0]
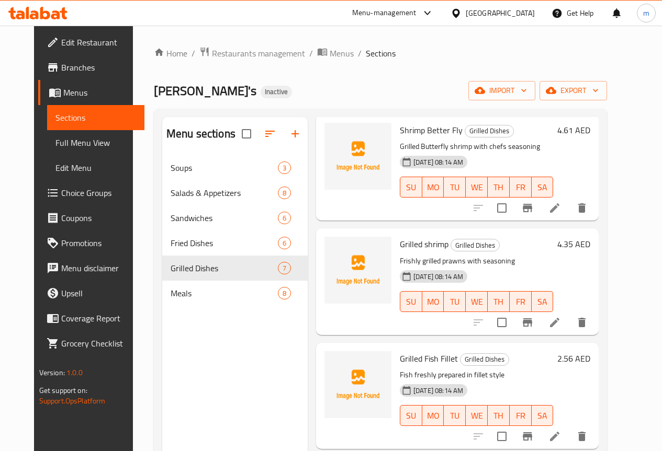
click at [561, 209] on icon at bounding box center [554, 208] width 13 height 13
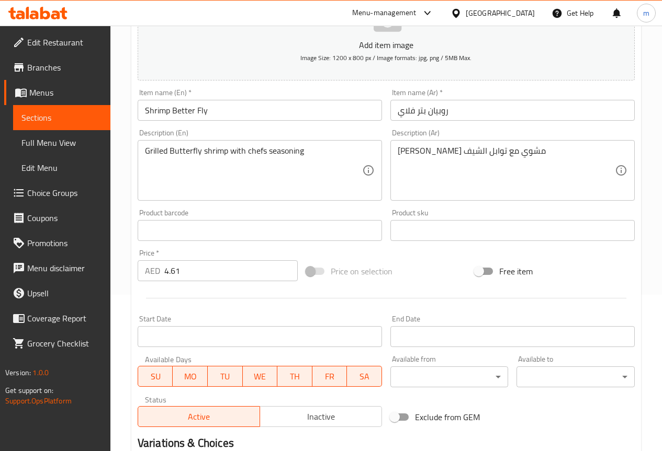
scroll to position [157, 0]
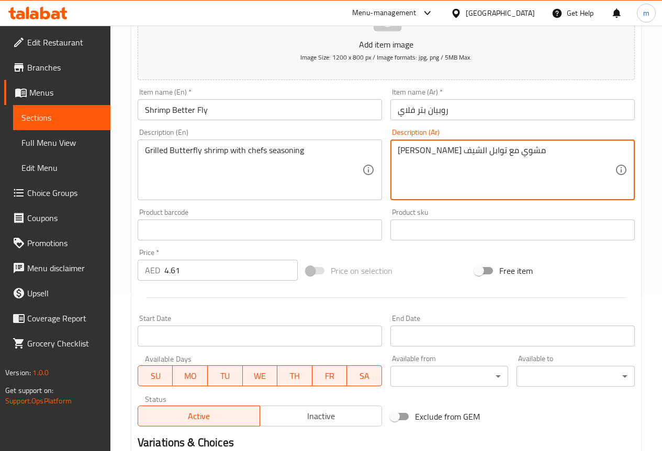
drag, startPoint x: 398, startPoint y: 151, endPoint x: 423, endPoint y: 148, distance: 25.4
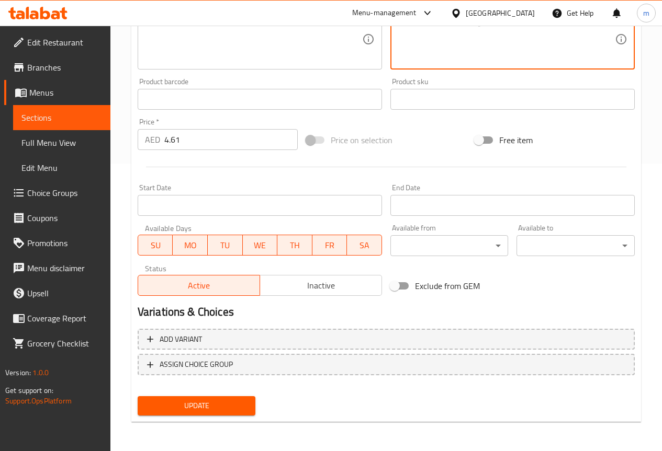
type textarea "[PERSON_NAME] مشوي مع [PERSON_NAME]"
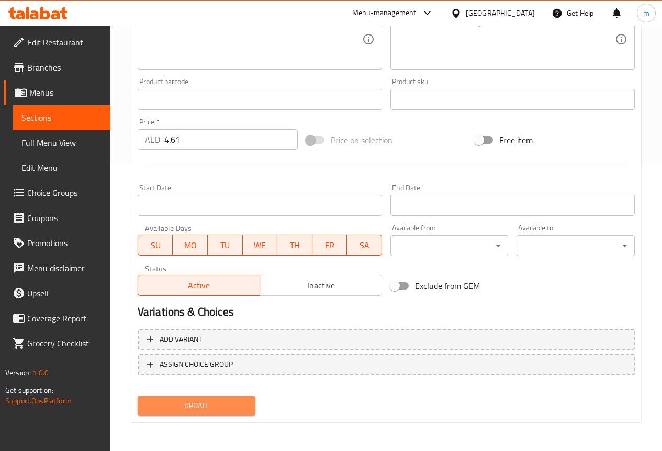
click at [215, 401] on span "Update" at bounding box center [196, 406] width 101 height 13
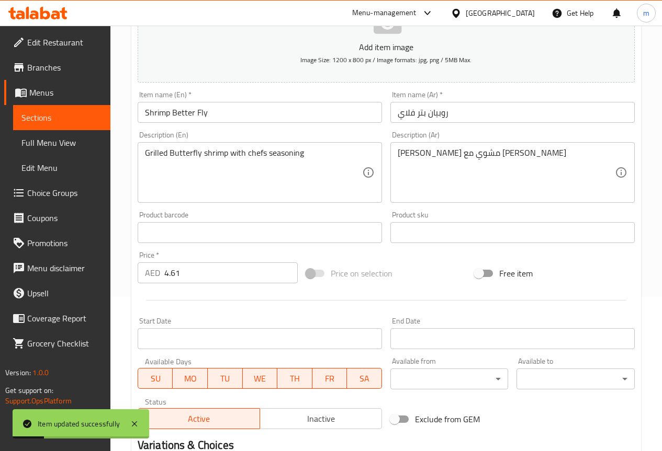
scroll to position [0, 0]
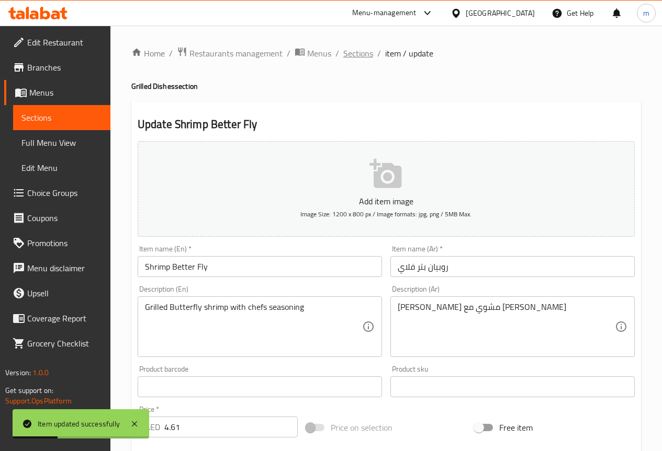
click at [355, 54] on span "Sections" at bounding box center [358, 53] width 30 height 13
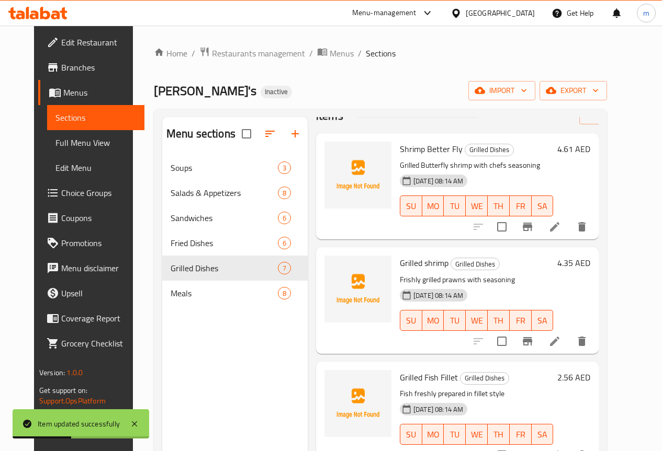
scroll to position [52, 0]
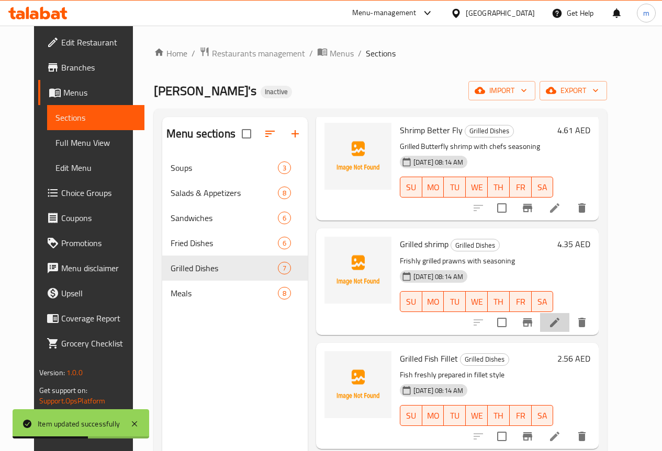
click at [569, 315] on li at bounding box center [554, 322] width 29 height 19
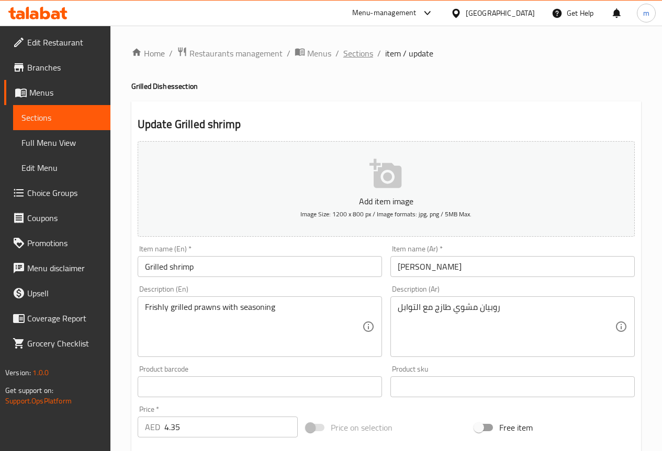
click at [359, 59] on span "Sections" at bounding box center [358, 53] width 30 height 13
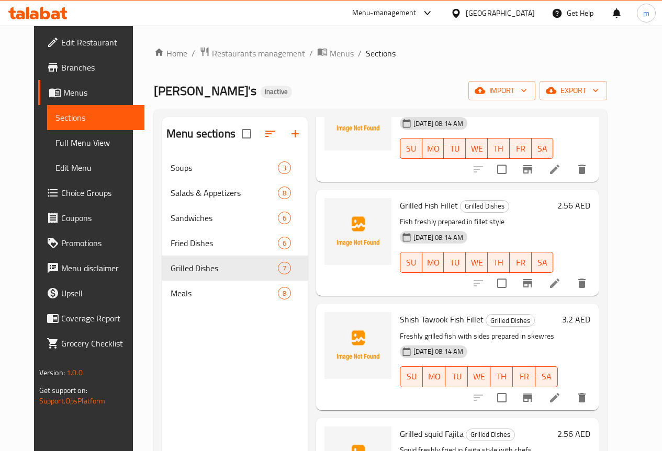
scroll to position [209, 0]
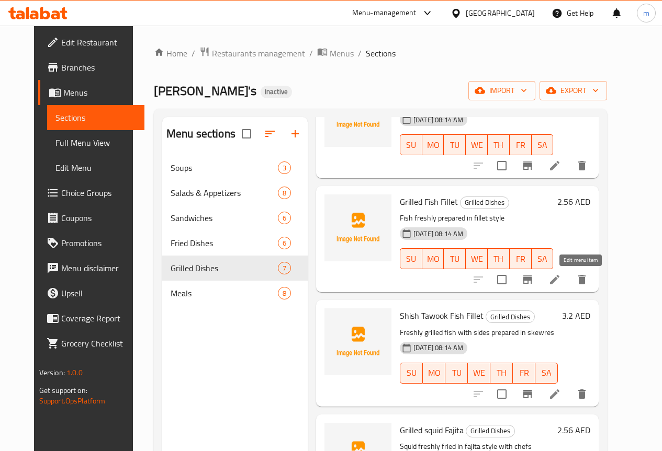
click at [561, 278] on icon at bounding box center [554, 280] width 13 height 13
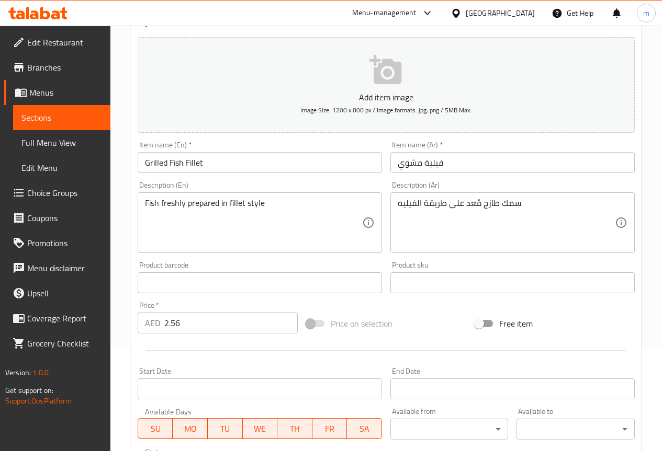
scroll to position [105, 0]
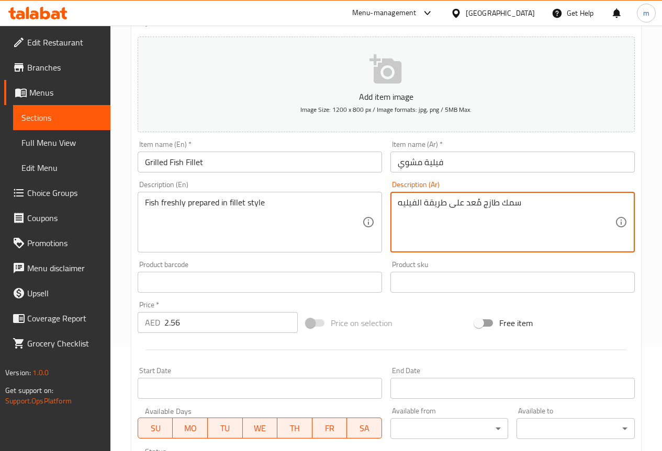
drag, startPoint x: 398, startPoint y: 204, endPoint x: 392, endPoint y: 205, distance: 5.8
click at [412, 225] on textarea "سمك طازج مُعد على طريقة الفيليه" at bounding box center [506, 223] width 217 height 50
click at [398, 203] on textarea "سمك طازج مُعد على طريقة الفيليه" at bounding box center [506, 223] width 217 height 50
type textarea "سمك طازج مُعد على طريقة الفيليه"
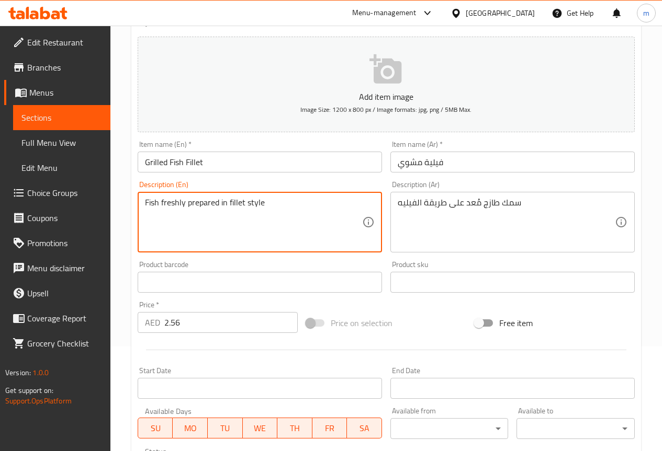
drag, startPoint x: 229, startPoint y: 201, endPoint x: 273, endPoint y: 207, distance: 44.3
click at [276, 211] on textarea "Fish freshly prepared in fillet style" at bounding box center [253, 223] width 217 height 50
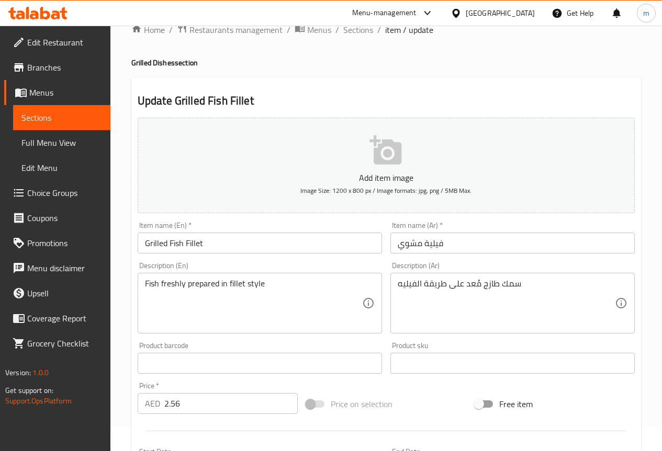
scroll to position [0, 0]
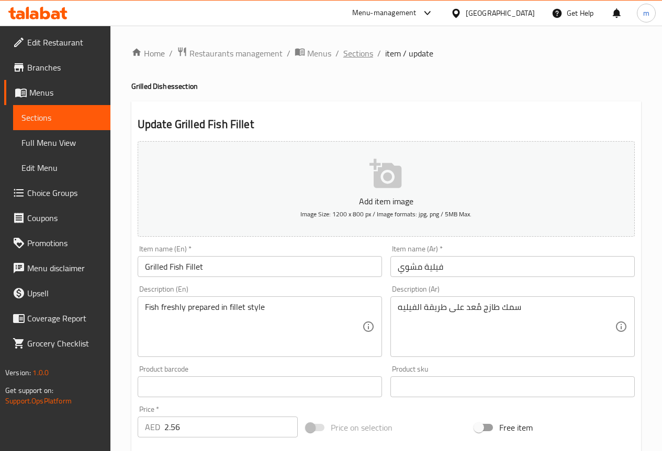
click at [357, 58] on span "Sections" at bounding box center [358, 53] width 30 height 13
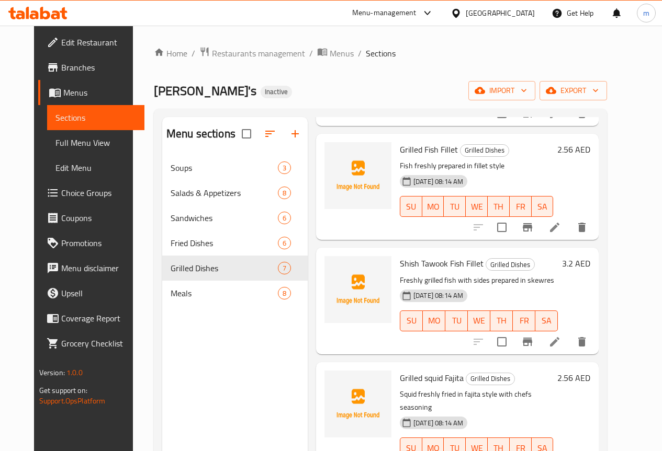
scroll to position [314, 0]
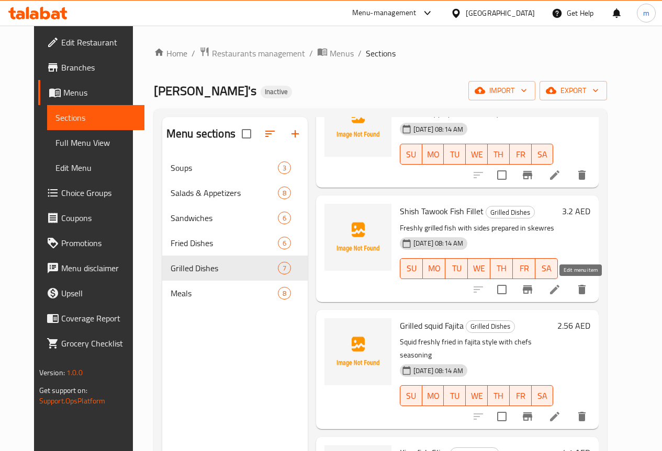
click at [561, 289] on icon at bounding box center [554, 290] width 13 height 13
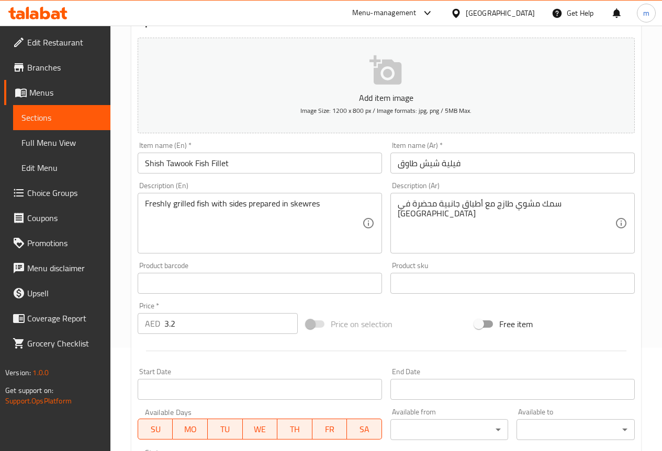
scroll to position [105, 0]
click at [156, 164] on input "Shish Tawook Fish Fillet" at bounding box center [260, 162] width 244 height 21
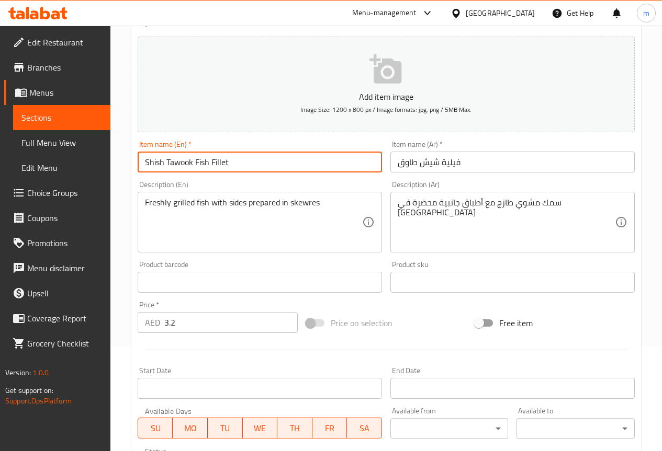
click at [156, 164] on input "Shish Tawook Fish Fillet" at bounding box center [260, 162] width 244 height 21
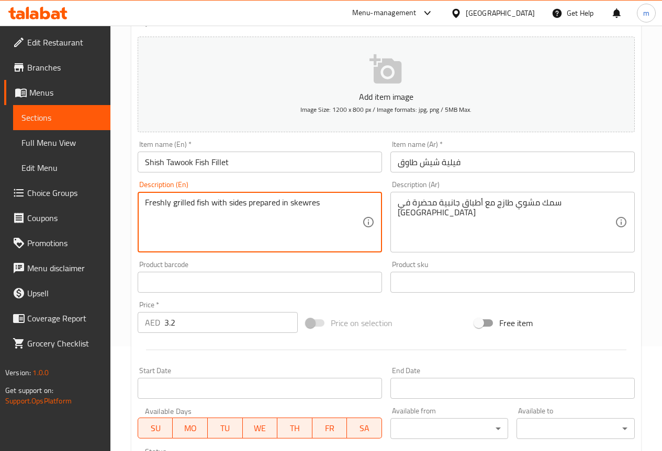
click at [335, 199] on textarea "Freshly grilled fish with sides prepared in skewres" at bounding box center [253, 223] width 217 height 50
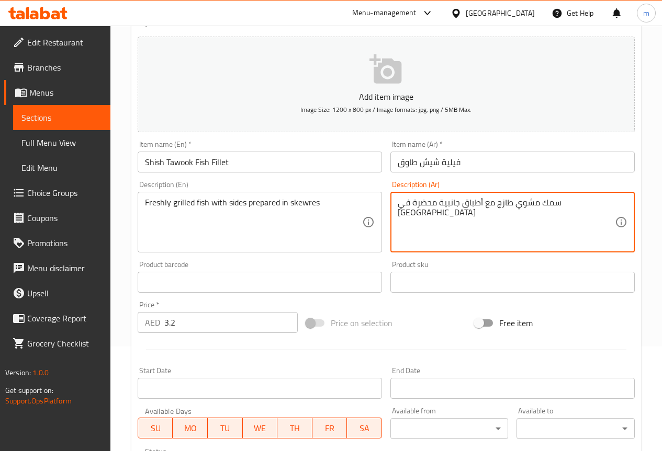
click at [439, 165] on input "فيلية شيش طاوق" at bounding box center [512, 162] width 244 height 21
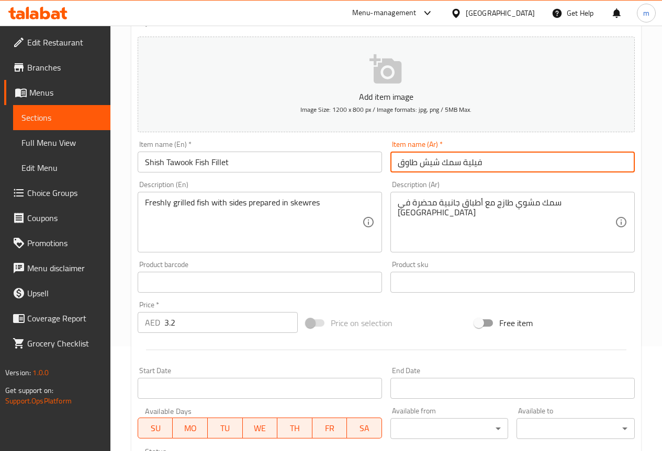
type input "فيلية سمك شيش طاوق"
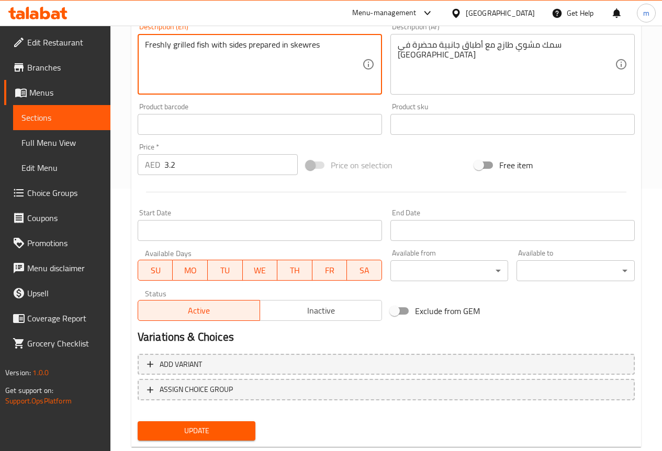
scroll to position [288, 0]
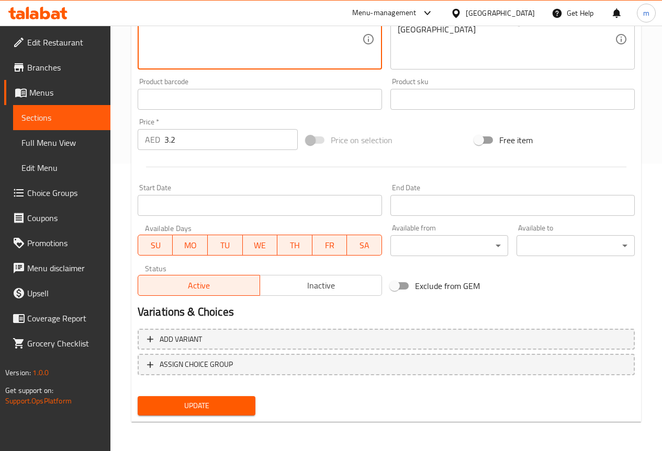
click at [237, 401] on span "Update" at bounding box center [196, 406] width 101 height 13
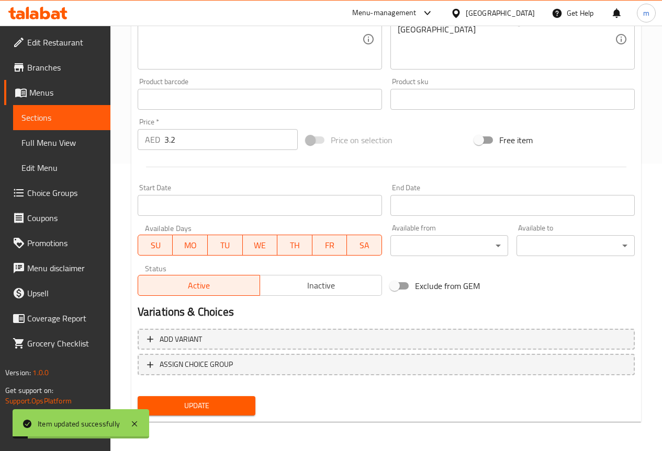
scroll to position [0, 0]
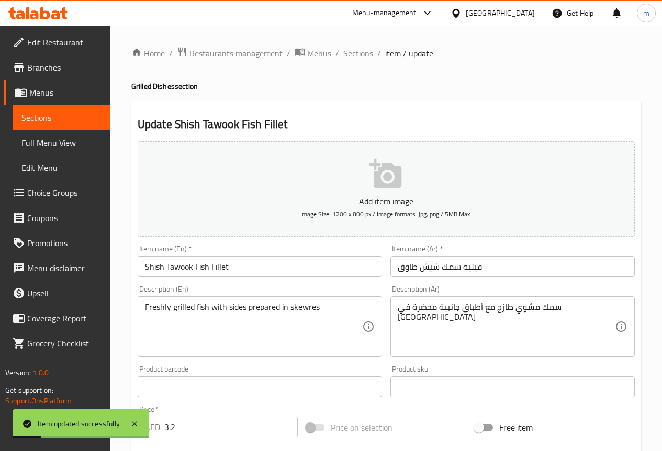
click at [363, 58] on span "Sections" at bounding box center [358, 53] width 30 height 13
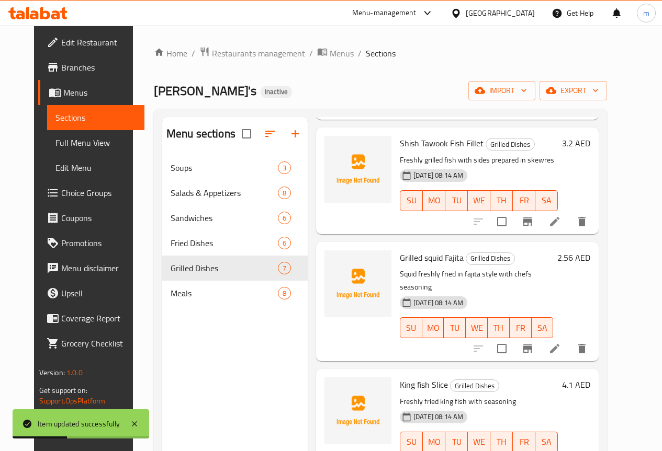
scroll to position [390, 0]
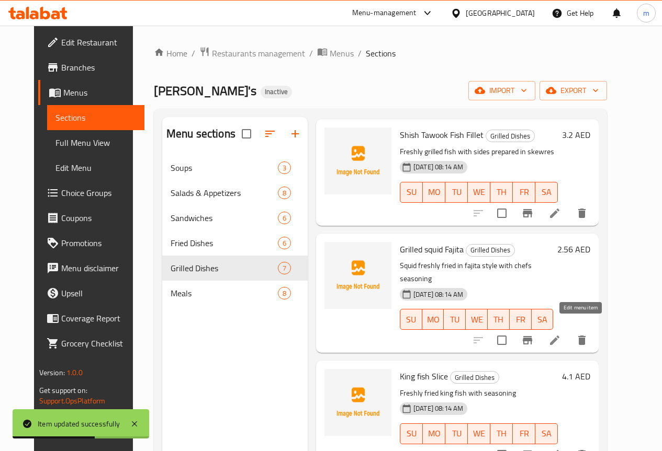
click at [561, 334] on icon at bounding box center [554, 340] width 13 height 13
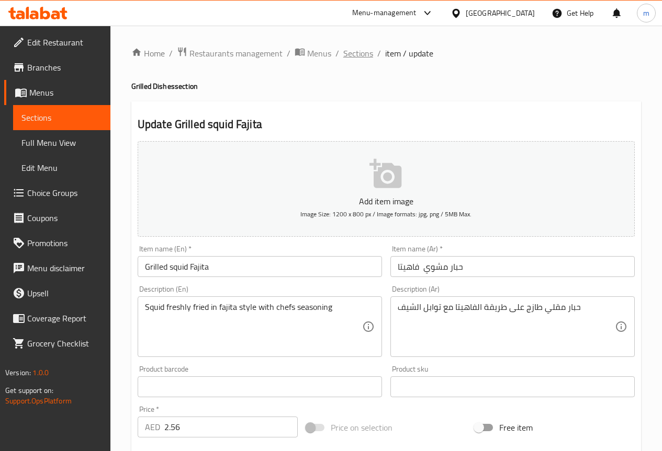
click at [361, 53] on span "Sections" at bounding box center [358, 53] width 30 height 13
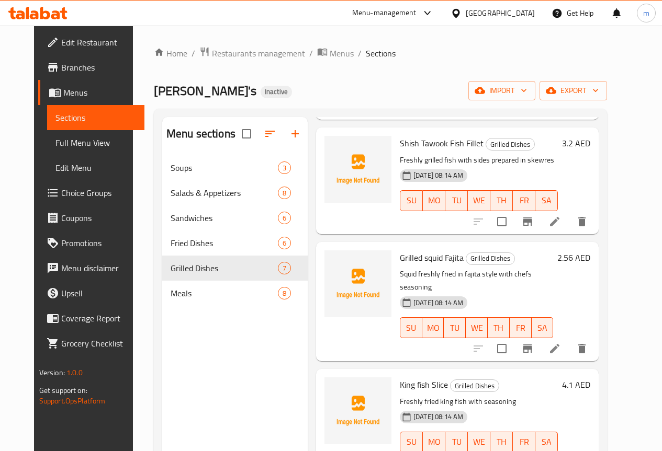
scroll to position [390, 0]
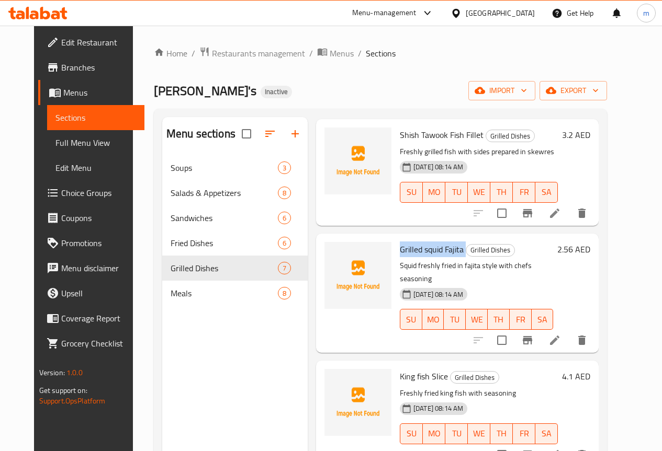
drag, startPoint x: 356, startPoint y: 249, endPoint x: 420, endPoint y: 256, distance: 64.2
click at [420, 256] on h6 "Grilled squid Fajita Grilled Dishes" at bounding box center [476, 249] width 153 height 15
copy h6 "Grilled squid Fajita"
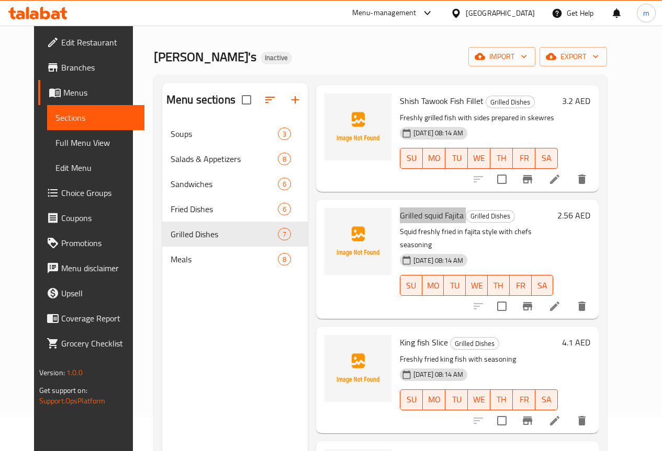
scroll to position [52, 0]
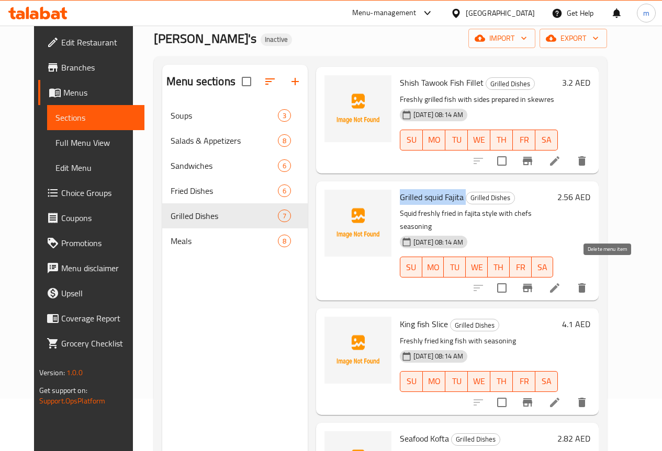
click at [588, 282] on icon "delete" at bounding box center [581, 288] width 13 height 13
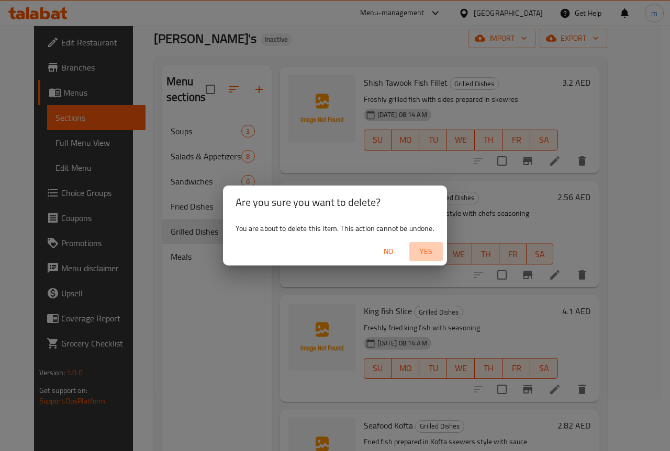
click at [422, 246] on span "Yes" at bounding box center [425, 251] width 25 height 13
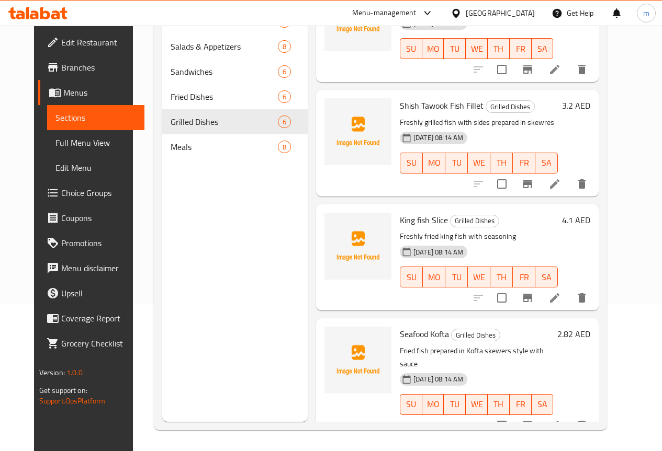
scroll to position [276, 0]
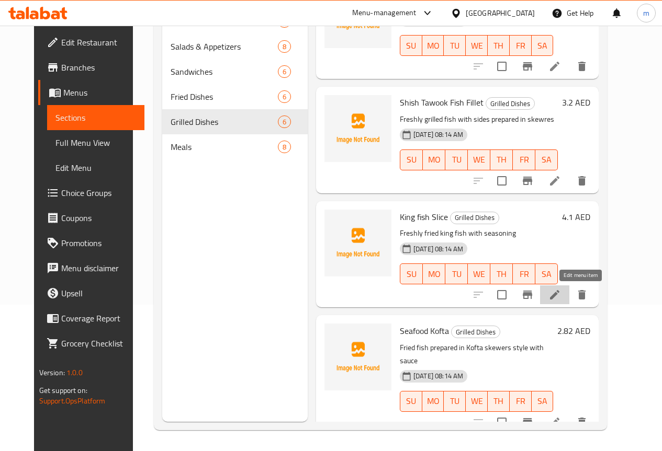
click at [559, 295] on icon at bounding box center [554, 294] width 9 height 9
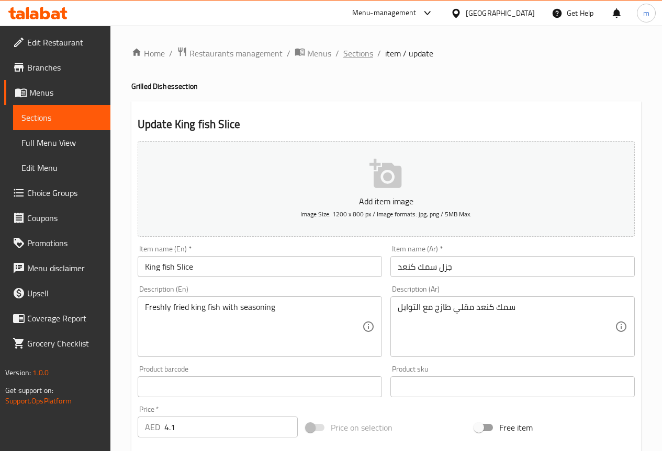
click at [355, 52] on span "Sections" at bounding box center [358, 53] width 30 height 13
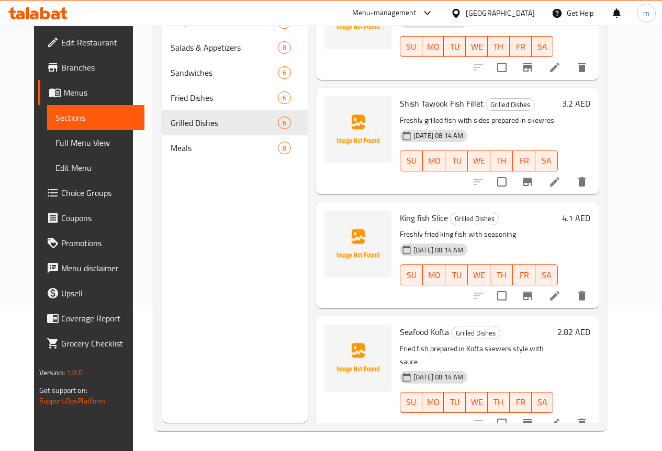
scroll to position [146, 0]
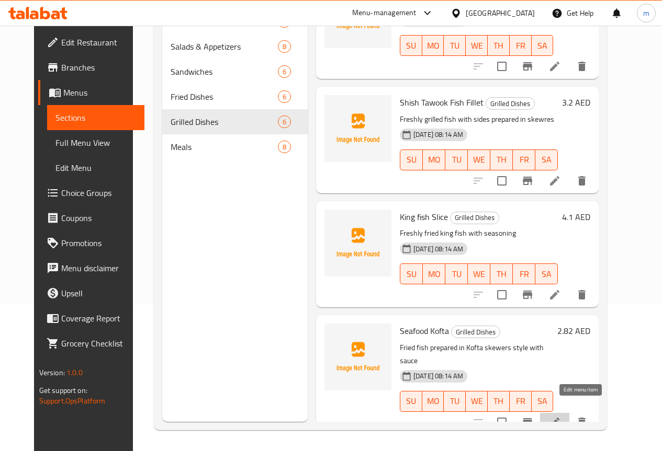
click at [559, 418] on icon at bounding box center [554, 422] width 9 height 9
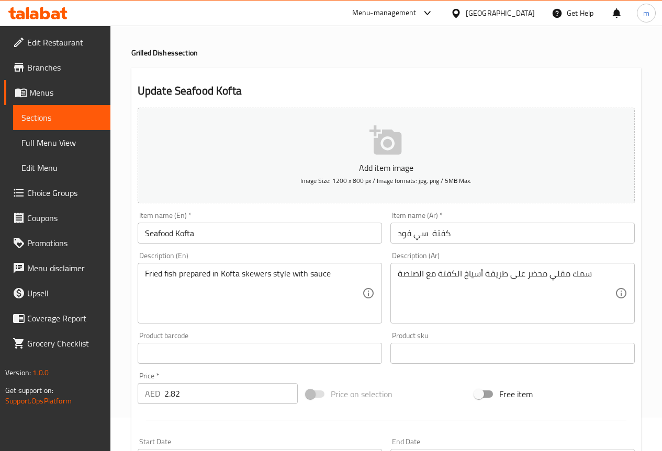
scroll to position [52, 0]
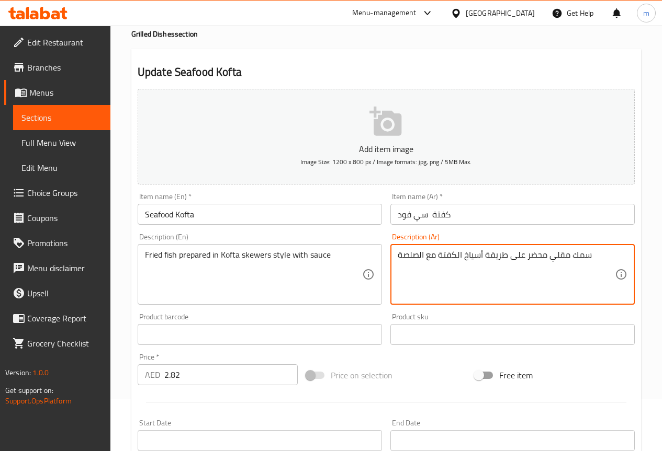
drag, startPoint x: 398, startPoint y: 256, endPoint x: 420, endPoint y: 257, distance: 21.5
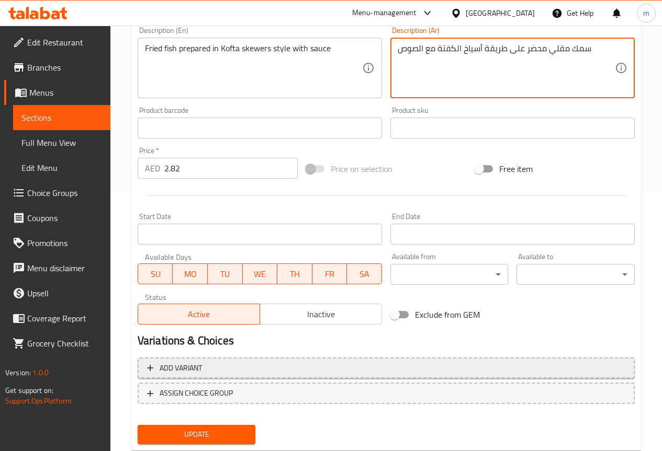
scroll to position [288, 0]
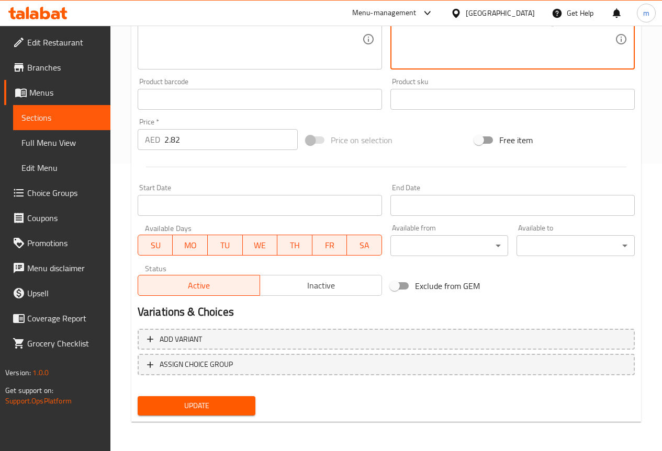
type textarea "سمك مقلي محضر على طريقة أسياخ الكفتة مع الصوص"
click at [240, 397] on button "Update" at bounding box center [197, 406] width 118 height 19
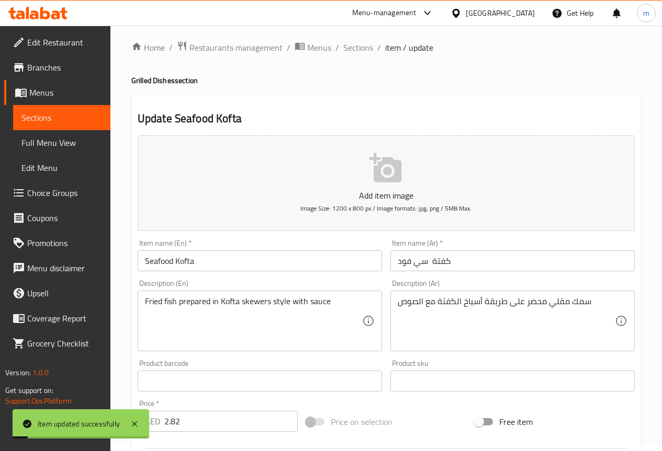
scroll to position [0, 0]
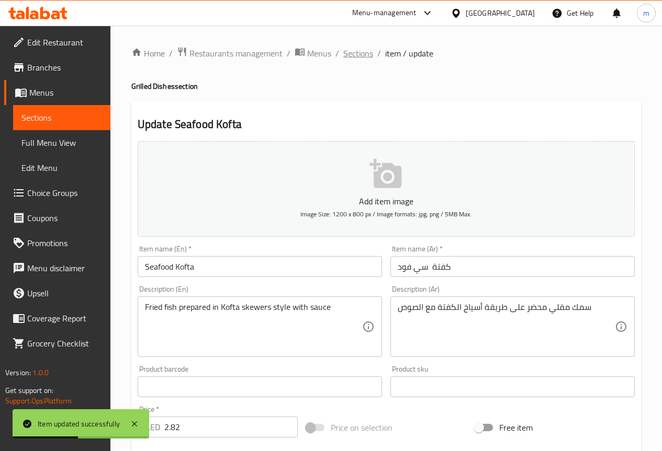
click at [348, 57] on span "Sections" at bounding box center [358, 53] width 30 height 13
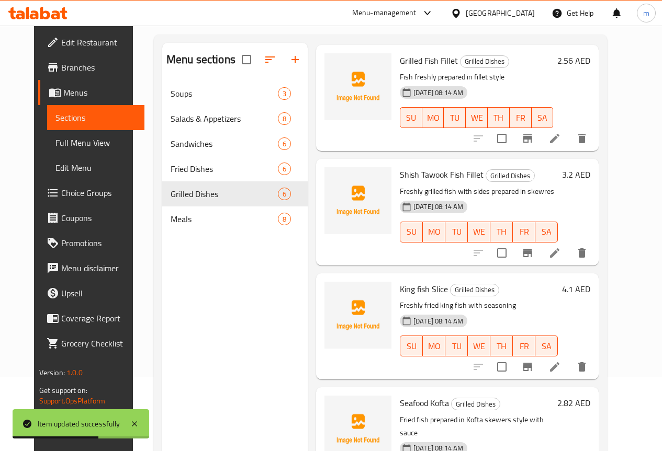
scroll to position [146, 0]
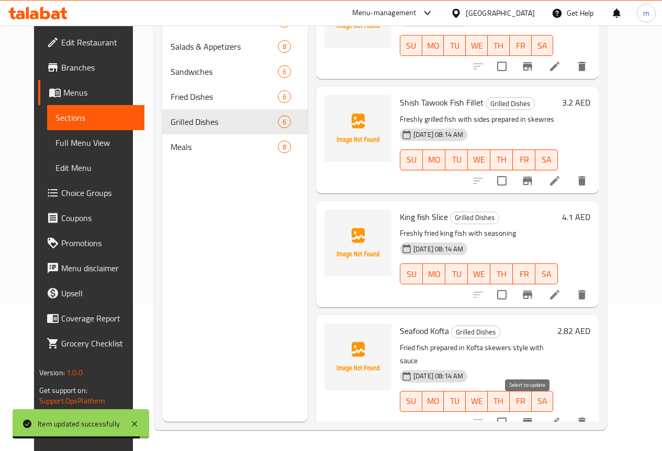
click at [513, 412] on input "checkbox" at bounding box center [502, 423] width 22 height 22
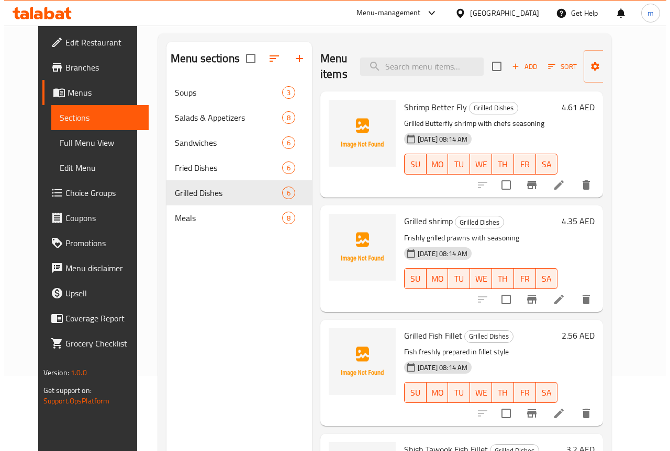
scroll to position [0, 0]
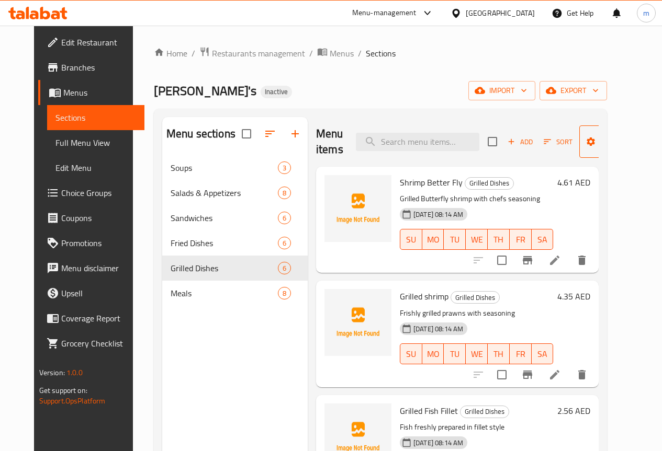
click at [603, 140] on span "Manage items" at bounding box center [613, 142] width 53 height 26
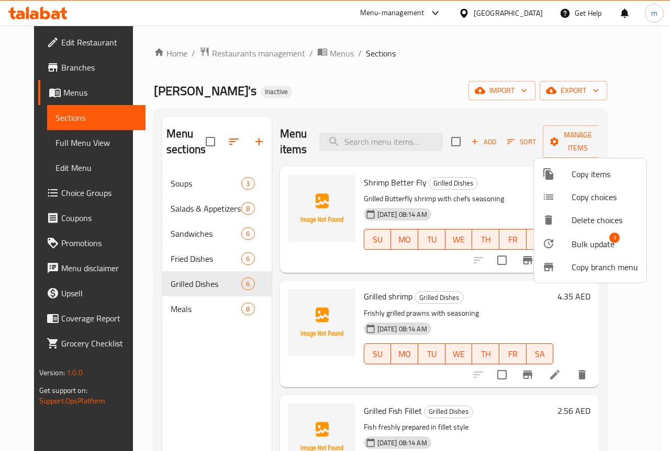
click at [610, 244] on span "Bulk update" at bounding box center [592, 244] width 43 height 13
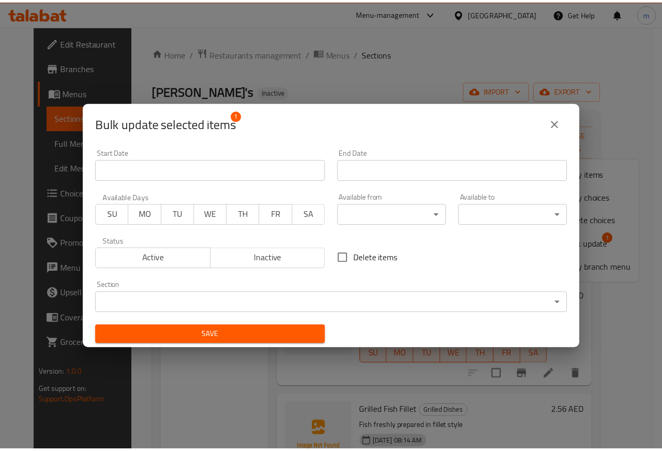
scroll to position [2, 0]
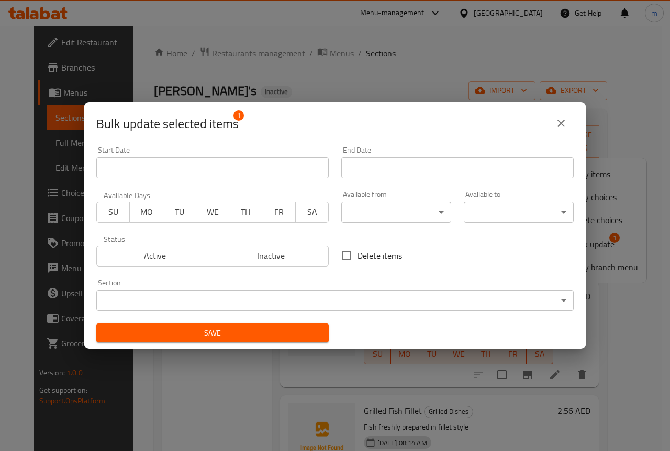
click at [334, 303] on body "​ Menu-management United Arab Emirates Get Help m Edit Restaurant Branches Menu…" at bounding box center [335, 239] width 670 height 426
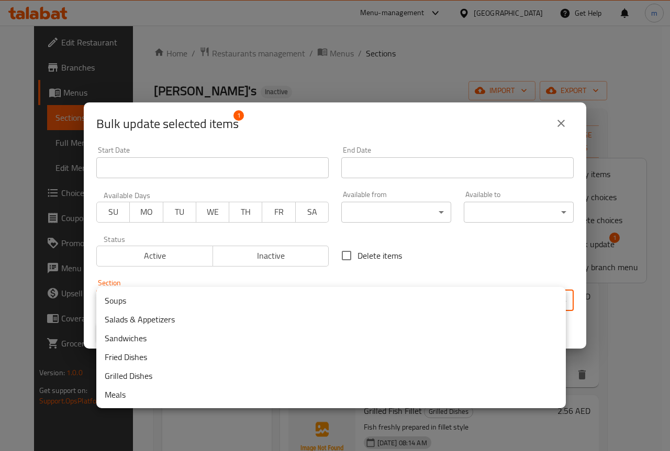
click at [142, 356] on li "Fried Dishes" at bounding box center [330, 357] width 469 height 19
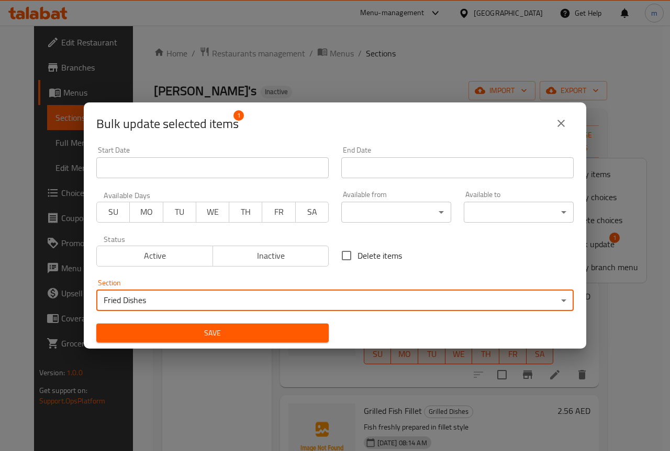
click at [226, 335] on span "Save" at bounding box center [213, 333] width 216 height 13
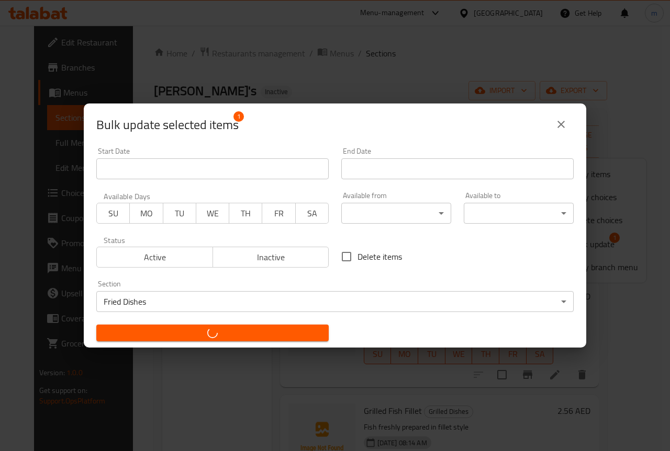
checkbox input "false"
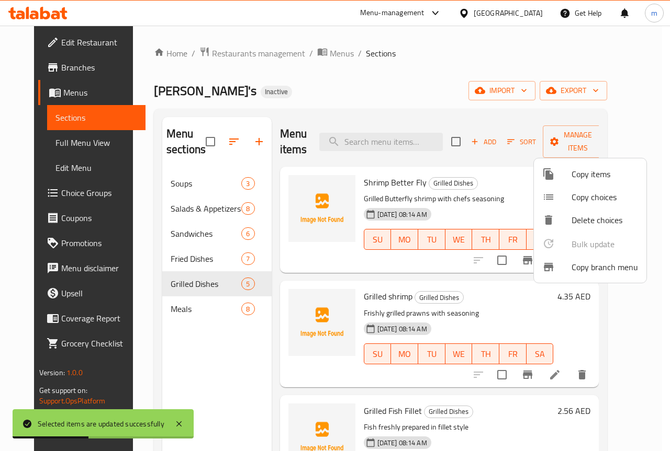
click at [191, 354] on div at bounding box center [335, 225] width 670 height 451
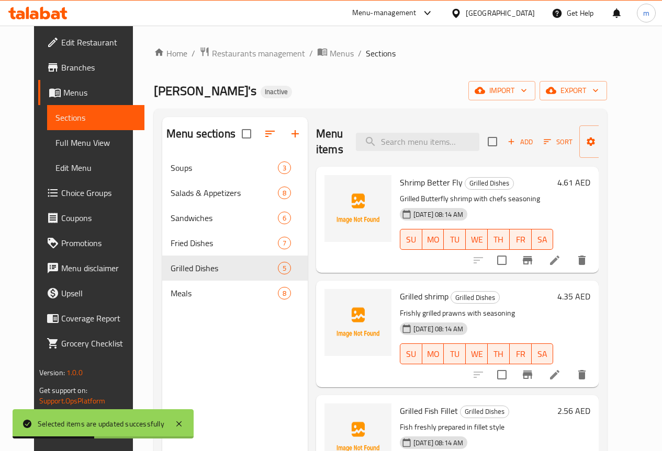
click at [191, 354] on div "Menu sections Soups 3 Salads & Appetizers 8 Sandwiches 6 Fried Dishes 7 Grilled…" at bounding box center [234, 342] width 145 height 451
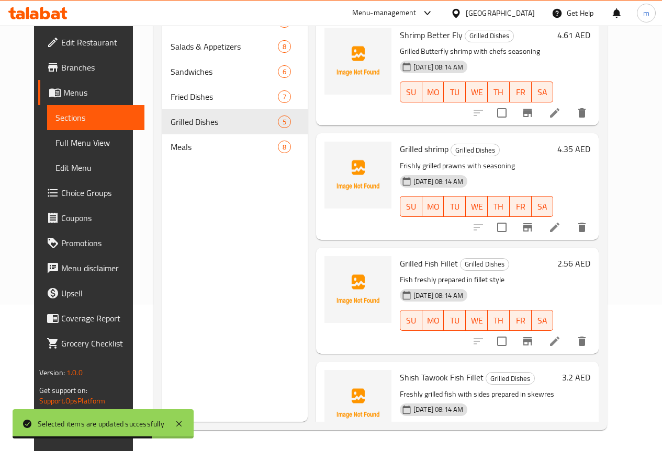
scroll to position [0, 0]
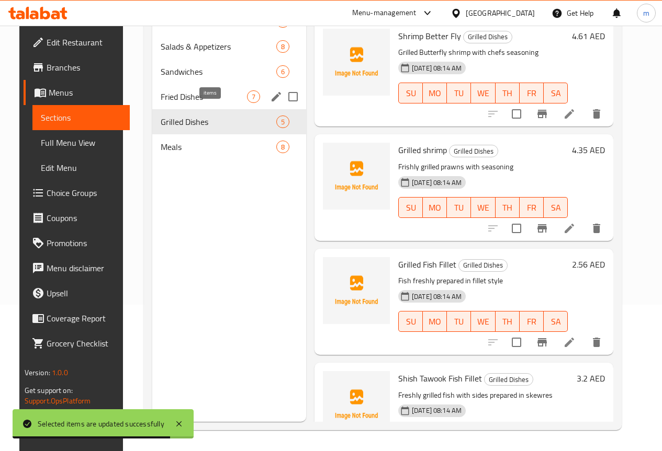
click at [247, 102] on span "7" at bounding box center [253, 97] width 12 height 10
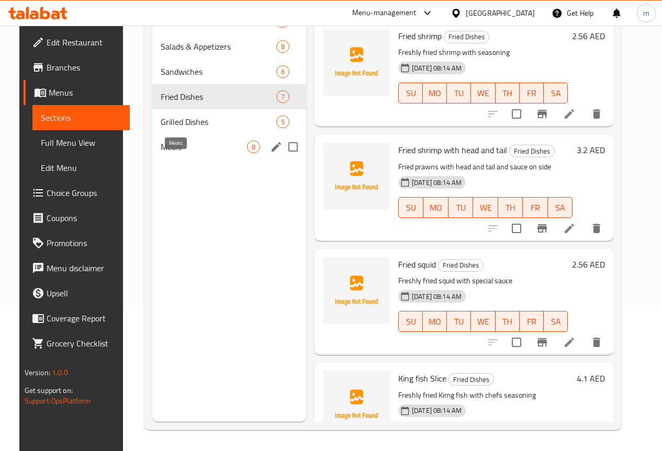
click at [193, 153] on span "Meals" at bounding box center [204, 147] width 86 height 13
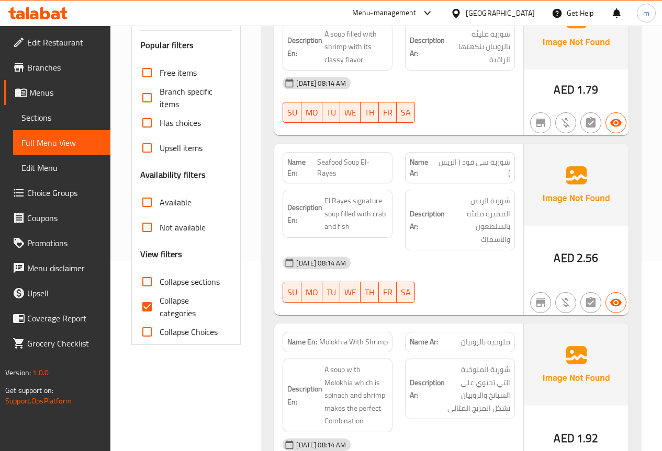
scroll to position [209, 0]
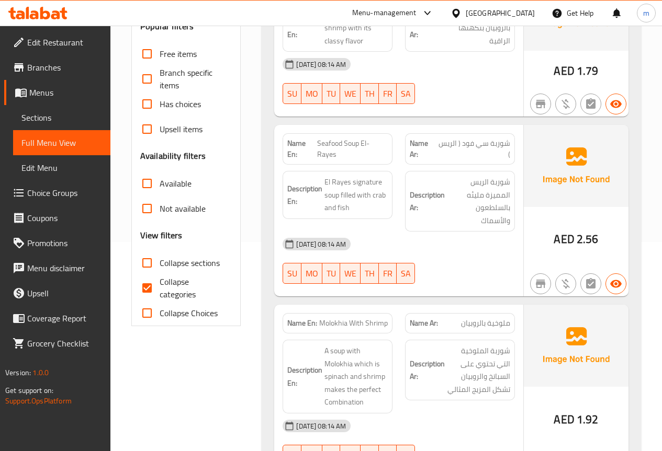
click at [157, 288] on input "Collapse categories" at bounding box center [146, 288] width 25 height 25
checkbox input "false"
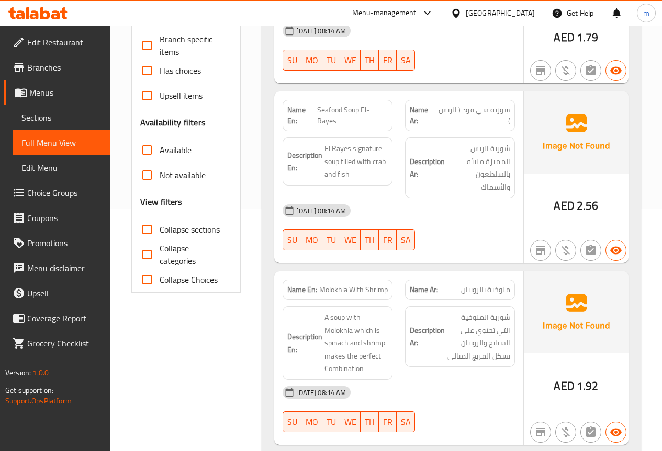
scroll to position [262, 0]
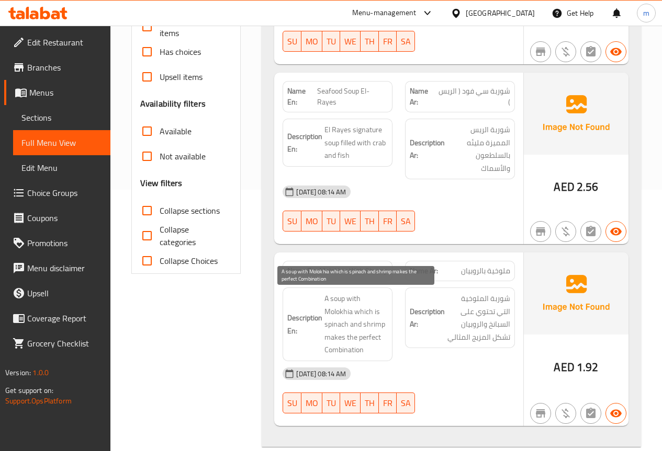
click at [341, 321] on span "A soup with Molokhia which is spinach and shrimp makes the perfect Combination" at bounding box center [355, 324] width 63 height 64
click at [341, 320] on span "A soup with Molokhia which is spinach and shrimp makes the perfect Combination" at bounding box center [355, 324] width 63 height 64
copy span "spinach"
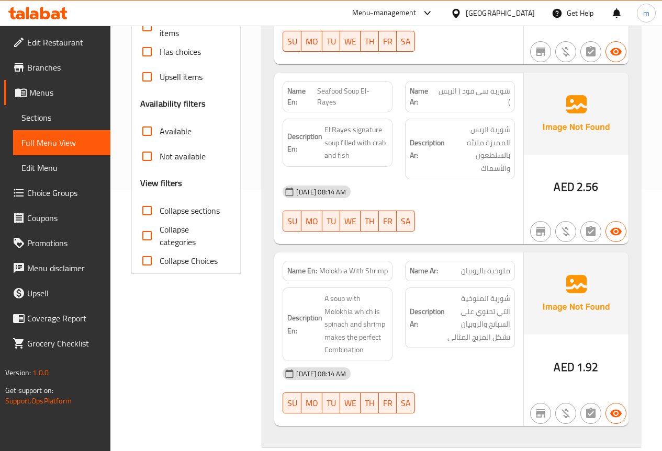
click at [492, 345] on div "Description Ar: شوربة الملوخية التي تحتوي على السبانخ والروبيان تشكل المزيج الم…" at bounding box center [460, 318] width 110 height 61
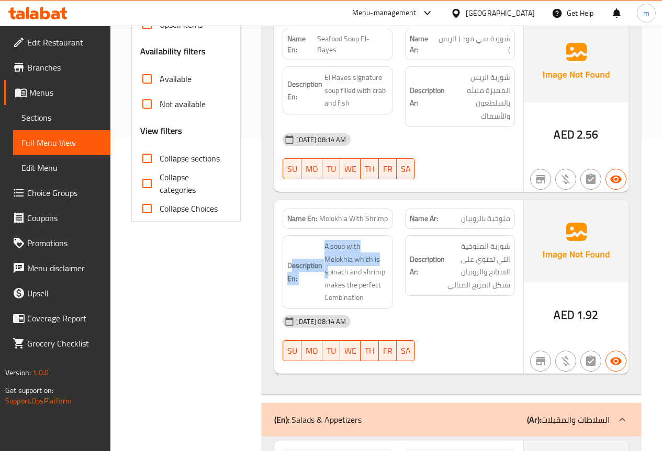
drag, startPoint x: 328, startPoint y: 275, endPoint x: 299, endPoint y: 258, distance: 33.3
click at [297, 259] on h6 "Description En: A soup with Molokhia which is spinach and shrimp makes the perf…" at bounding box center [337, 272] width 100 height 64
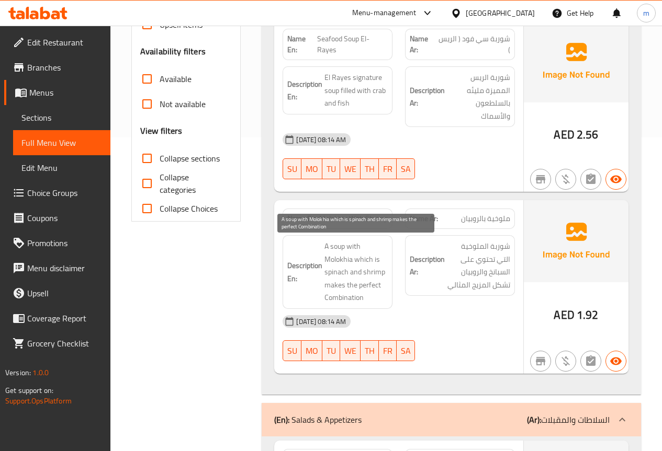
click at [342, 268] on span "A soup with Molokhia which is spinach and shrimp makes the perfect Combination" at bounding box center [355, 272] width 63 height 64
click at [340, 269] on span "A soup with Molokhia which is spinach and shrimp makes the perfect Combination" at bounding box center [355, 272] width 63 height 64
copy span "spinach"
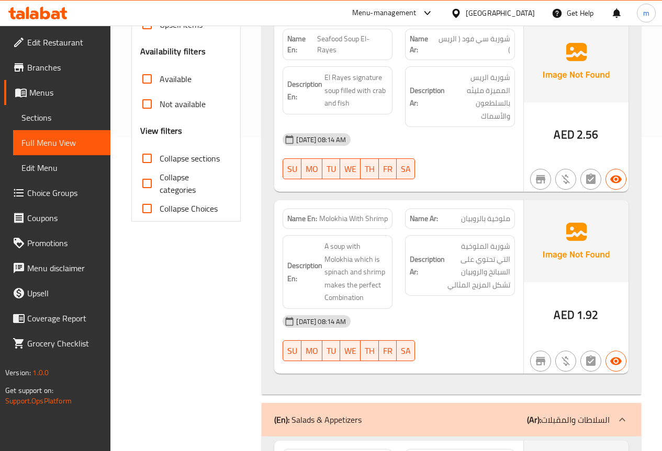
click at [341, 218] on span "Molokhia With Shrimp" at bounding box center [353, 218] width 69 height 11
copy span "Molokhia With Shrimp"
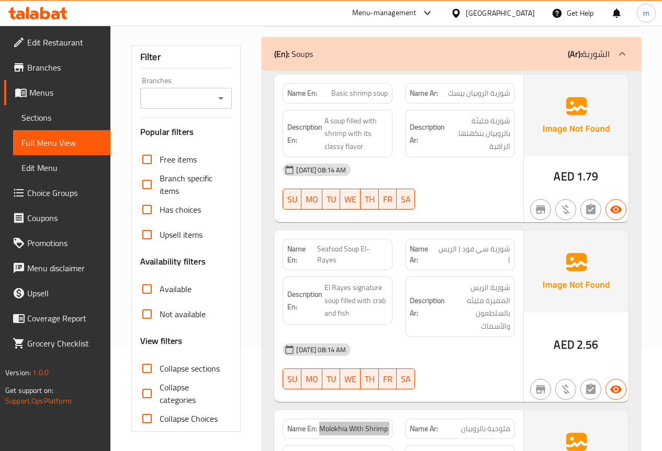
scroll to position [105, 0]
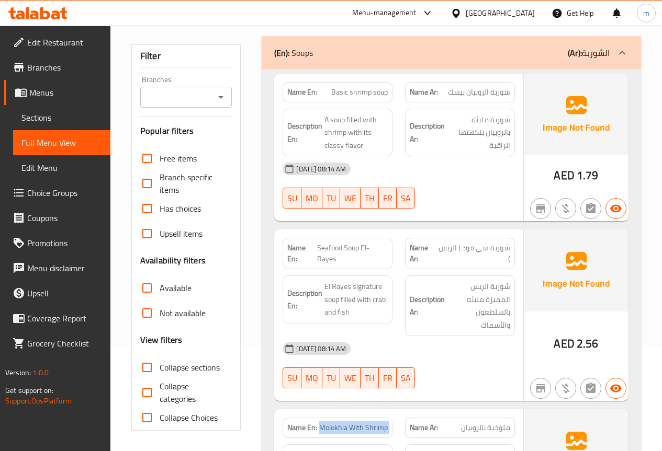
click at [64, 121] on span "Sections" at bounding box center [61, 117] width 81 height 13
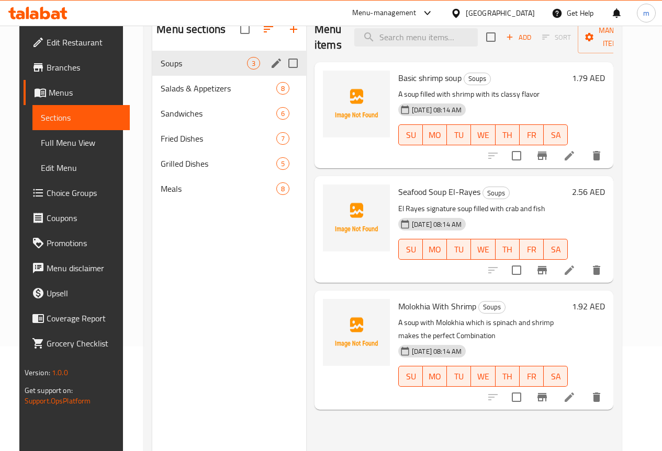
click at [198, 70] on span "Soups" at bounding box center [204, 63] width 86 height 13
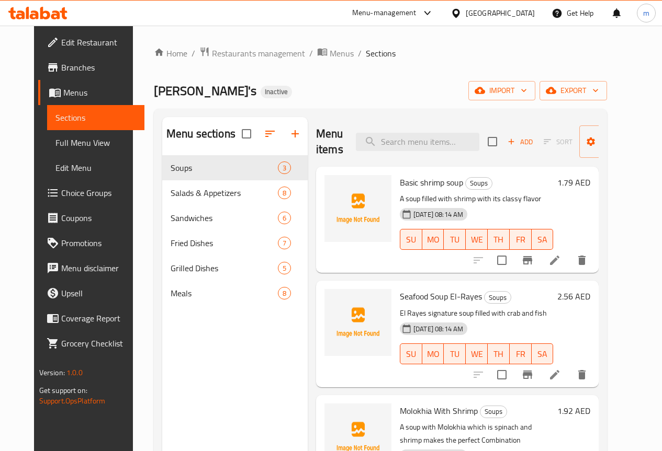
scroll to position [105, 0]
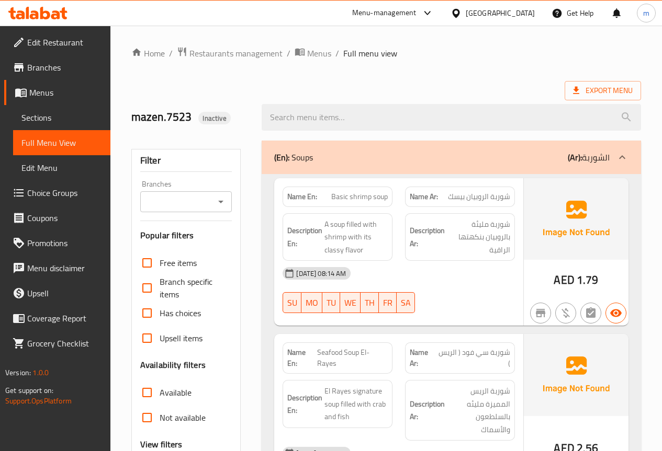
scroll to position [105, 0]
click at [64, 91] on span "Menus" at bounding box center [65, 92] width 73 height 13
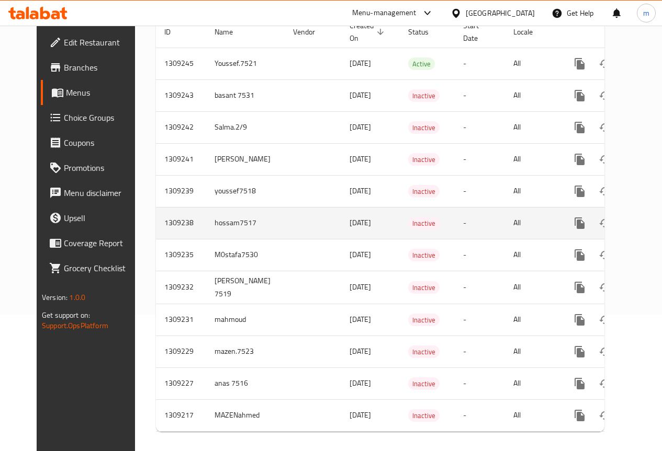
scroll to position [154, 0]
